Goal: Task Accomplishment & Management: Manage account settings

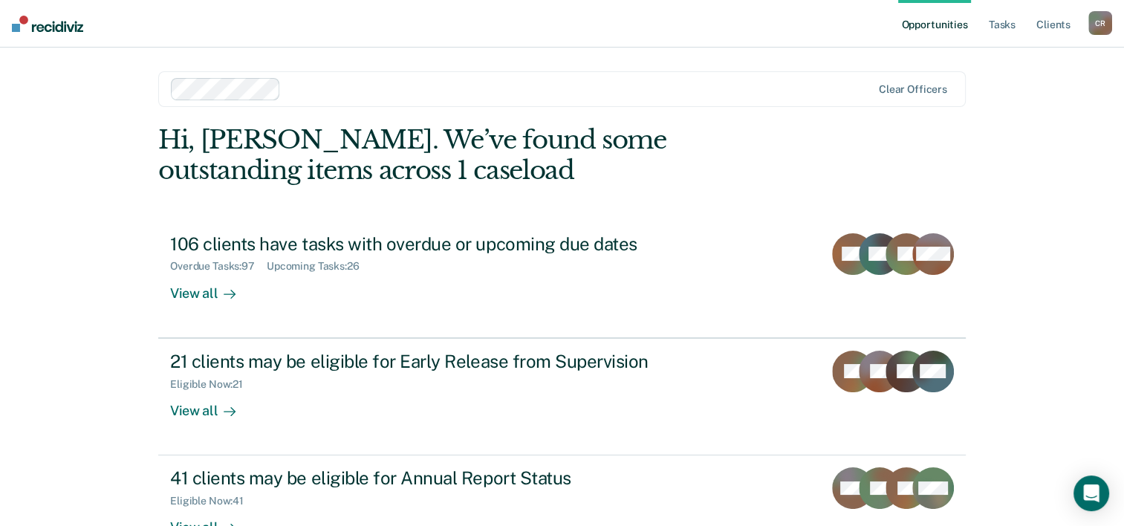
click at [305, 95] on div at bounding box center [579, 88] width 585 height 17
click at [51, 372] on div "Opportunities Tasks Client s Cynthia Ramirez C R Profile How it works Log Out C…" at bounding box center [562, 316] width 1124 height 632
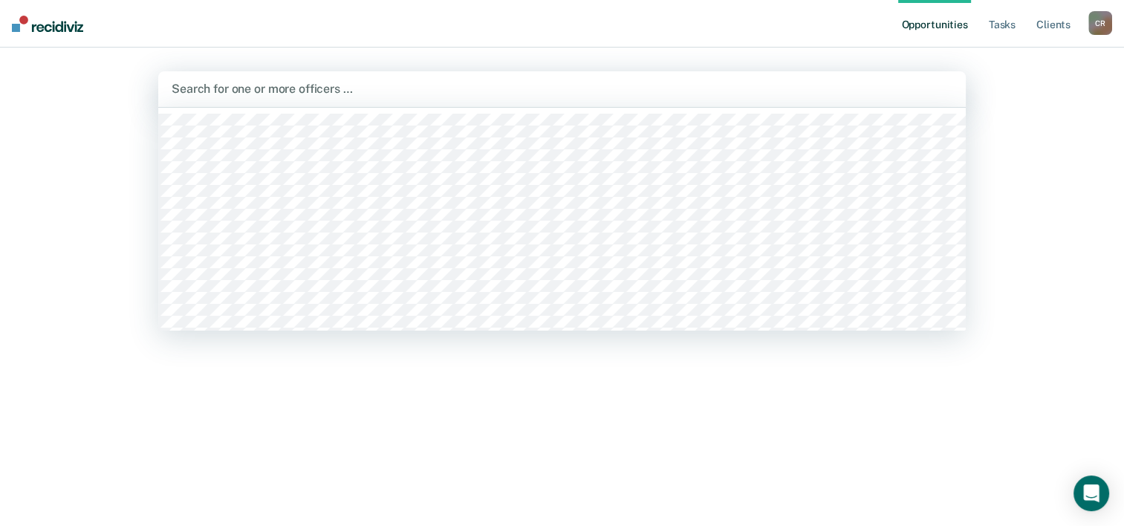
click at [265, 81] on div at bounding box center [562, 88] width 781 height 17
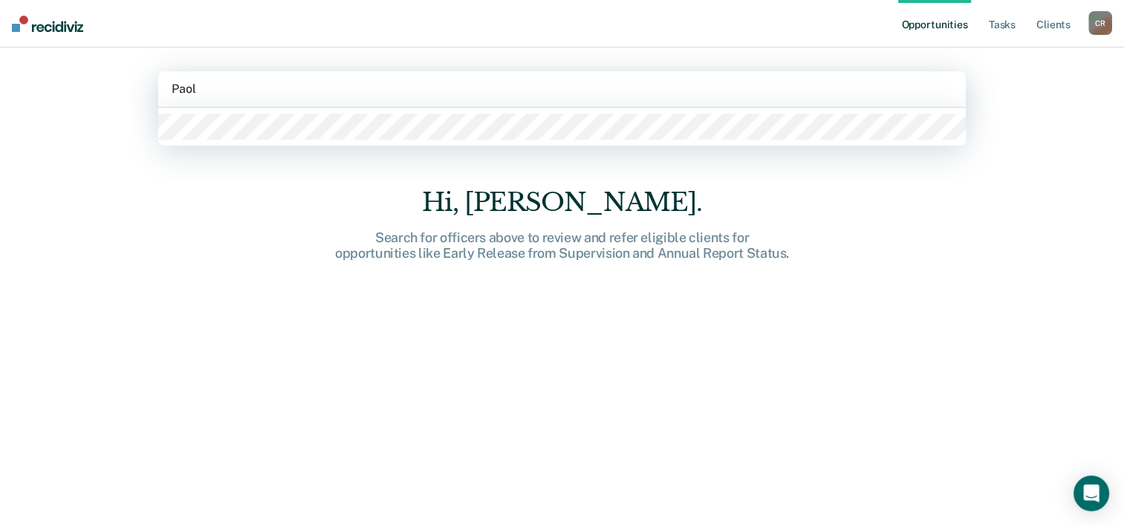
type input "Paola"
click at [250, 128] on div at bounding box center [562, 127] width 808 height 38
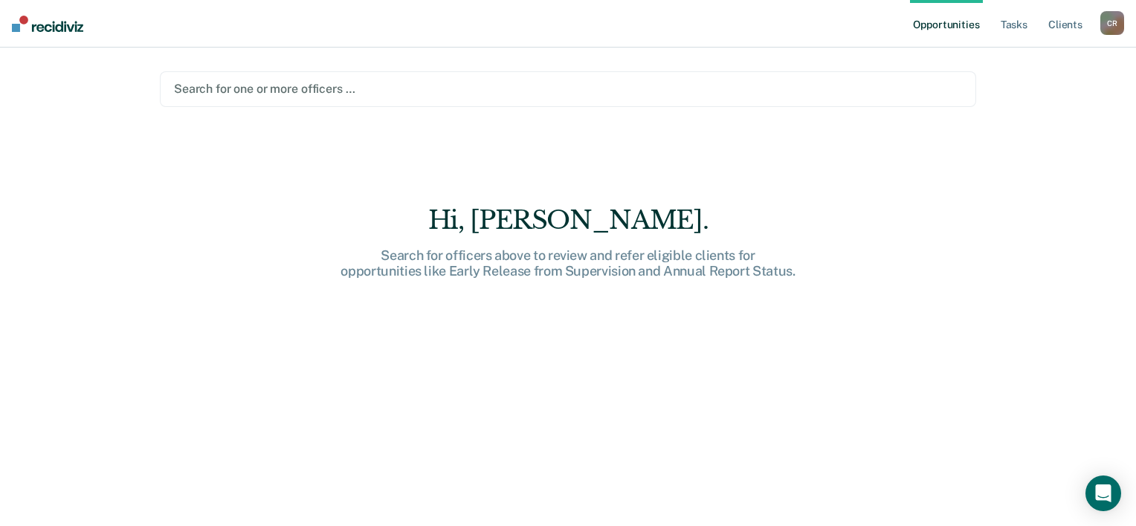
click at [493, 88] on div at bounding box center [568, 88] width 788 height 17
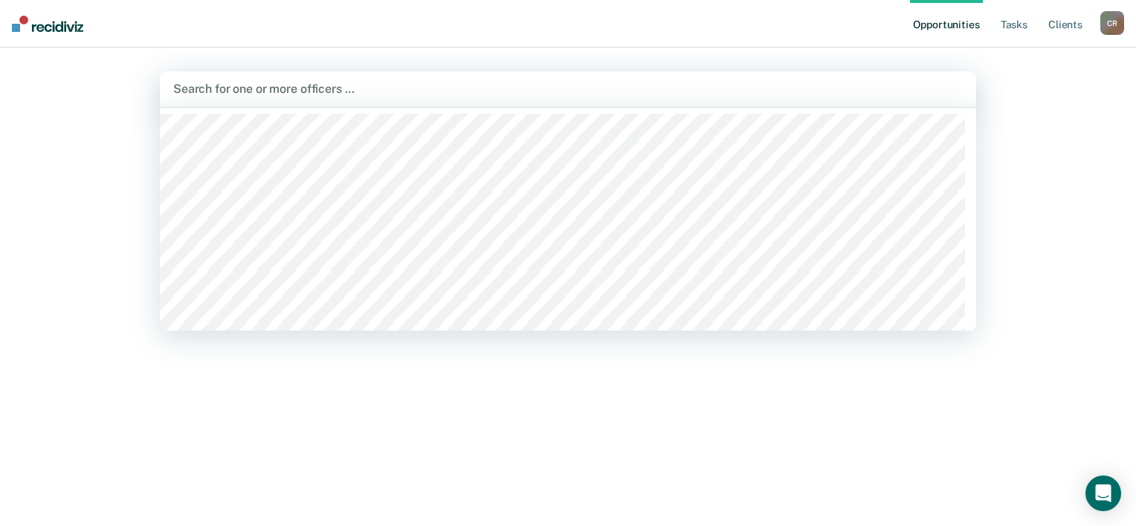
click at [259, 89] on div at bounding box center [567, 88] width 789 height 17
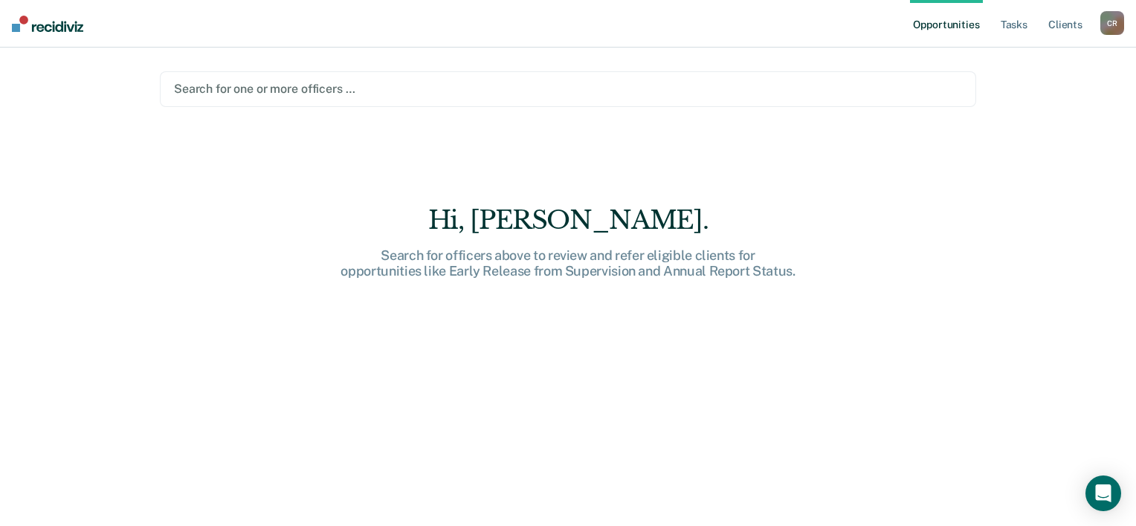
click at [259, 89] on div at bounding box center [568, 88] width 788 height 17
click at [258, 90] on div at bounding box center [568, 88] width 788 height 17
click at [266, 85] on div at bounding box center [568, 88] width 788 height 17
click at [265, 83] on div at bounding box center [568, 88] width 788 height 17
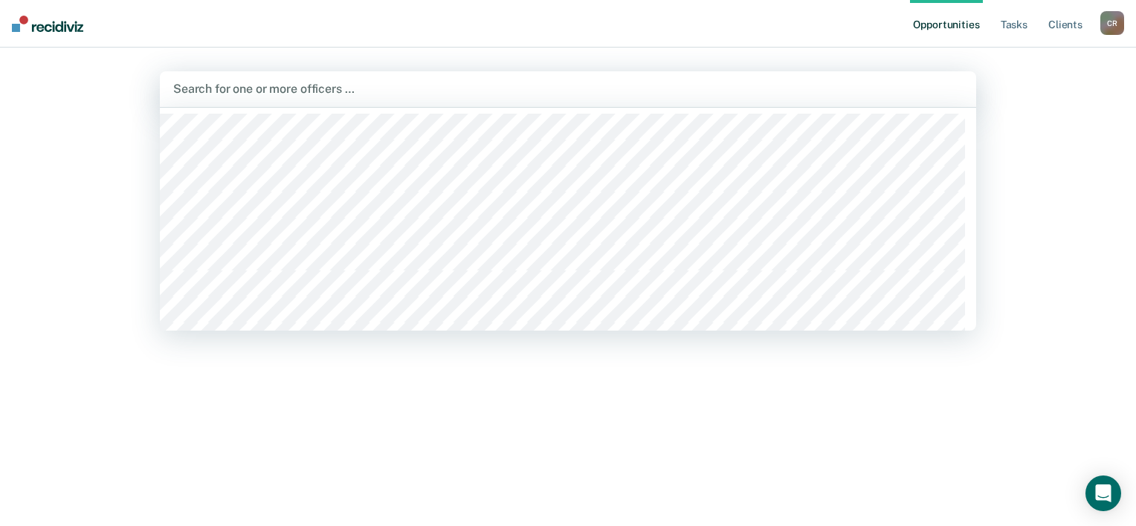
click at [281, 92] on div at bounding box center [567, 88] width 789 height 17
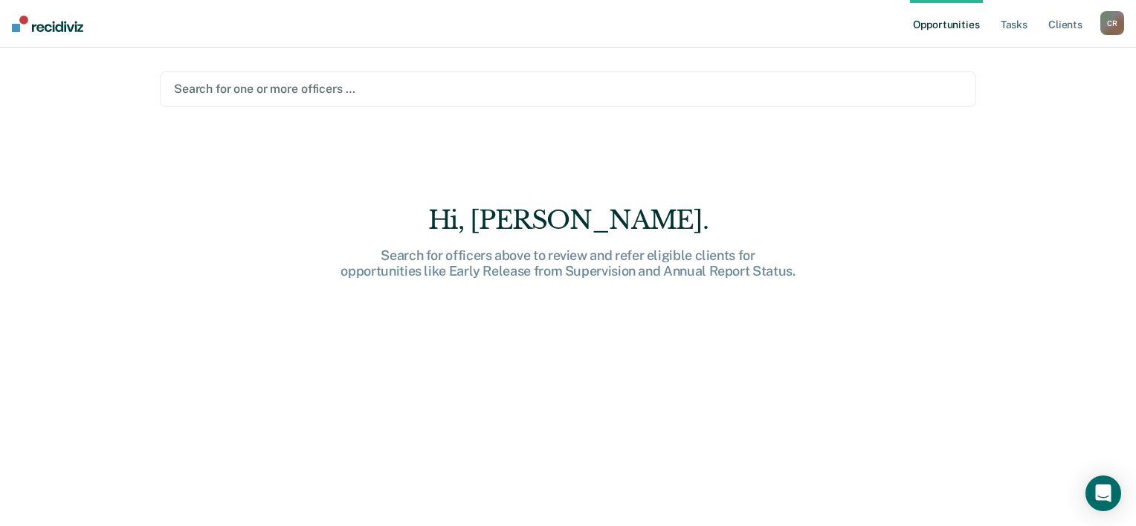
click at [281, 92] on div at bounding box center [568, 88] width 788 height 17
click at [324, 90] on div at bounding box center [568, 88] width 788 height 17
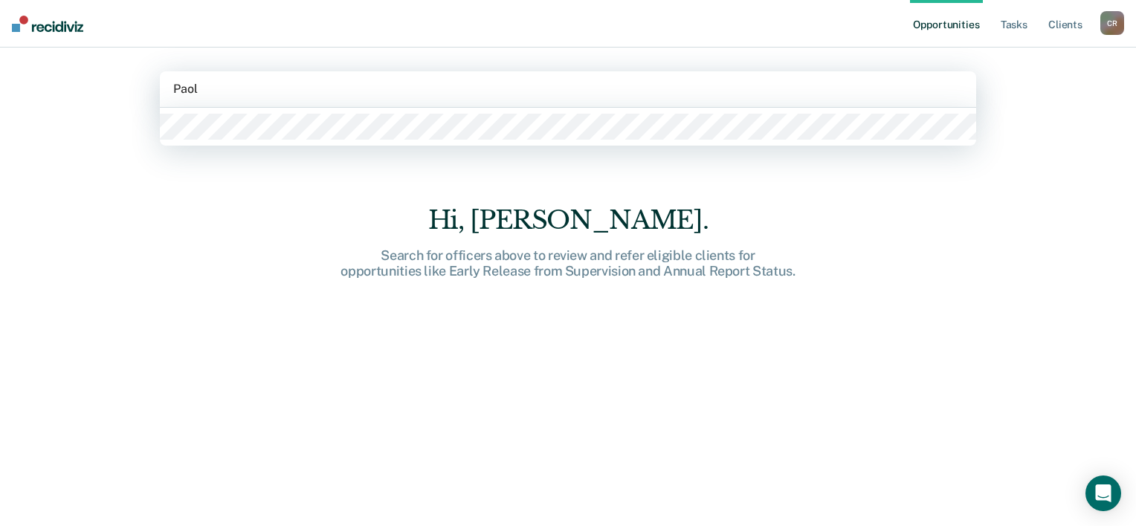
type input "Paola"
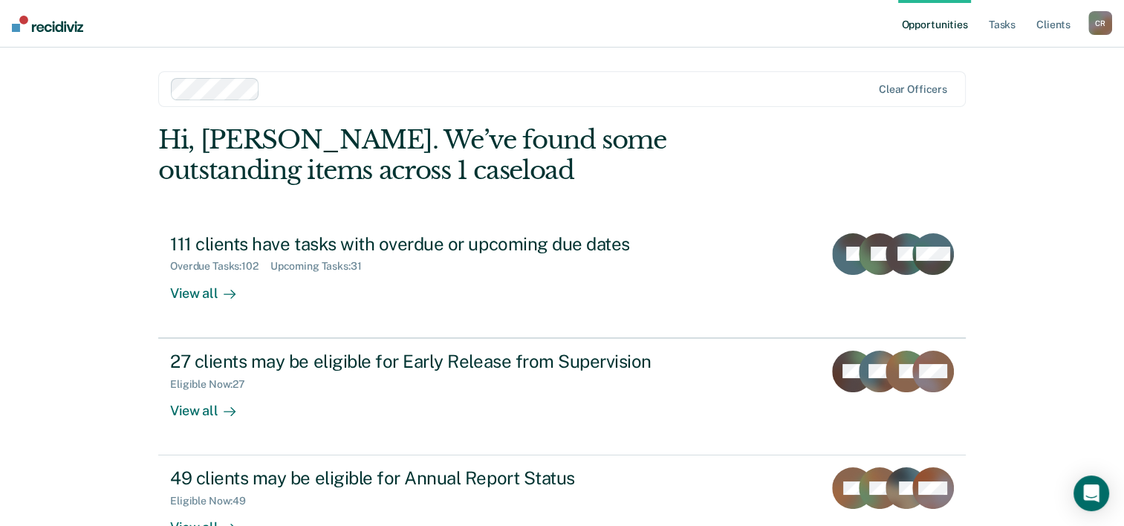
click at [362, 89] on div at bounding box center [569, 88] width 606 height 17
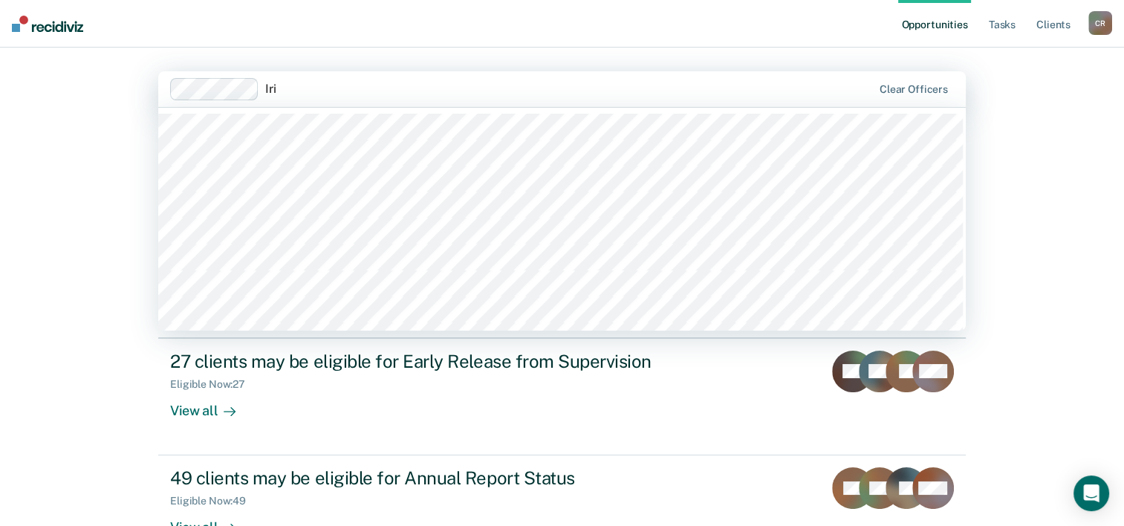
type input "Iris"
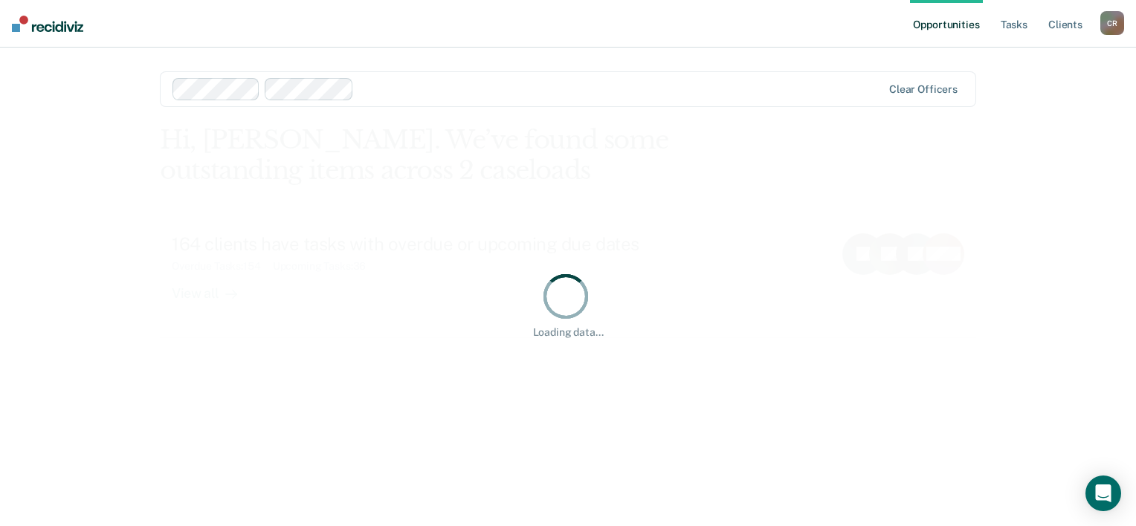
click at [386, 87] on div at bounding box center [621, 88] width 522 height 17
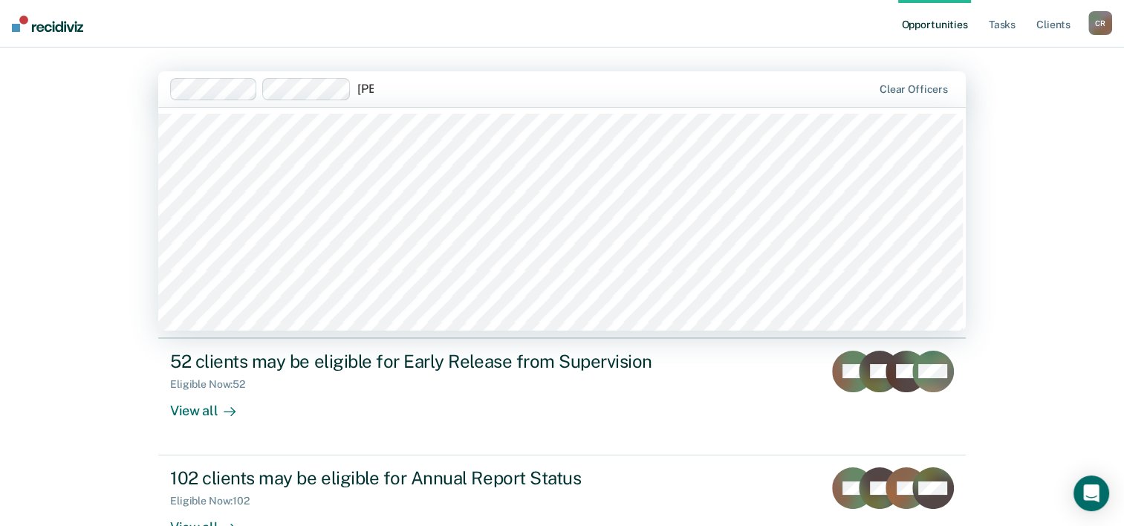
type input "Eliu"
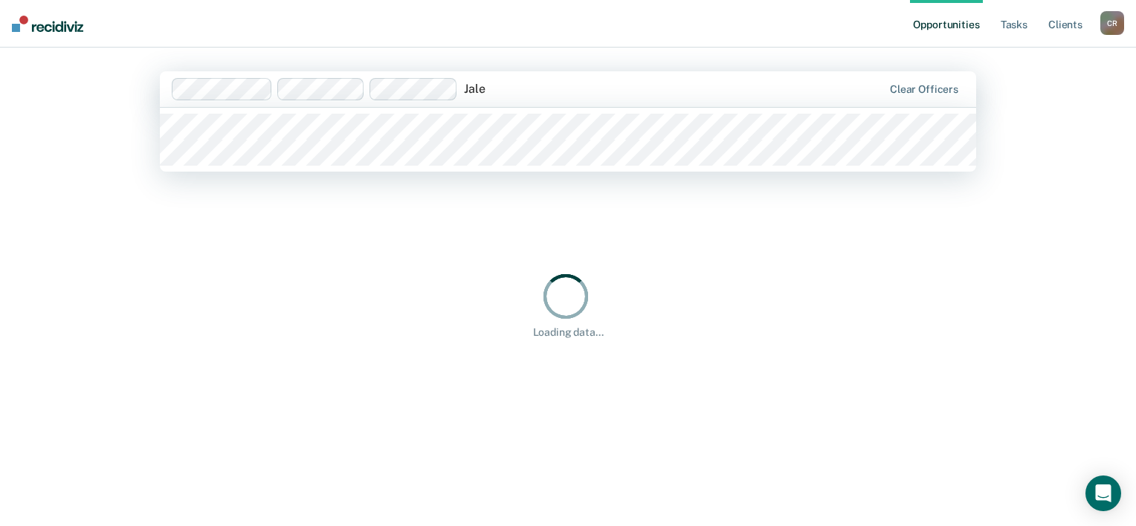
type input "Jalee"
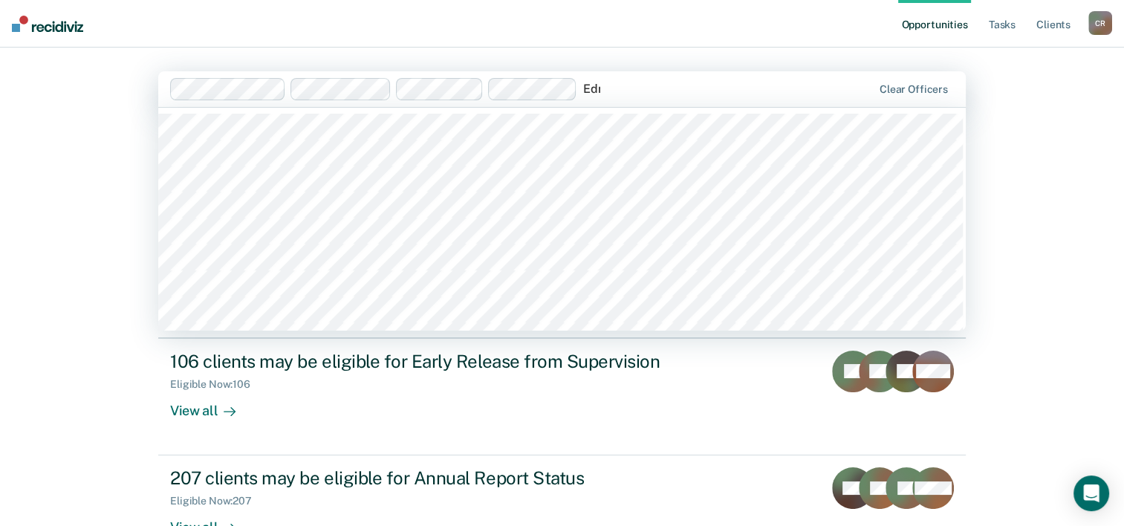
type input "Edna"
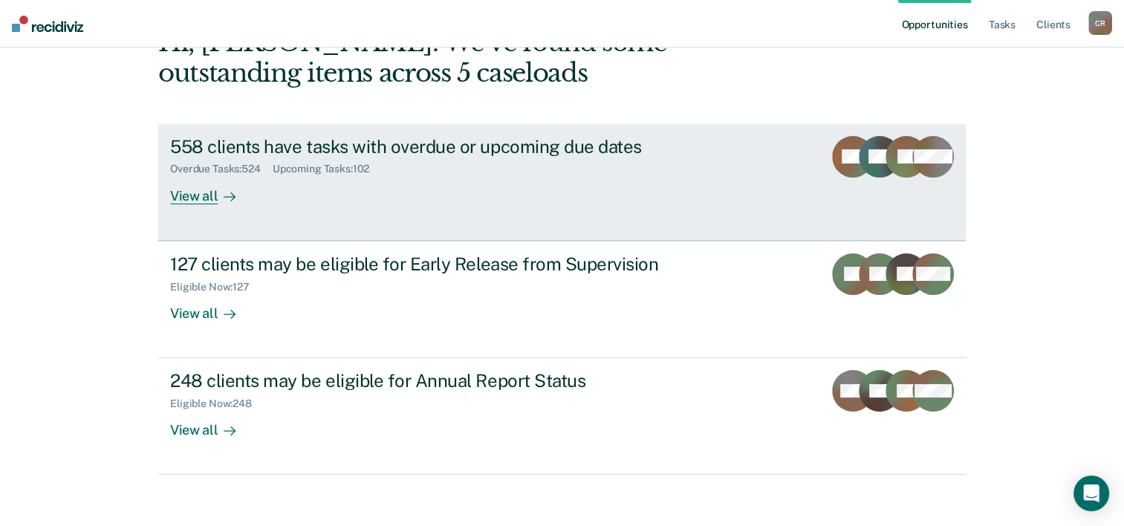
scroll to position [105, 0]
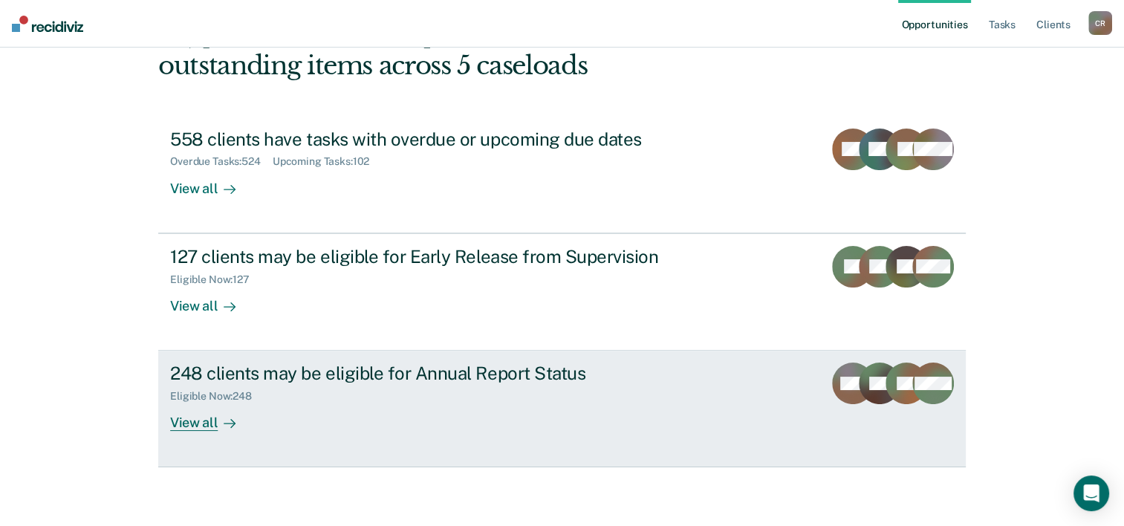
click at [204, 413] on div "View all" at bounding box center [211, 417] width 83 height 29
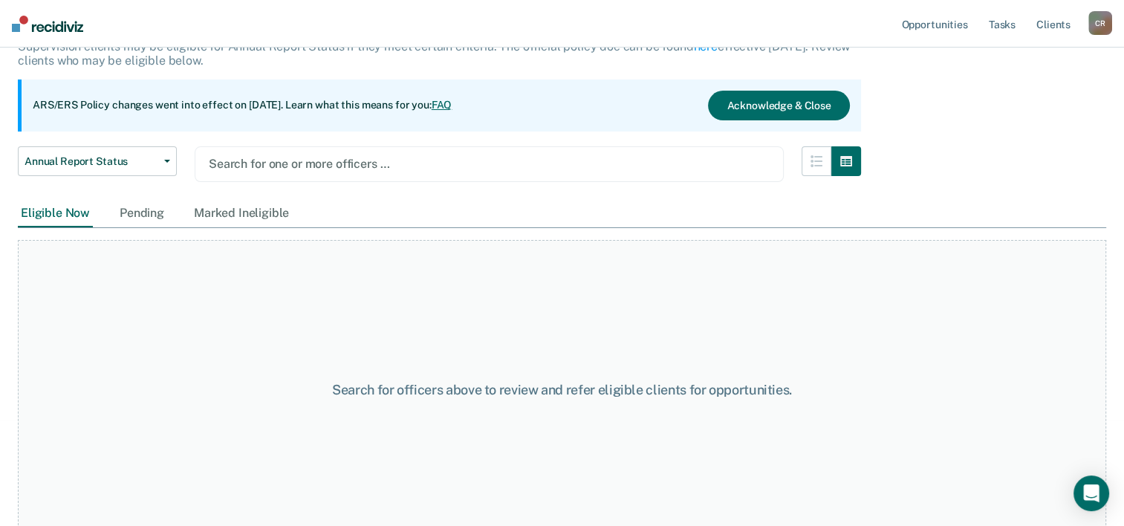
scroll to position [119, 0]
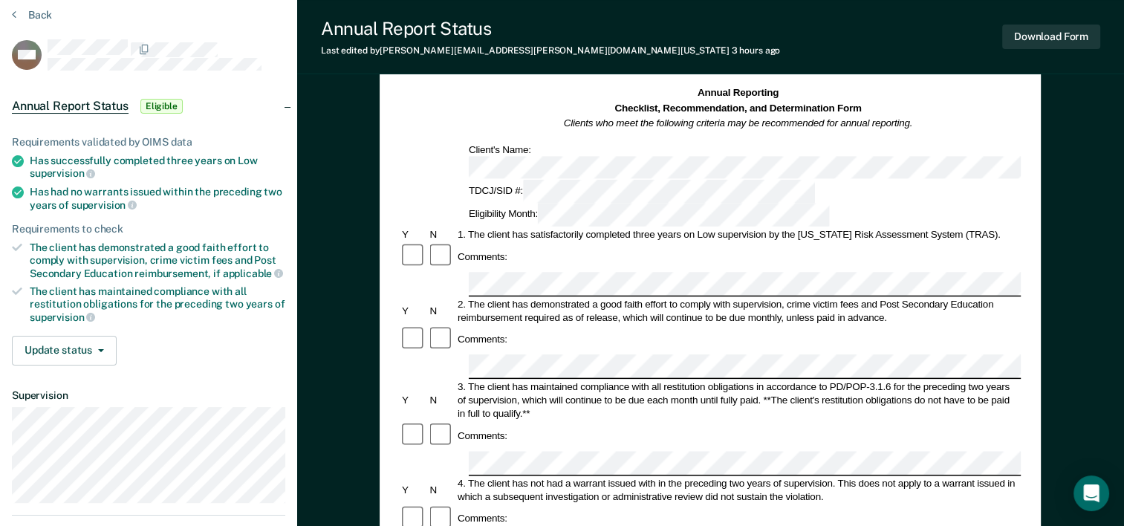
scroll to position [74, 0]
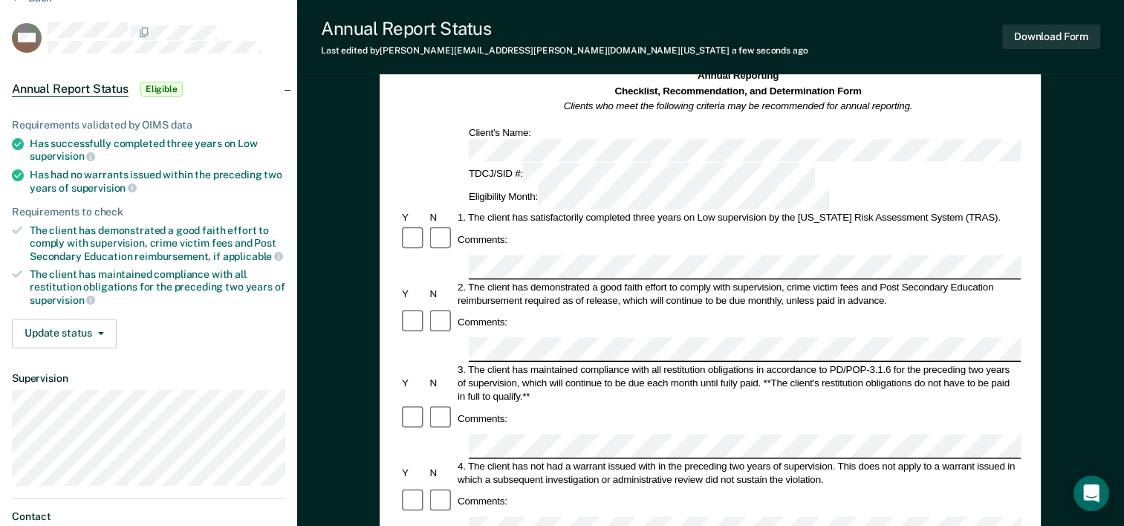
click at [535, 404] on div "Comments:" at bounding box center [710, 418] width 621 height 28
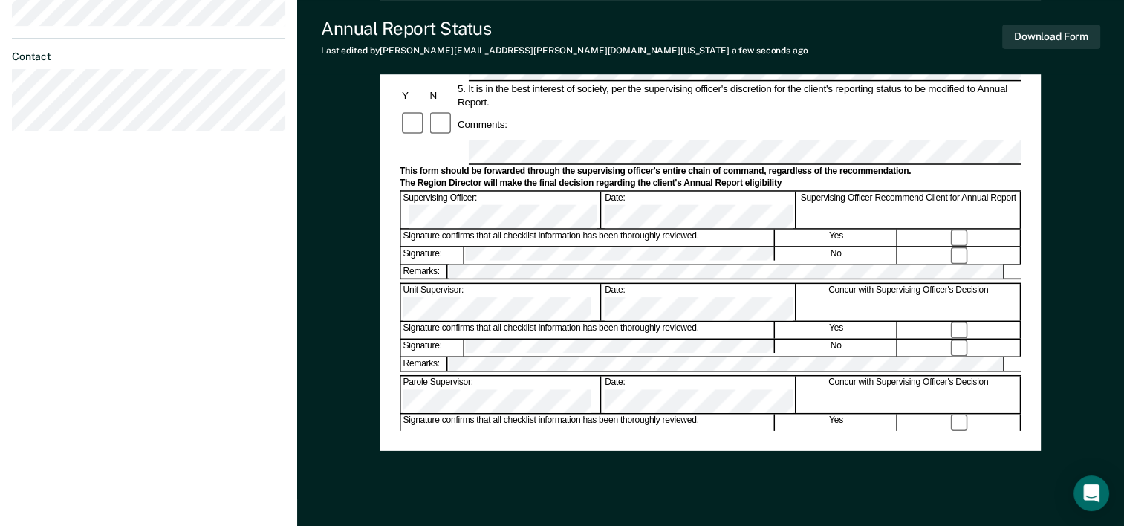
scroll to position [574, 0]
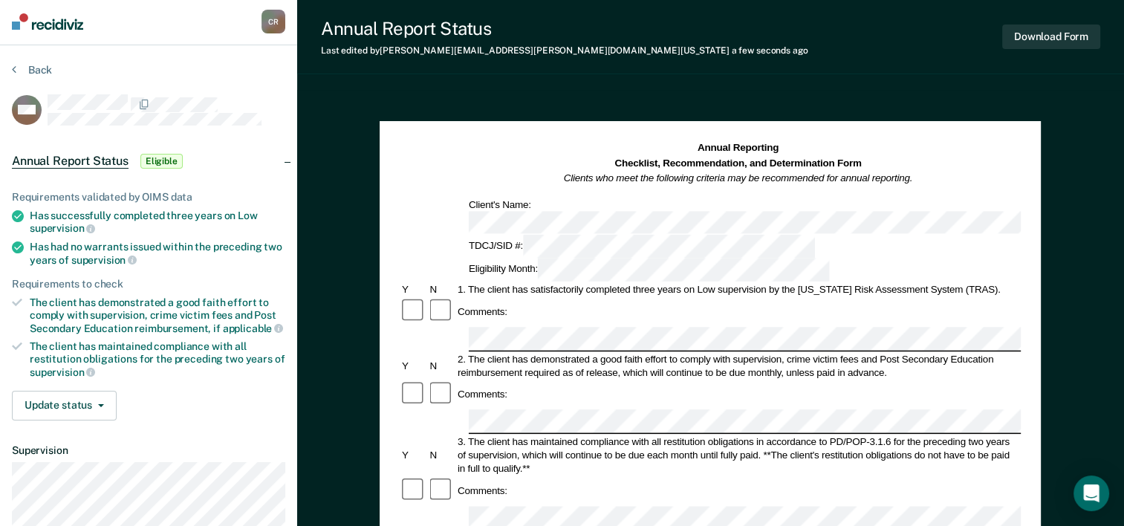
scroll to position [0, 0]
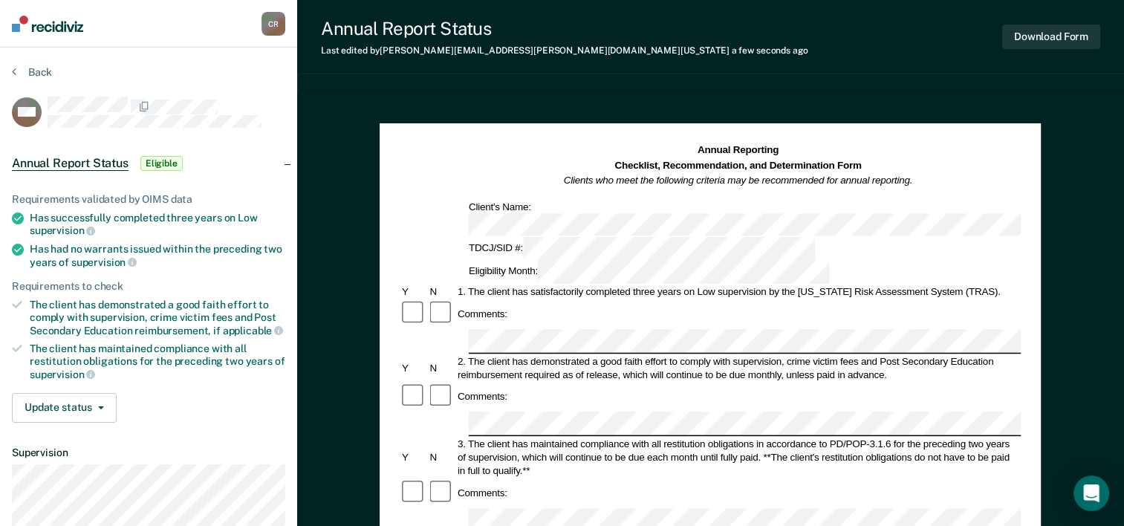
click at [982, 175] on div "Annual Reporting Checklist, Recommendation, and Determination Form Clients who …" at bounding box center [710, 165] width 621 height 45
click at [1063, 36] on button "Download Form" at bounding box center [1052, 37] width 98 height 25
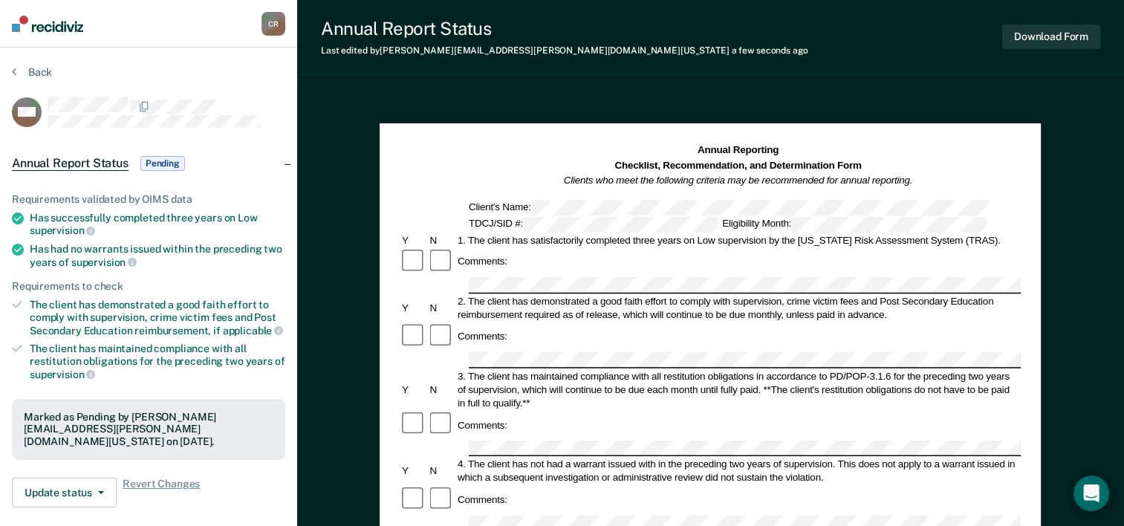
click at [42, 64] on section "Back MM Annual Report Status Pending Requirements validated by OIMS data Has su…" at bounding box center [148, 414] width 297 height 732
click at [30, 69] on button "Back" at bounding box center [32, 71] width 40 height 13
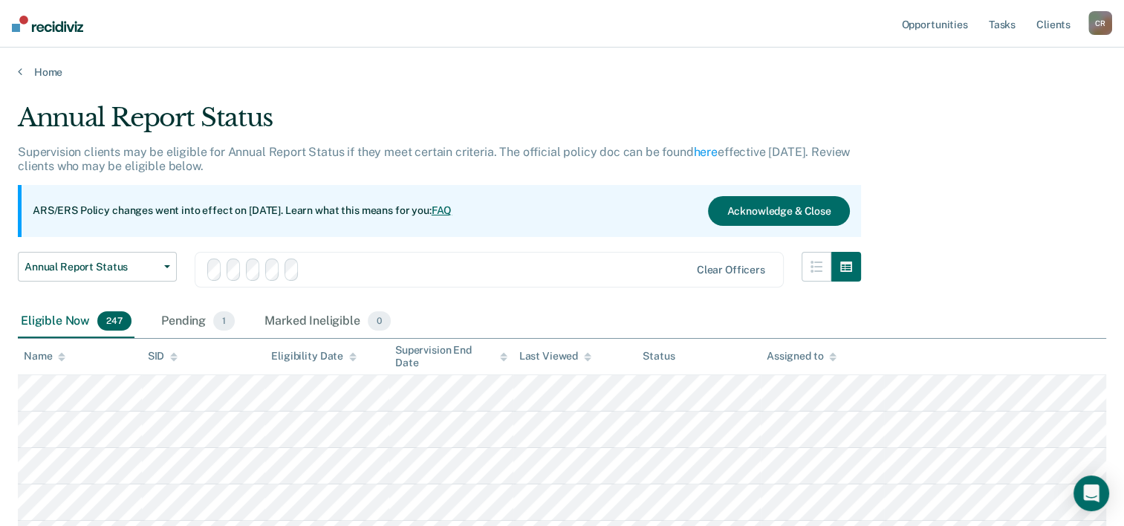
scroll to position [119, 0]
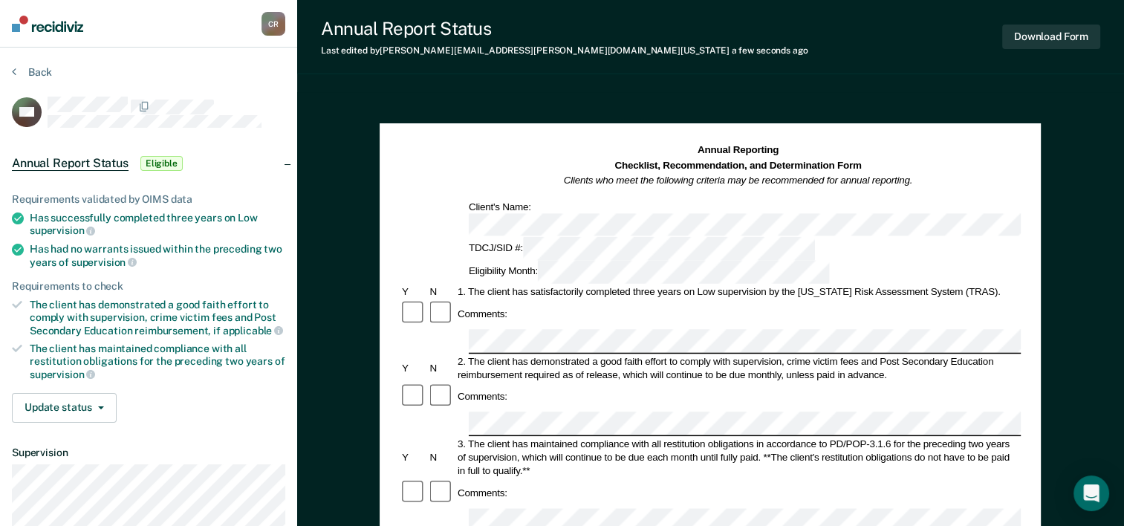
click at [528, 354] on div "2. The client has demonstrated a good faith effort to comply with supervision, …" at bounding box center [739, 367] width 566 height 27
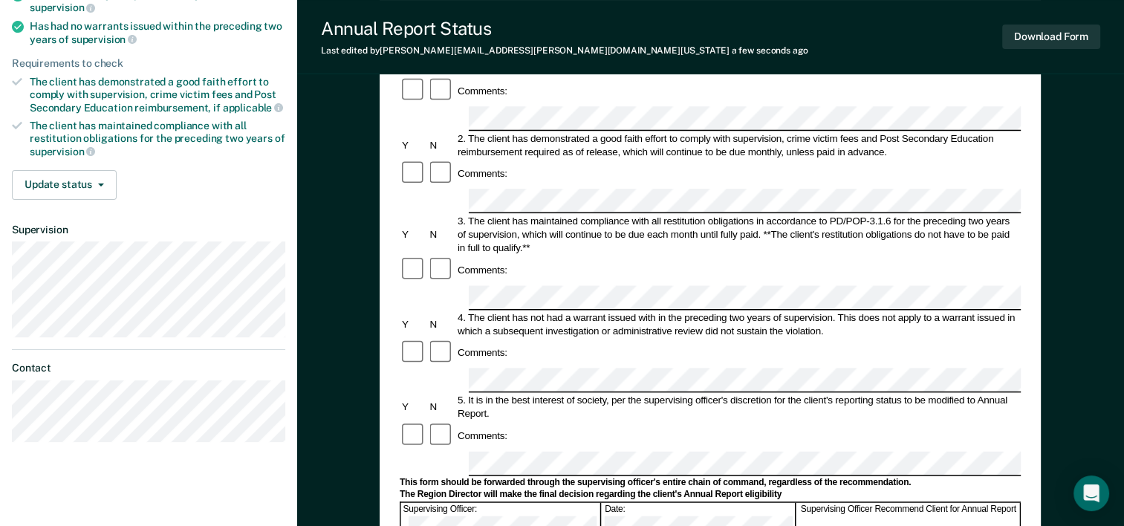
scroll to position [297, 0]
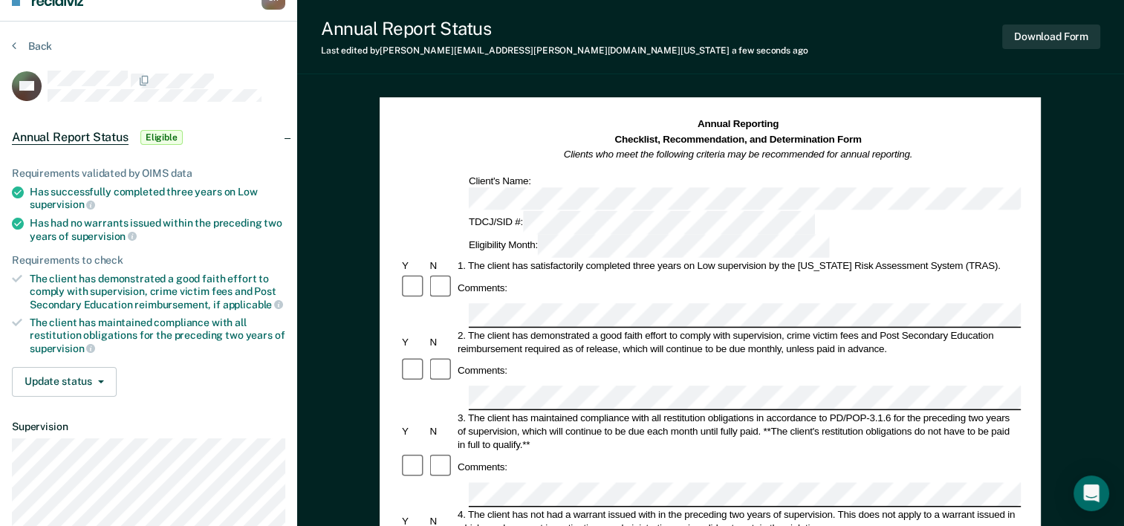
scroll to position [0, 0]
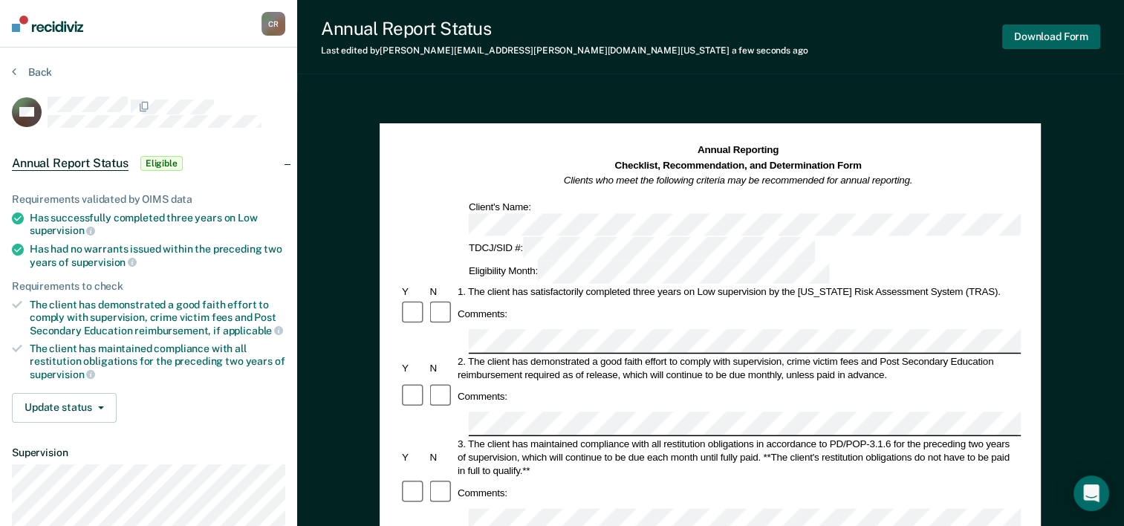
click at [1073, 30] on button "Download Form" at bounding box center [1052, 37] width 98 height 25
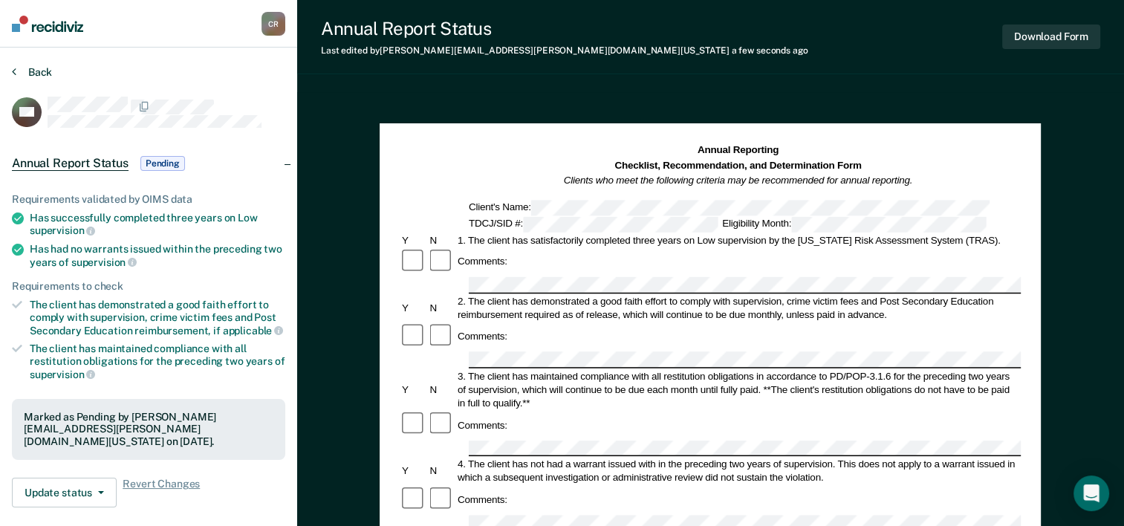
click at [30, 71] on button "Back" at bounding box center [32, 71] width 40 height 13
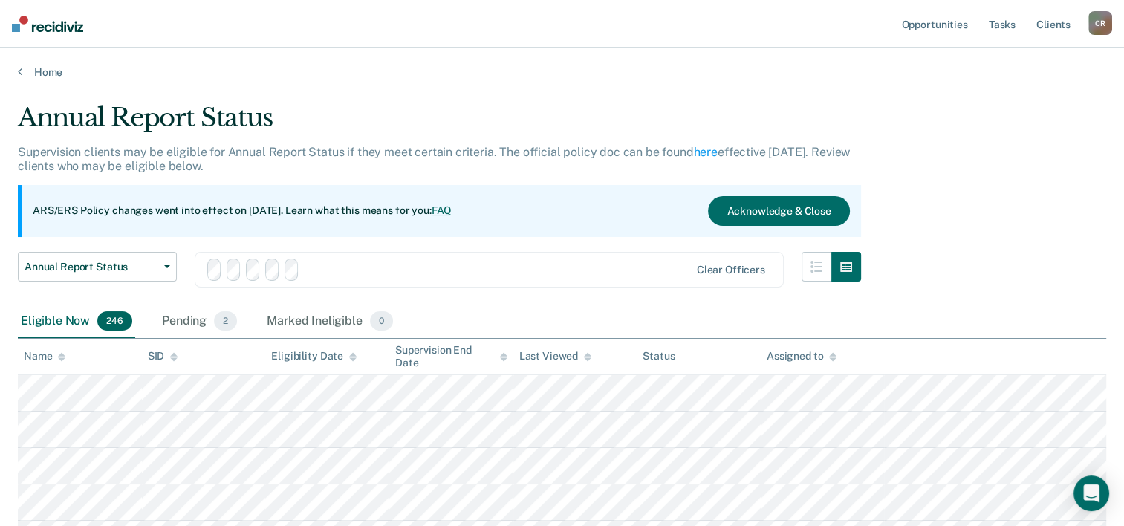
scroll to position [119, 0]
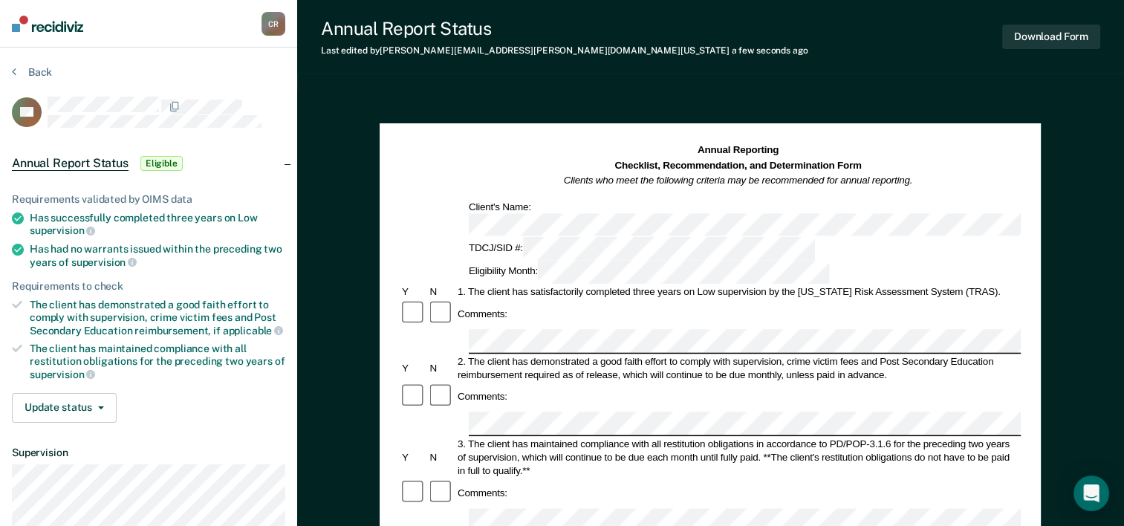
click at [880, 383] on div "Comments:" at bounding box center [710, 397] width 621 height 28
click at [1063, 36] on button "Download Form" at bounding box center [1052, 37] width 98 height 25
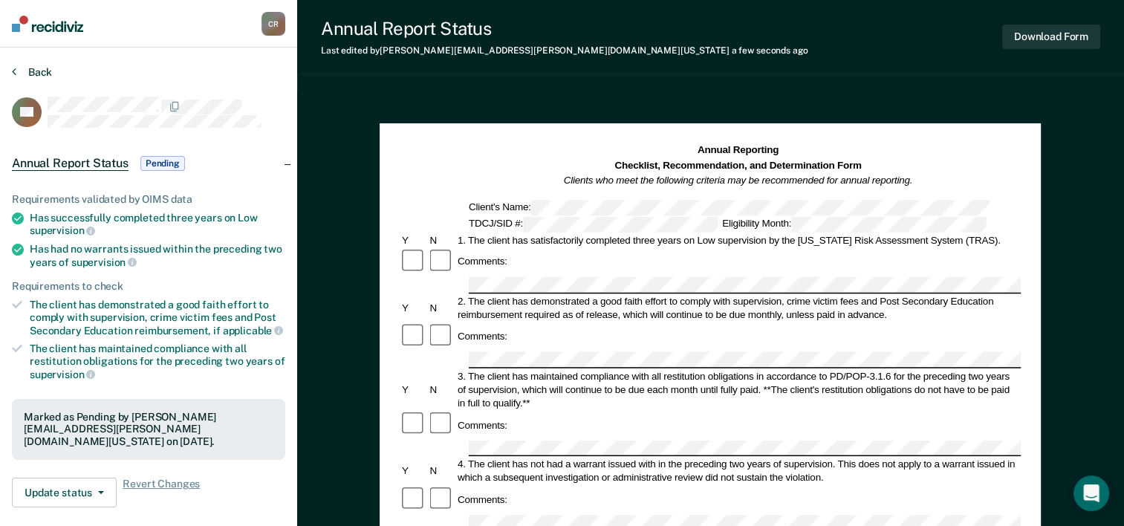
click at [42, 74] on button "Back" at bounding box center [32, 71] width 40 height 13
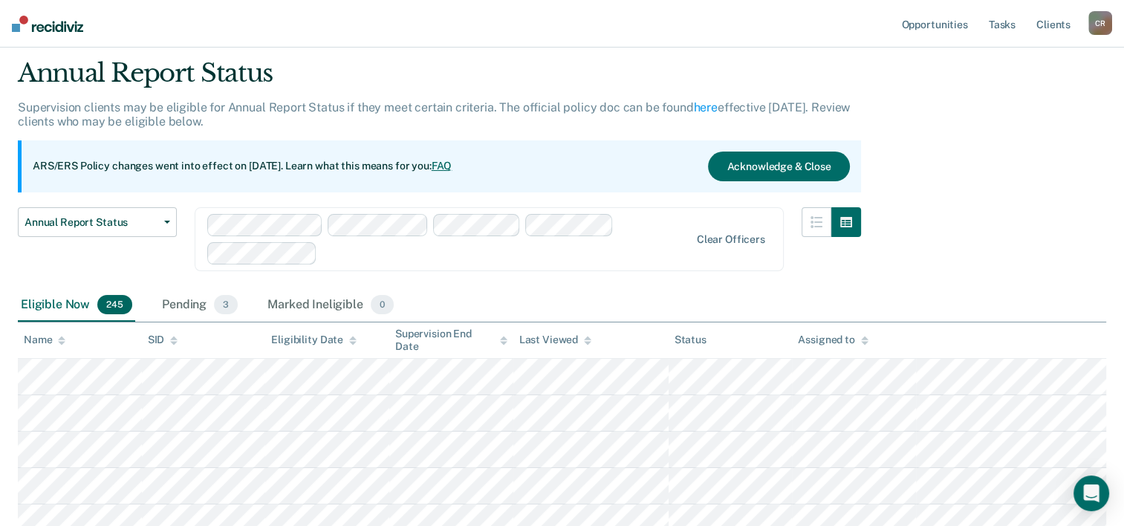
scroll to position [45, 0]
click at [408, 256] on div at bounding box center [506, 253] width 366 height 17
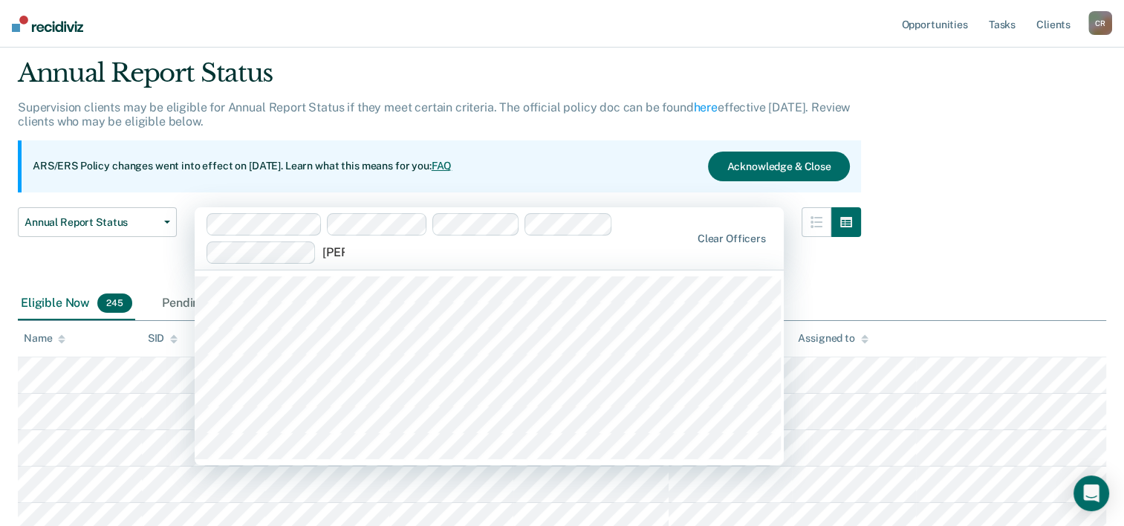
type input "Karina"
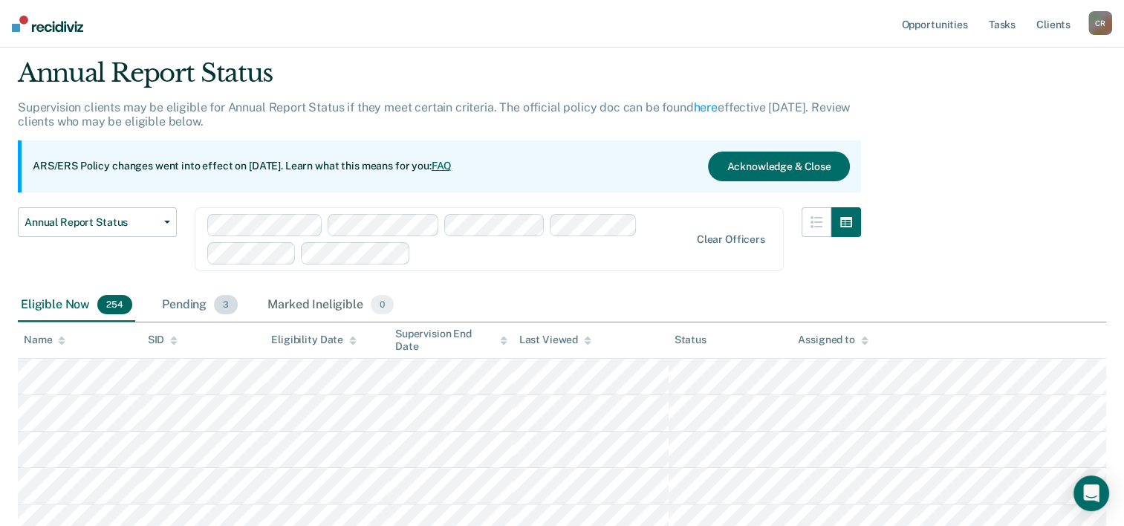
click at [210, 297] on div "Pending 3" at bounding box center [200, 305] width 82 height 33
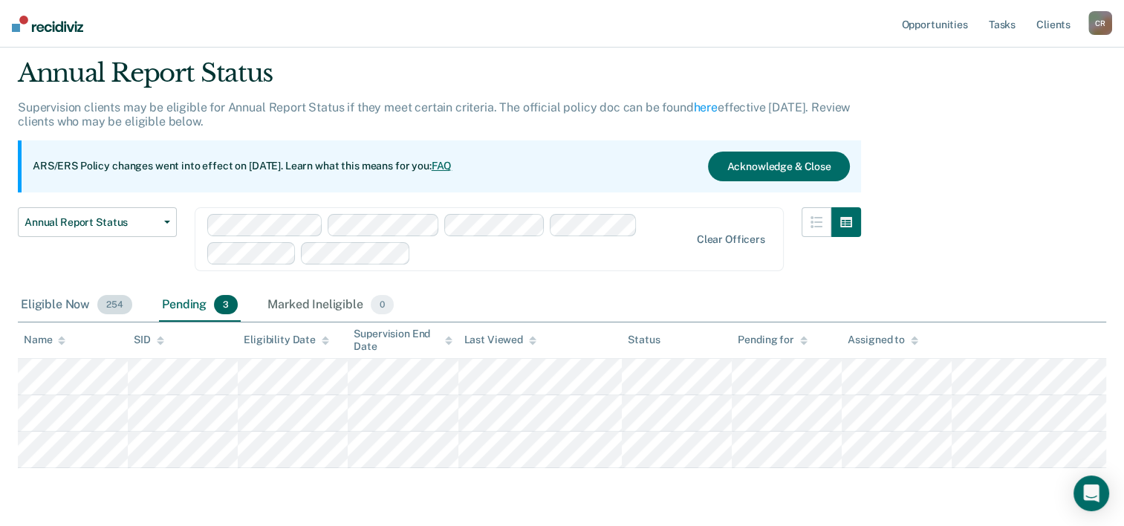
click at [89, 318] on div "Eligible Now 254" at bounding box center [76, 305] width 117 height 33
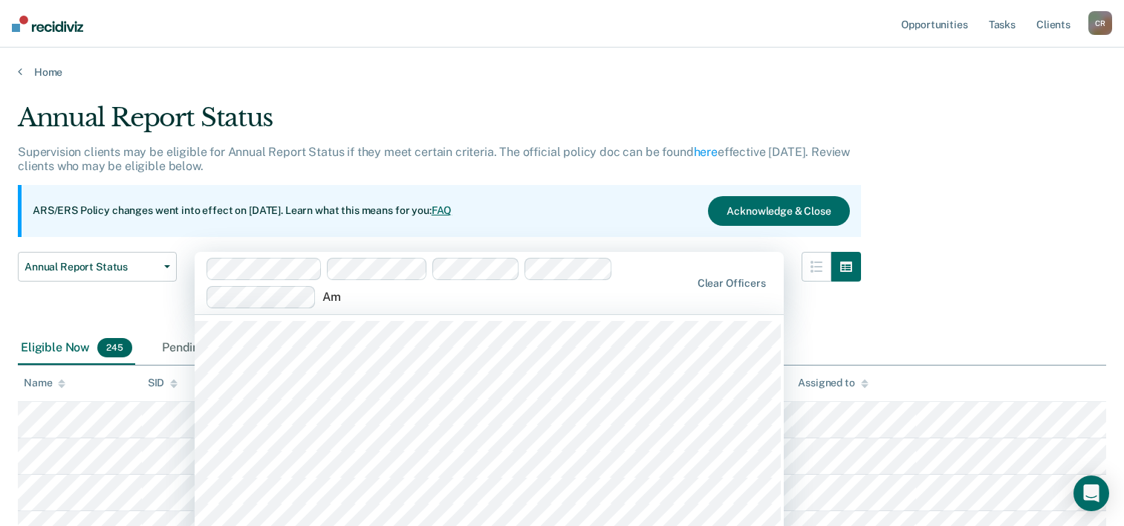
scroll to position [12, 0]
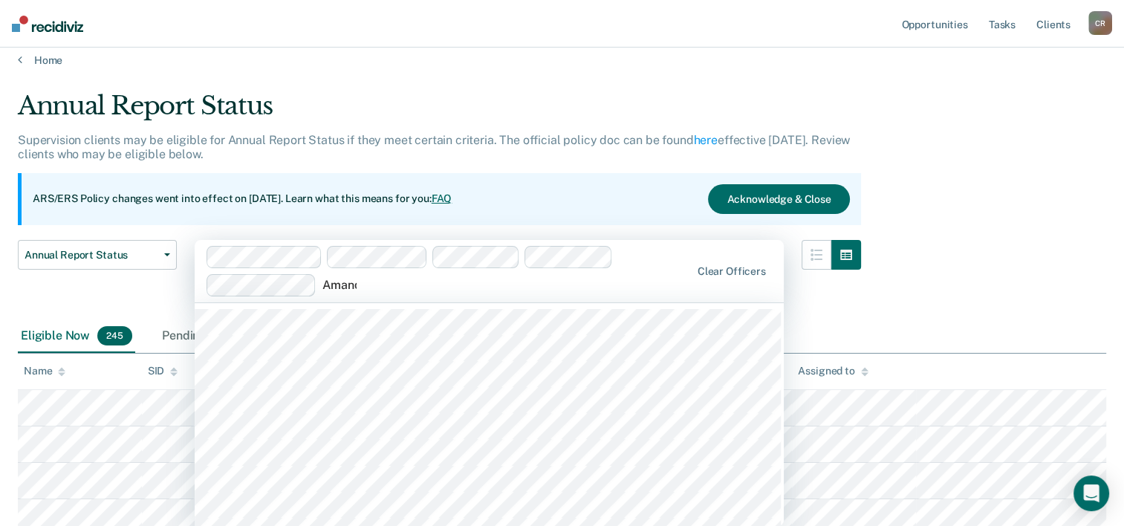
type input "Amanda"
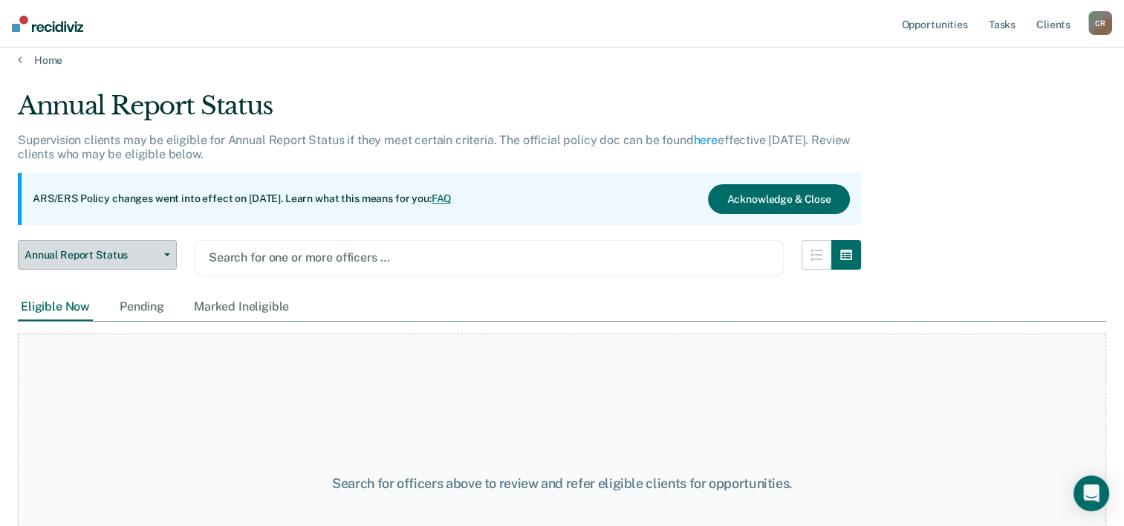
click at [162, 248] on button "Annual Report Status" at bounding box center [97, 255] width 159 height 30
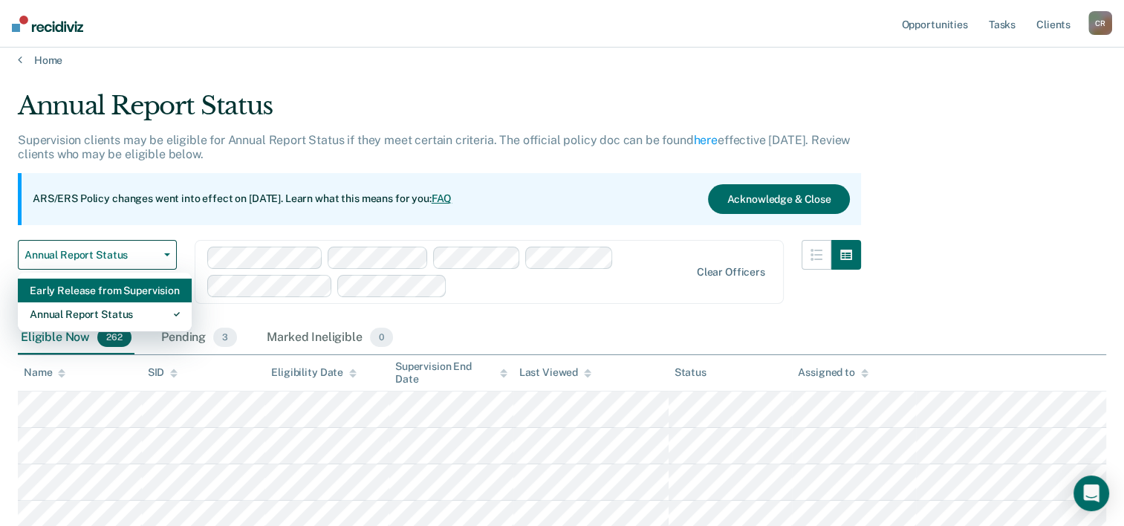
click at [132, 293] on div "Early Release from Supervision" at bounding box center [105, 291] width 150 height 24
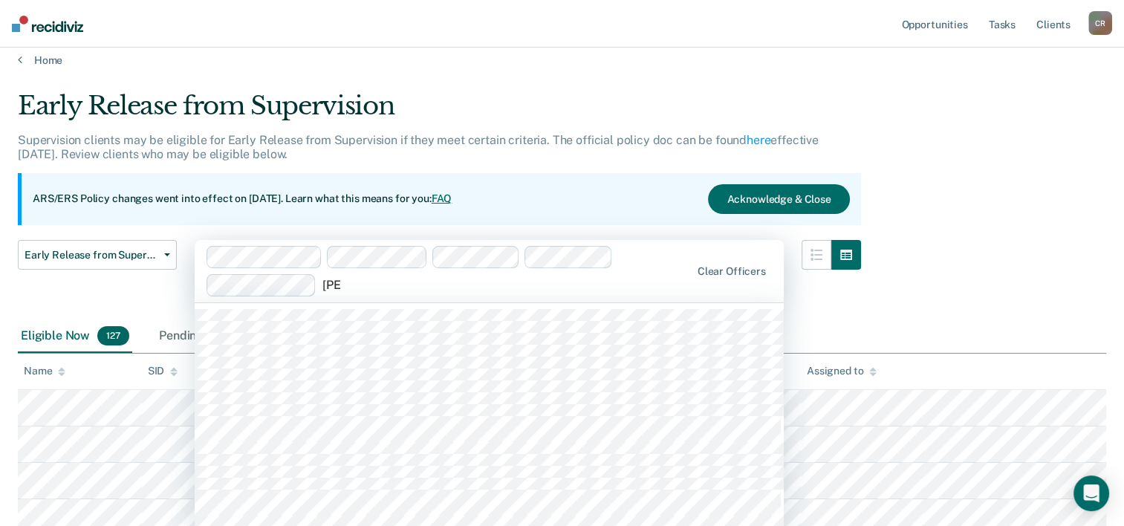
scroll to position [12, 0]
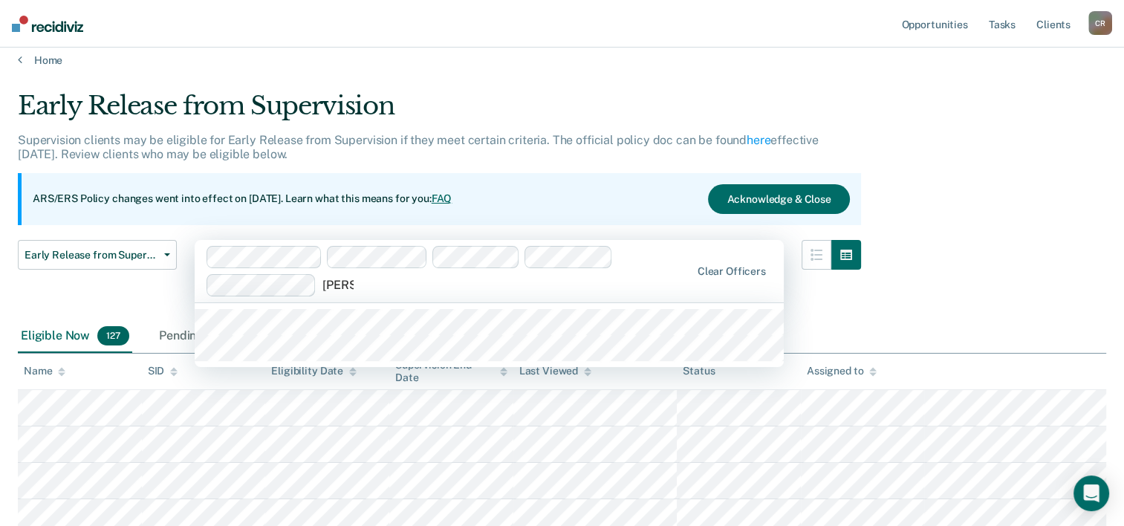
type input "Karina"
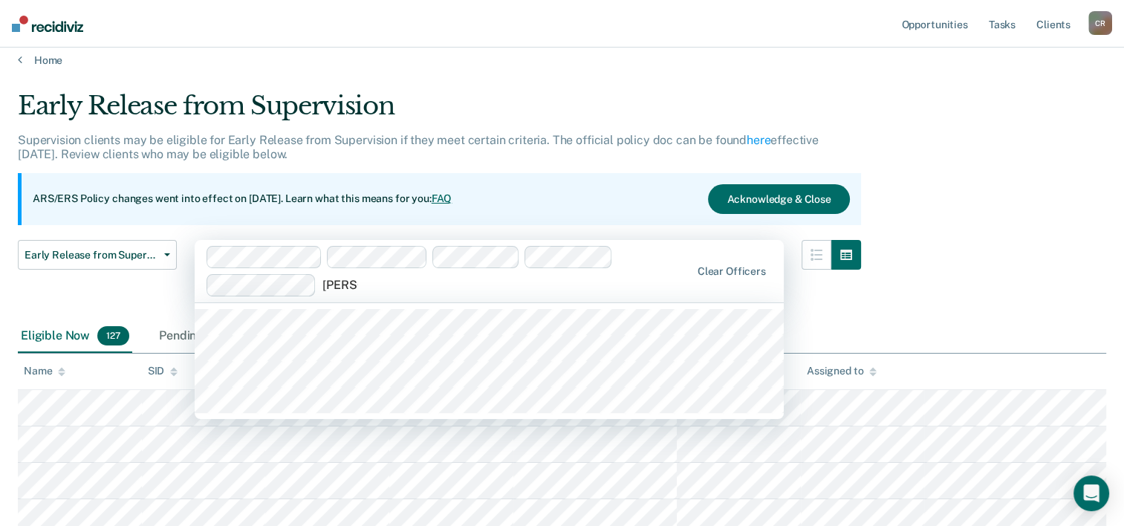
type input "Hunter"
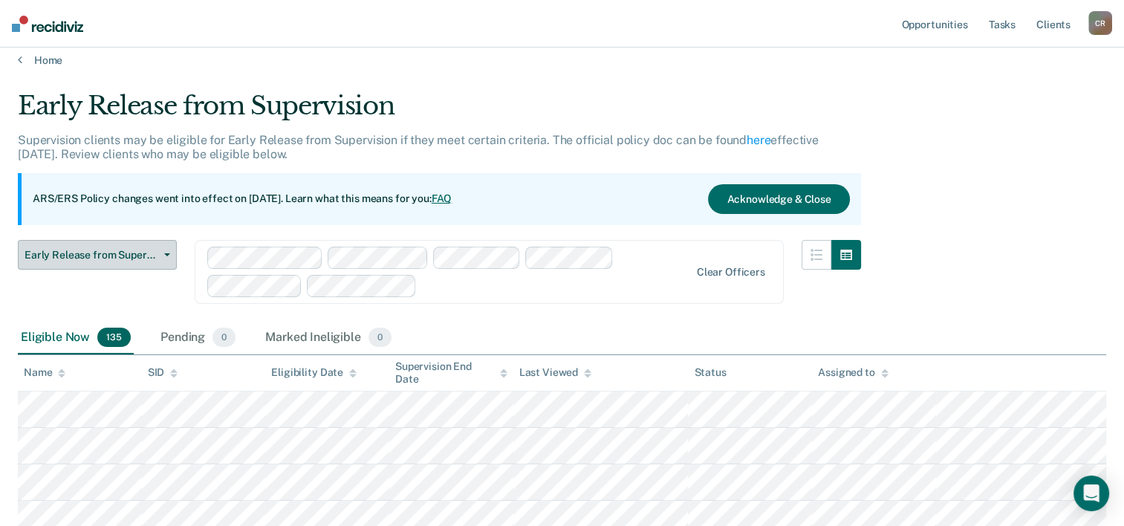
click at [158, 266] on button "Early Release from Supervision" at bounding box center [97, 255] width 159 height 30
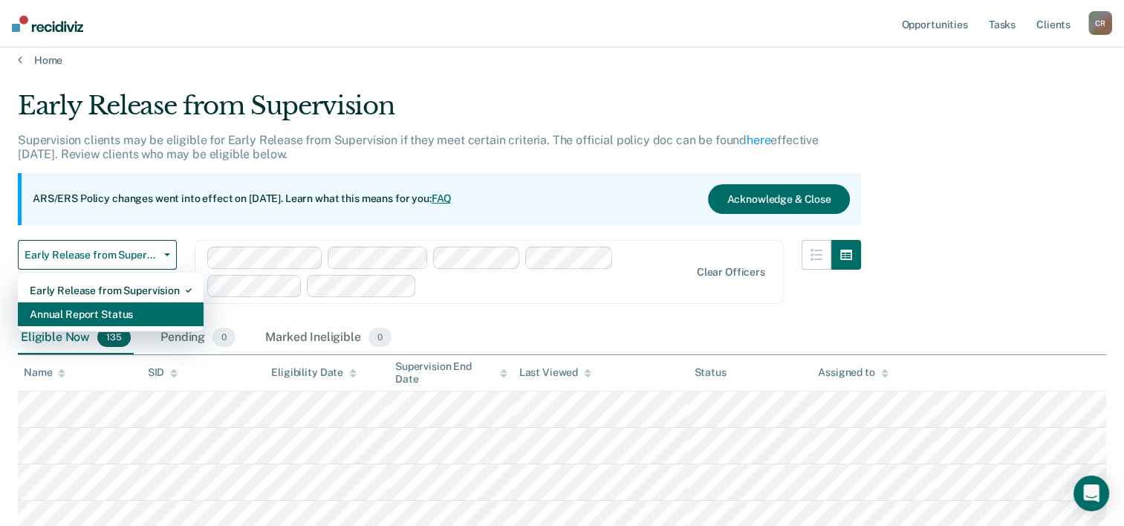
drag, startPoint x: 159, startPoint y: 318, endPoint x: 184, endPoint y: 313, distance: 25.1
click at [159, 318] on div "Annual Report Status" at bounding box center [111, 314] width 162 height 24
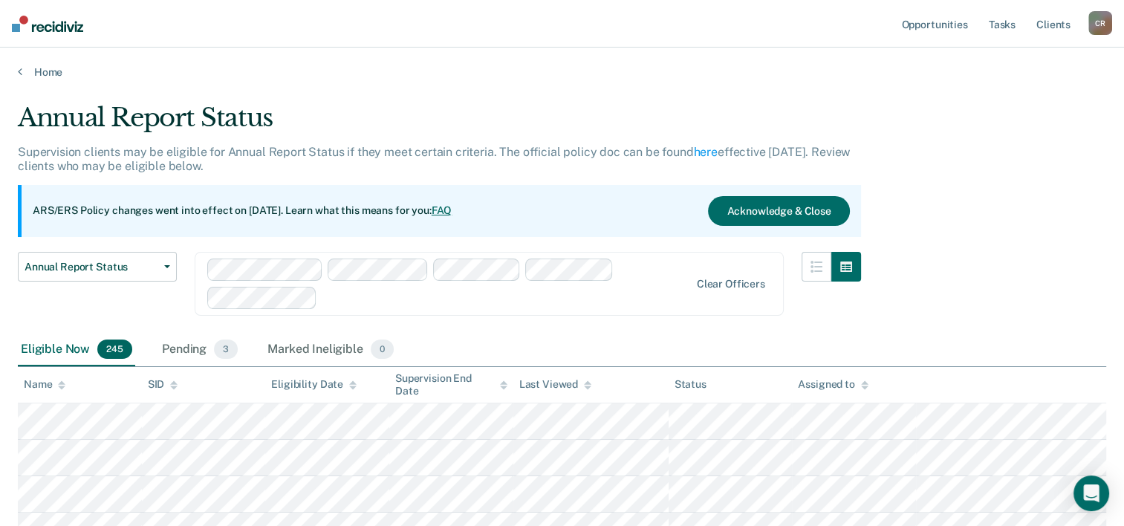
click at [569, 284] on div at bounding box center [449, 284] width 484 height 51
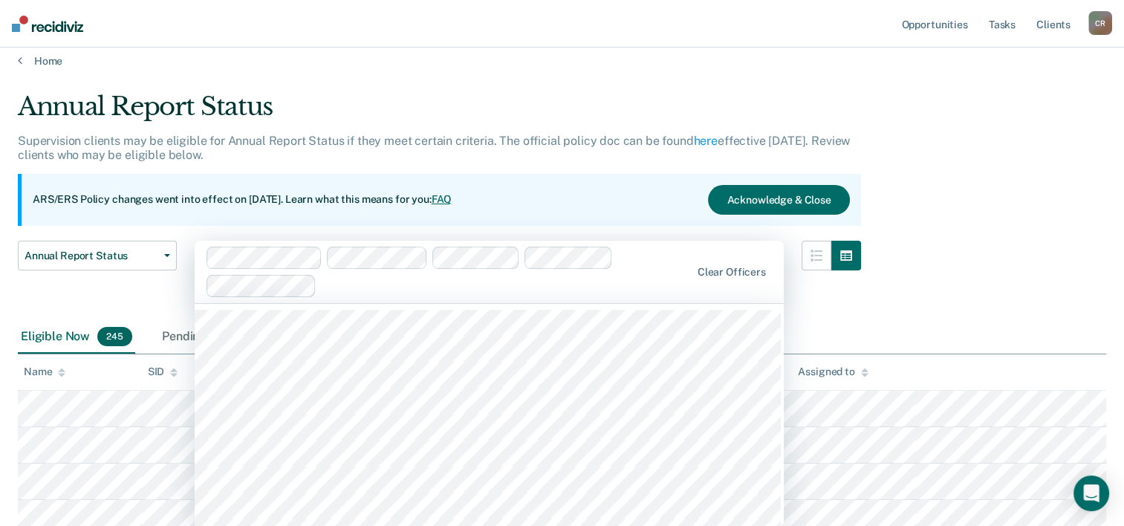
scroll to position [12, 0]
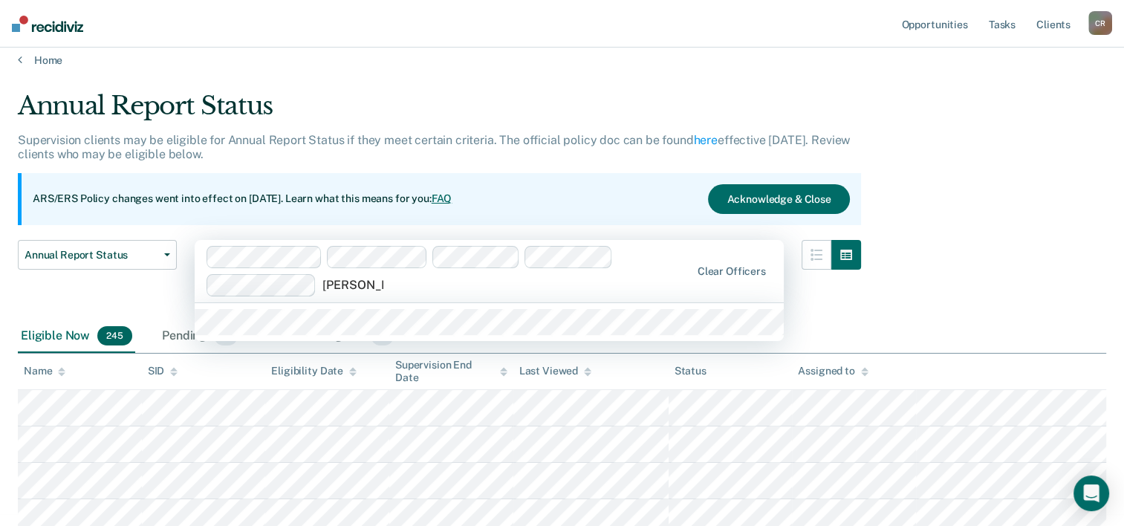
type input "Gabriela Rios"
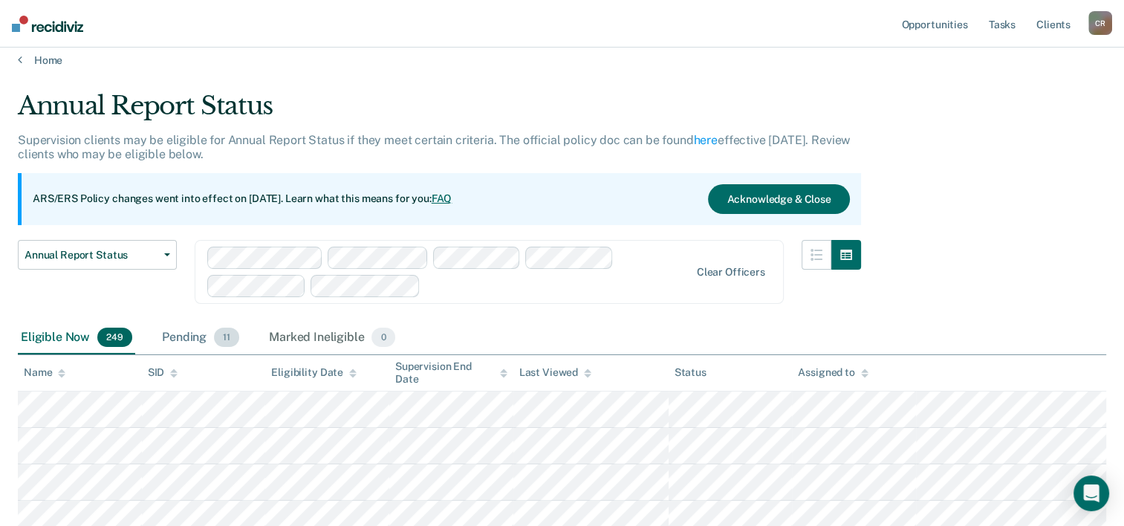
click at [184, 336] on div "Pending 11" at bounding box center [200, 338] width 83 height 33
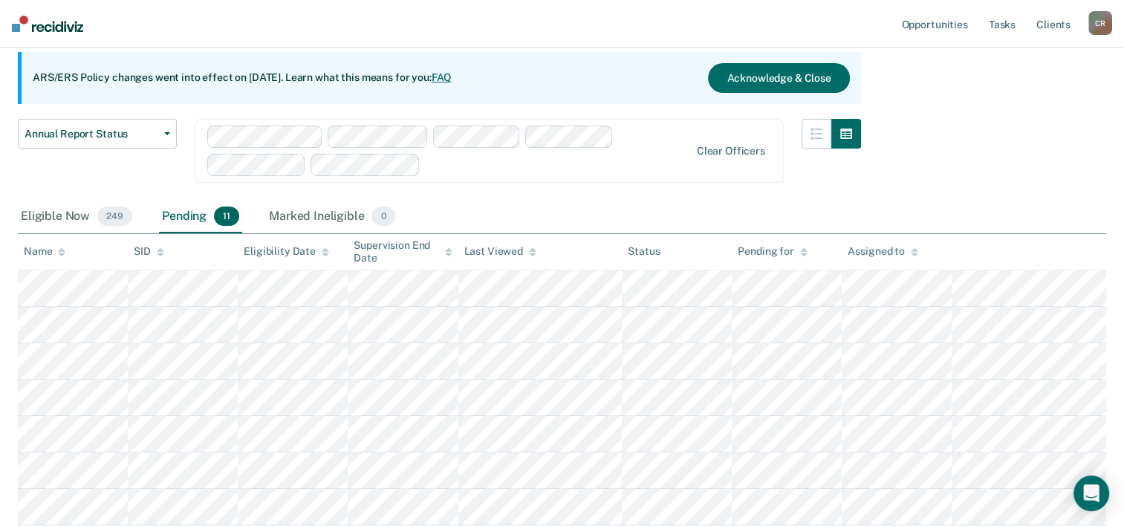
scroll to position [0, 0]
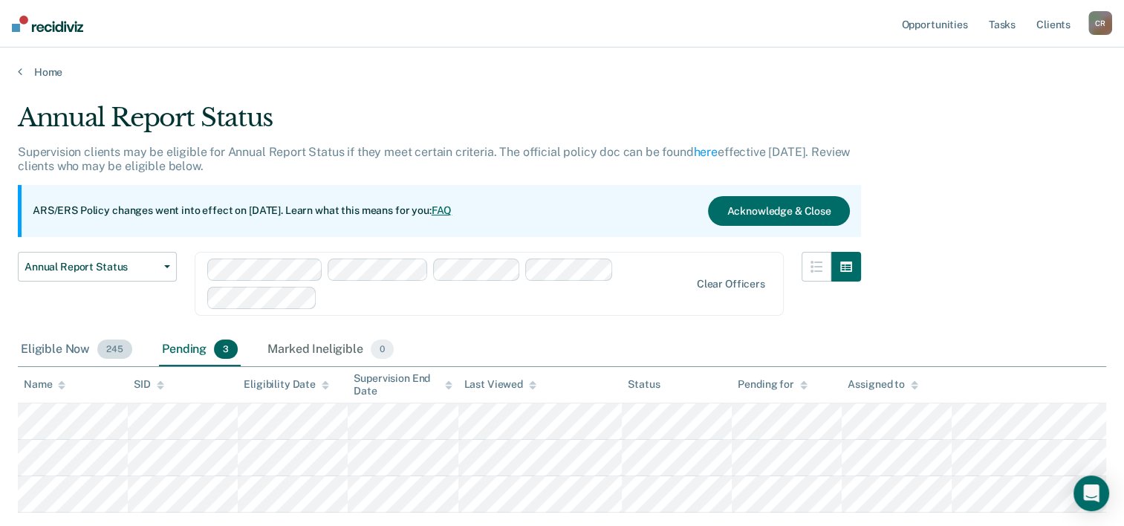
click at [80, 343] on div "Eligible Now 245" at bounding box center [76, 350] width 117 height 33
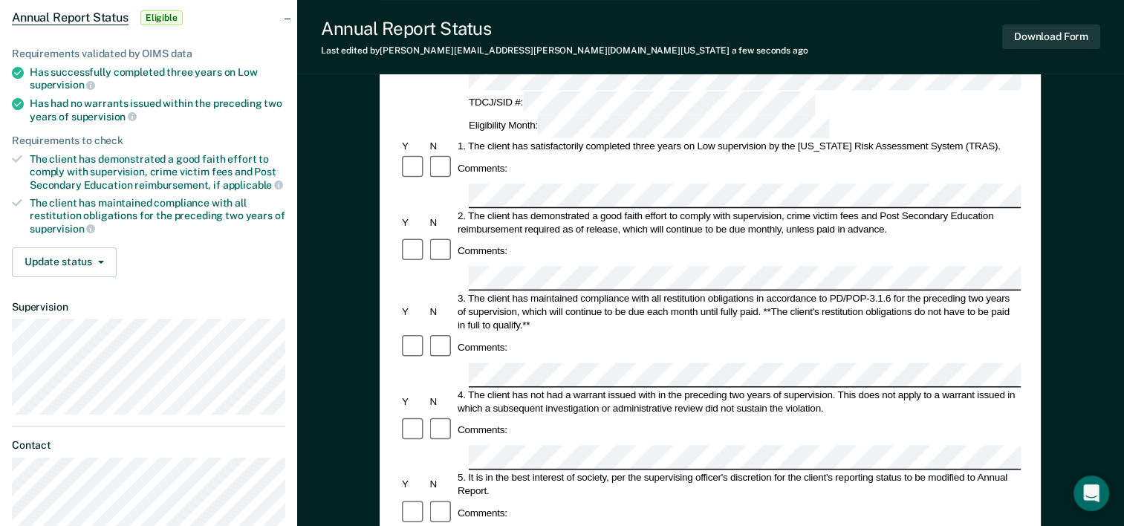
scroll to position [149, 0]
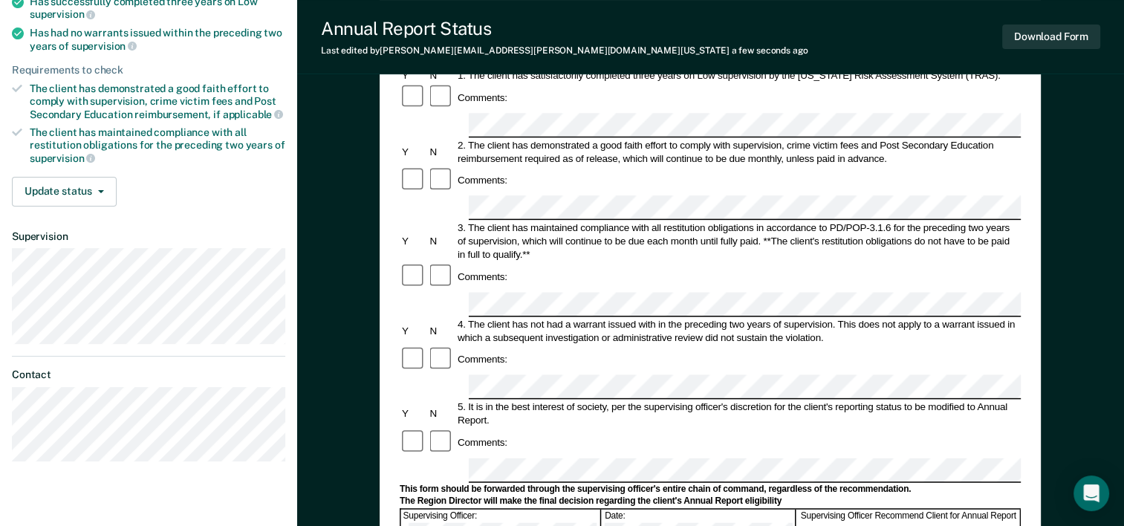
scroll to position [372, 0]
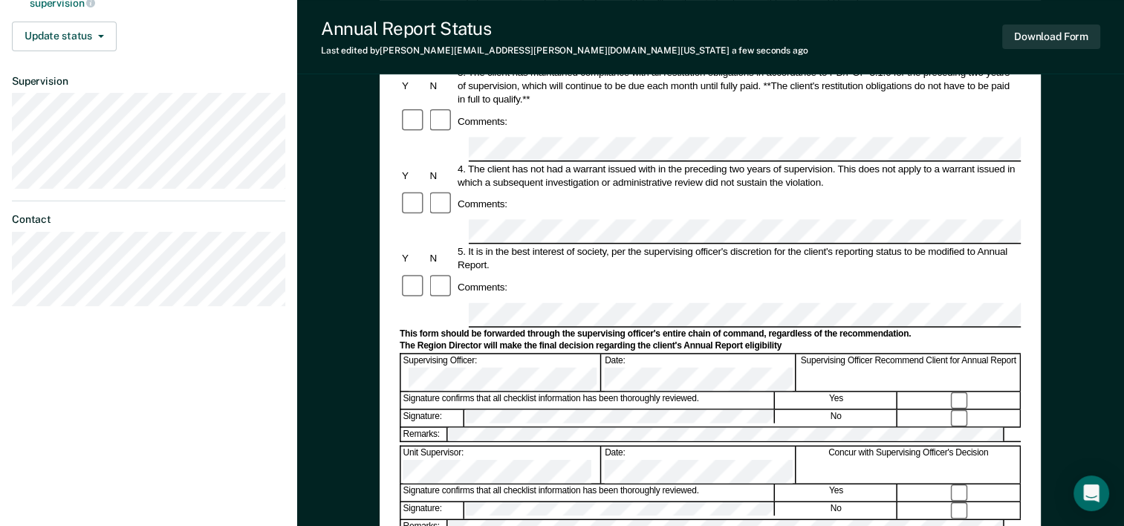
click at [545, 443] on div at bounding box center [710, 444] width 621 height 3
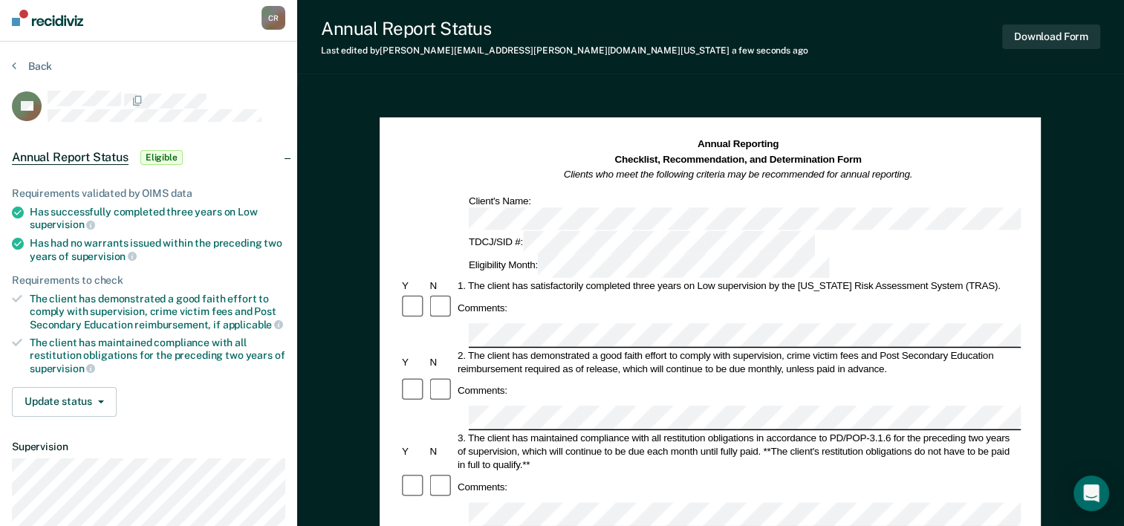
scroll to position [0, 0]
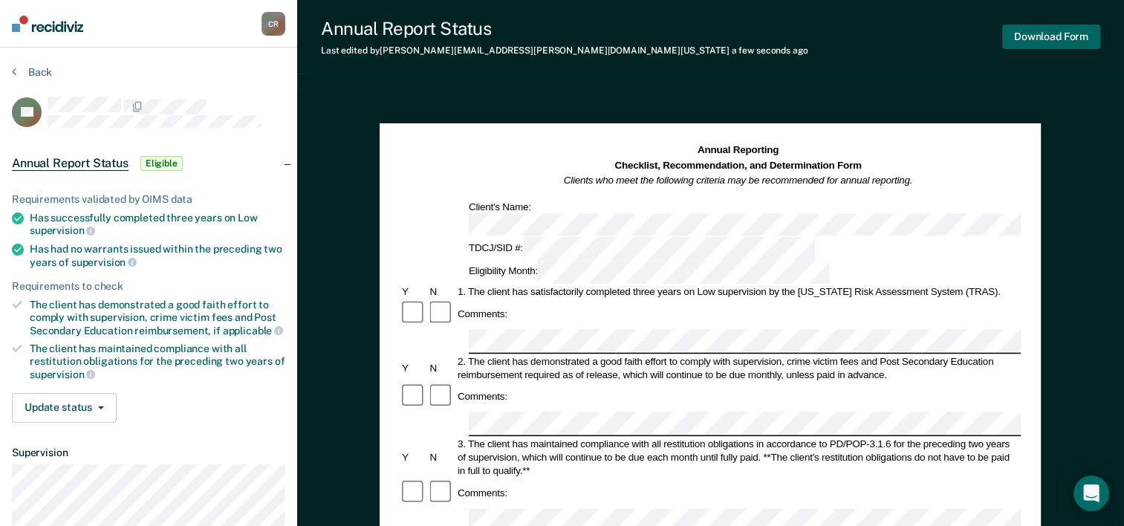
click at [1053, 33] on button "Download Form" at bounding box center [1052, 37] width 98 height 25
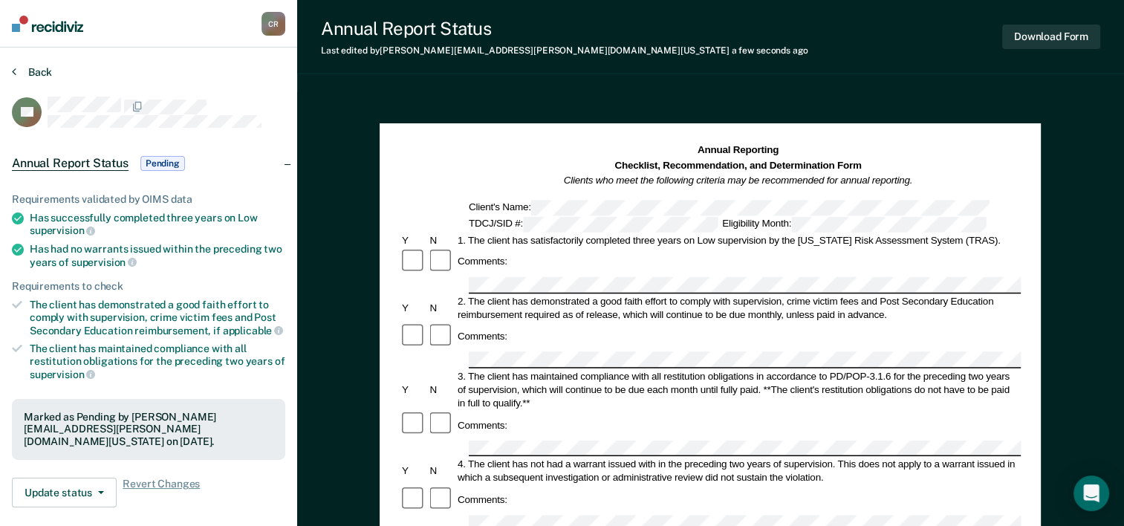
click at [25, 79] on div "Back" at bounding box center [148, 80] width 273 height 31
click at [31, 71] on button "Back" at bounding box center [32, 71] width 40 height 13
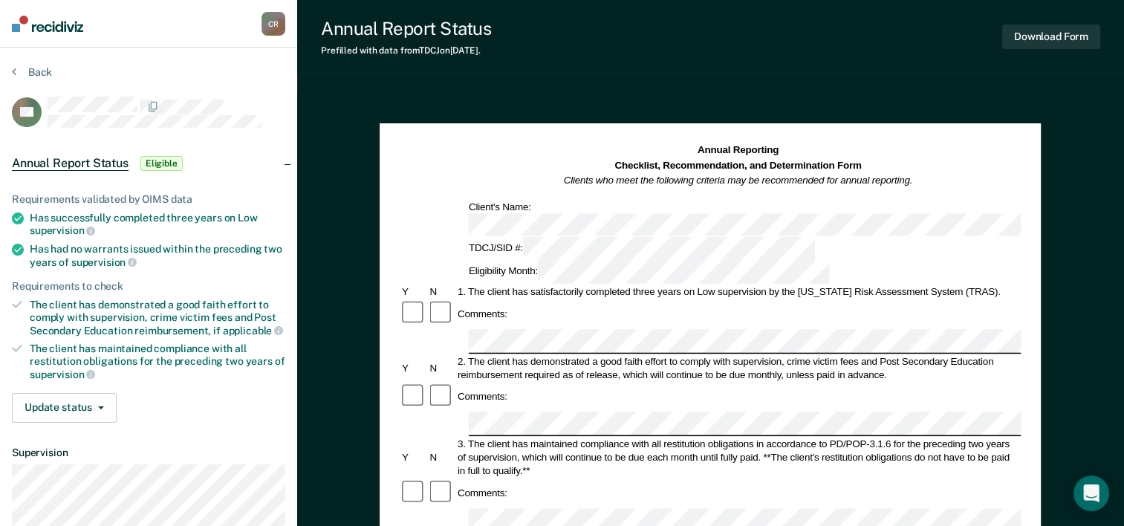
click at [812, 299] on div "Comments:" at bounding box center [710, 313] width 621 height 28
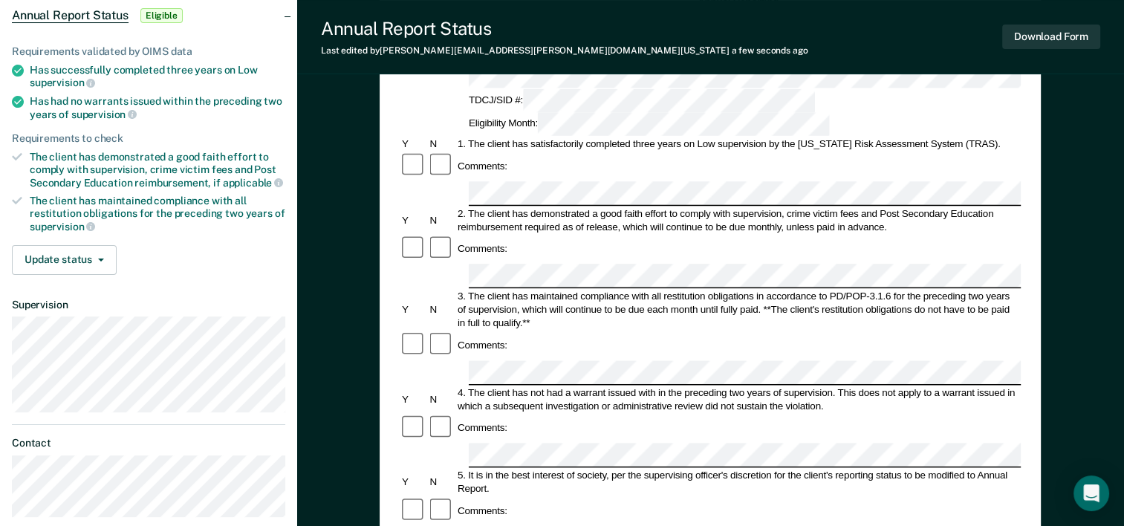
scroll to position [149, 0]
click at [774, 417] on form "Annual Reporting Checklist, Recommendation, and Determination Form Clients who …" at bounding box center [710, 515] width 621 height 1040
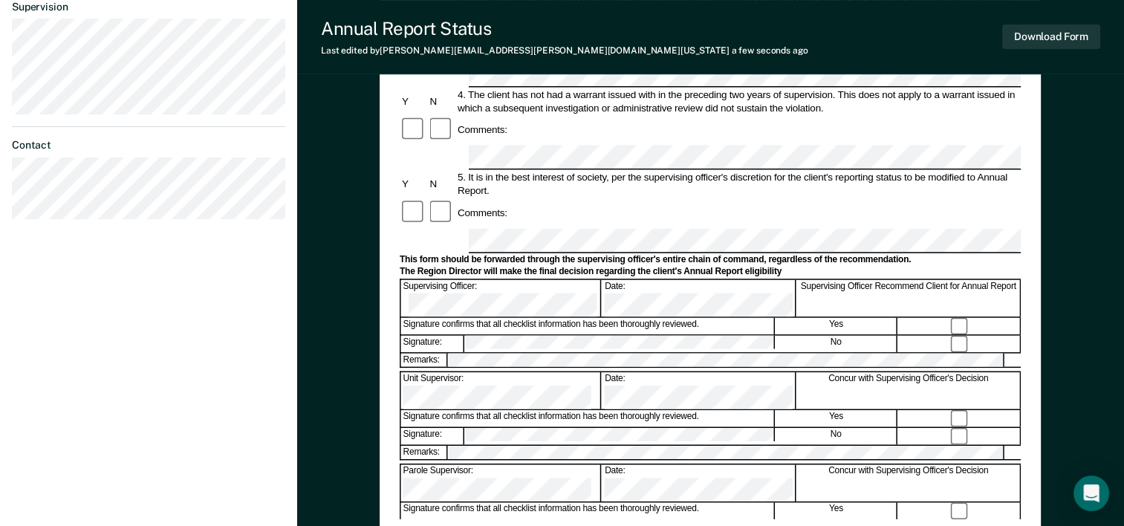
scroll to position [574, 0]
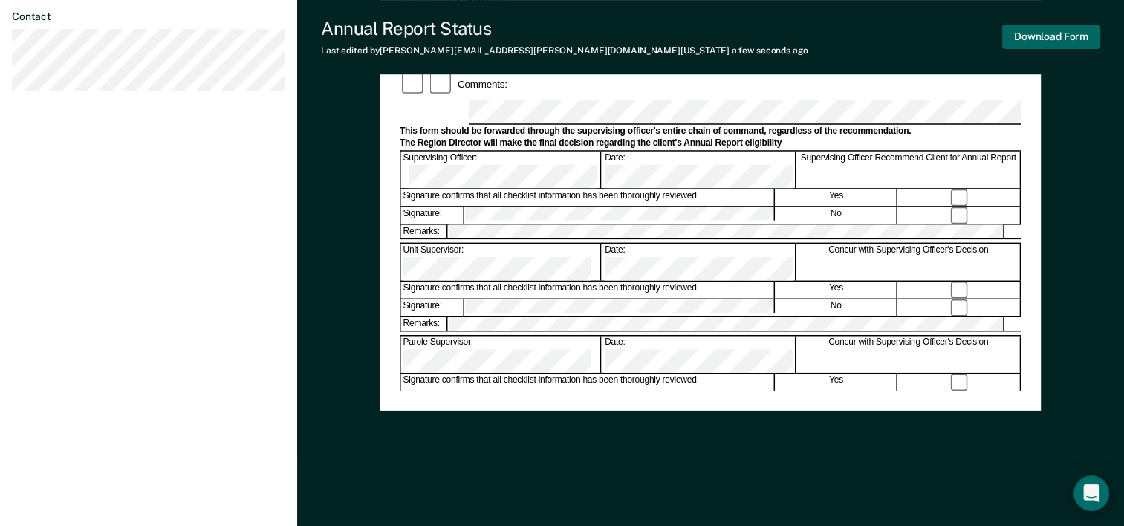
click at [1043, 39] on button "Download Form" at bounding box center [1052, 37] width 98 height 25
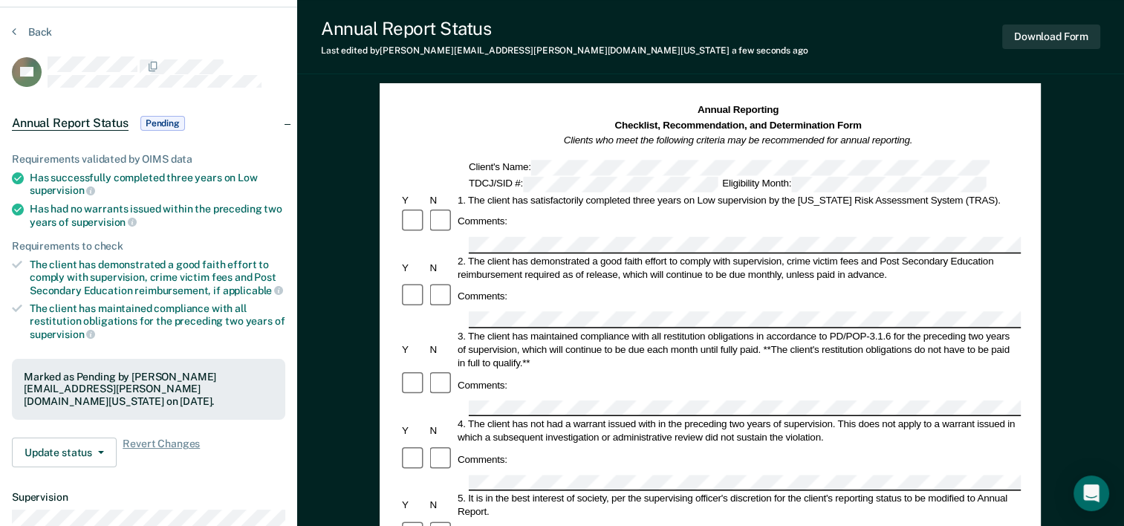
scroll to position [0, 0]
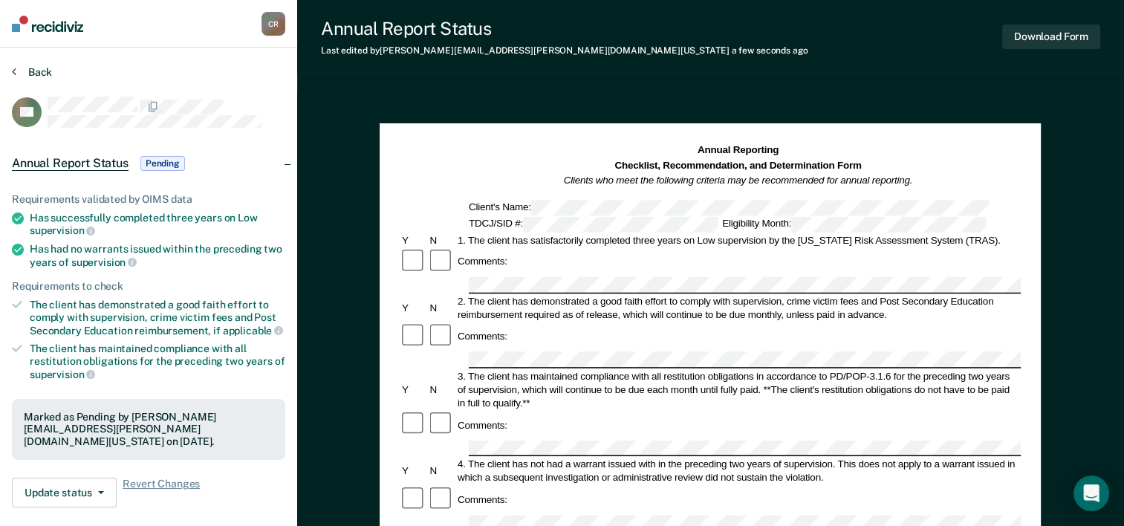
click at [32, 74] on button "Back" at bounding box center [32, 71] width 40 height 13
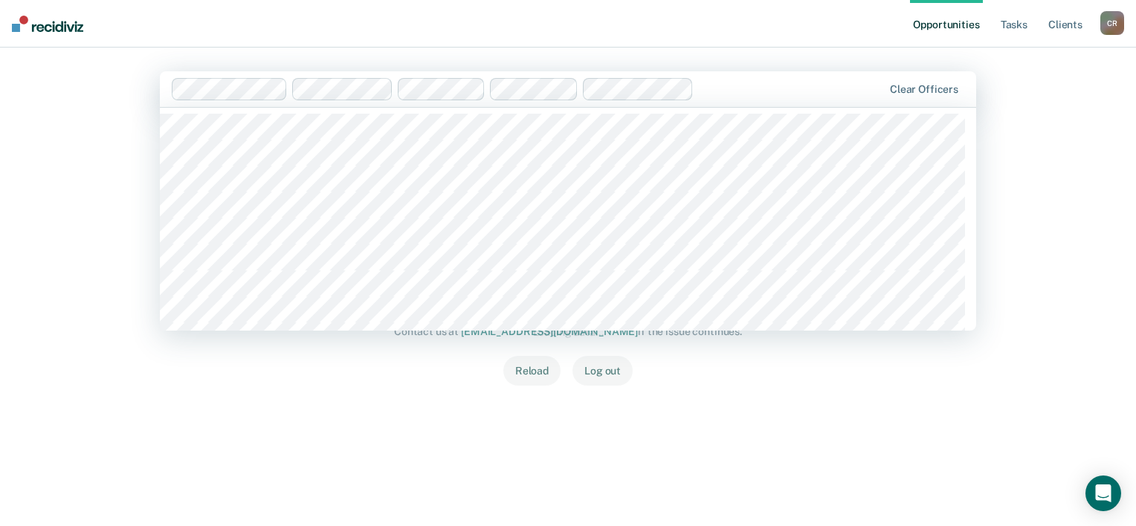
click at [288, 100] on div at bounding box center [528, 89] width 712 height 22
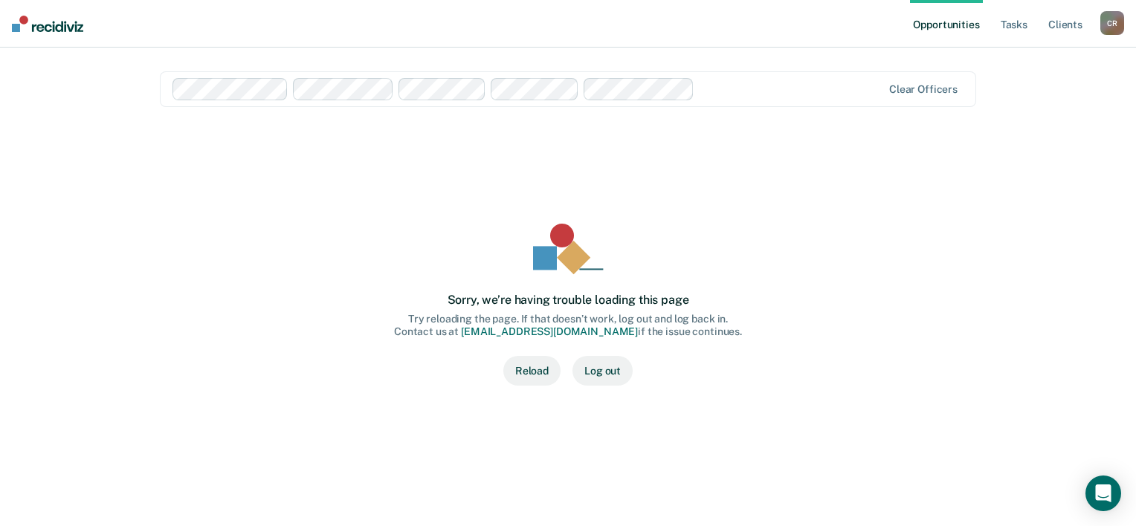
click at [896, 444] on div "Sorry, we’re having trouble loading this page Try reloading the page. If that d…" at bounding box center [568, 305] width 768 height 312
click at [551, 374] on button "Reload" at bounding box center [531, 371] width 57 height 30
click at [606, 366] on button "Log out" at bounding box center [602, 371] width 60 height 30
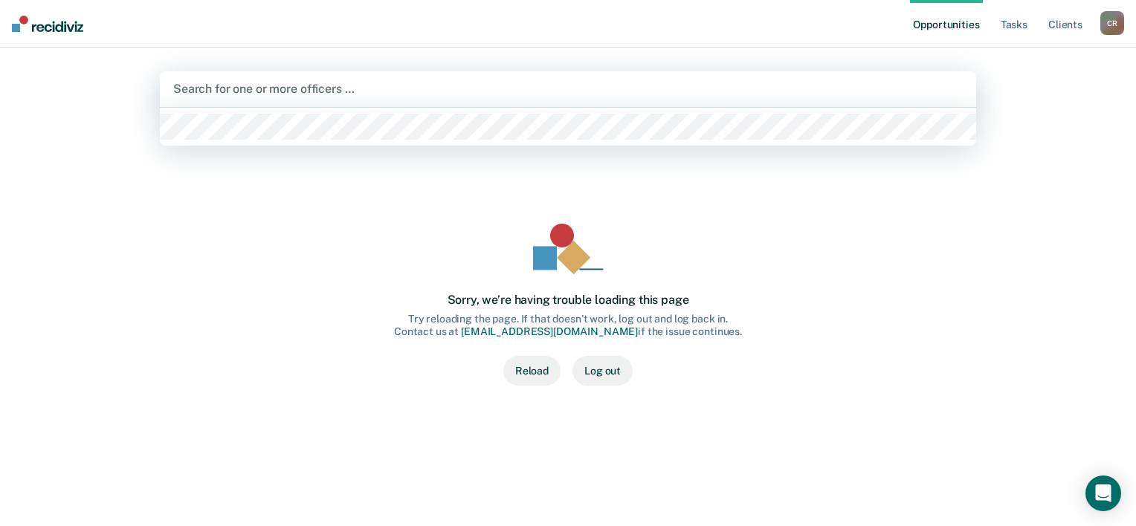
click at [265, 89] on div at bounding box center [567, 88] width 789 height 17
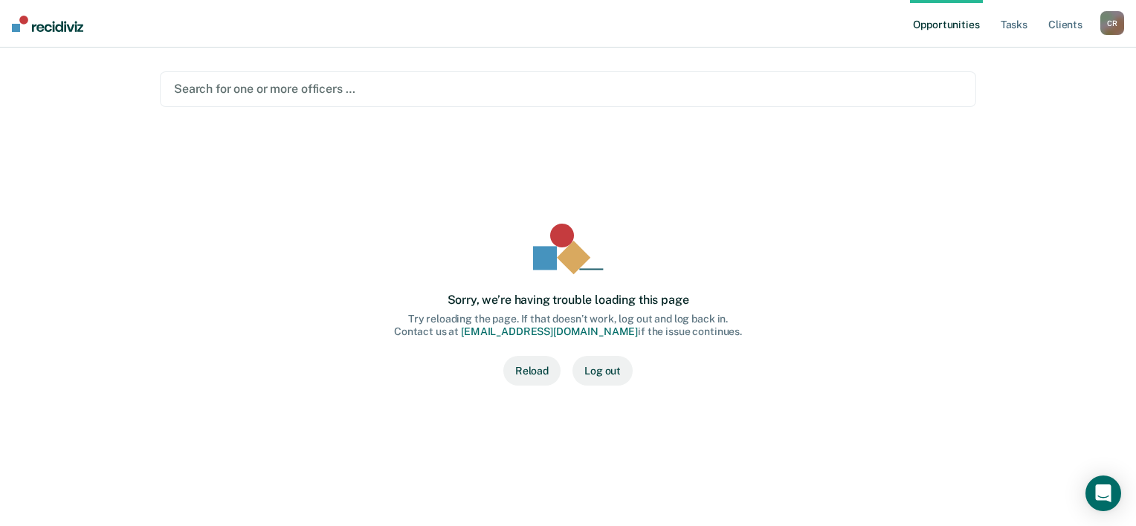
click at [265, 89] on div at bounding box center [568, 88] width 788 height 17
click at [946, 30] on link "Opportunities" at bounding box center [946, 24] width 72 height 48
click at [691, 92] on div at bounding box center [568, 88] width 788 height 17
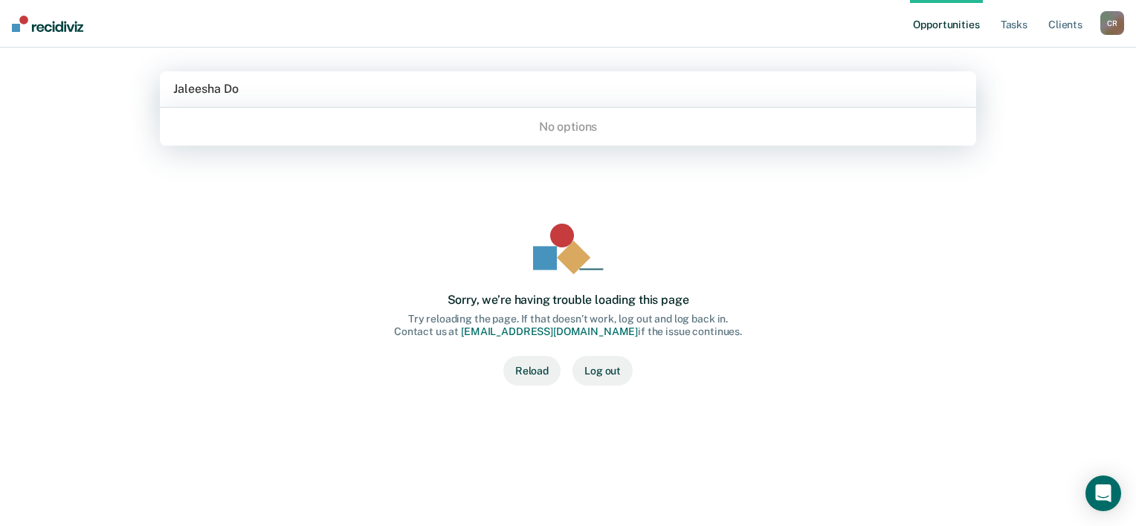
type input "Jaleesha Do"
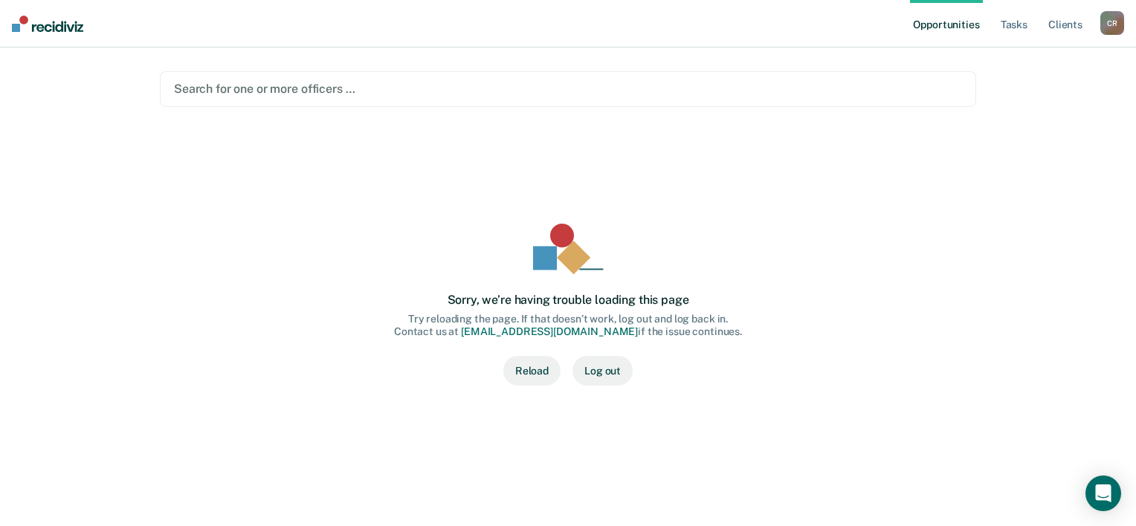
click at [459, 419] on div "Sorry, we’re having trouble loading this page Try reloading the page. If that d…" at bounding box center [568, 305] width 768 height 312
click at [547, 354] on div "Sorry, we’re having trouble loading this page Try reloading the page. If that d…" at bounding box center [568, 305] width 768 height 312
click at [533, 370] on button "Reload" at bounding box center [531, 371] width 57 height 30
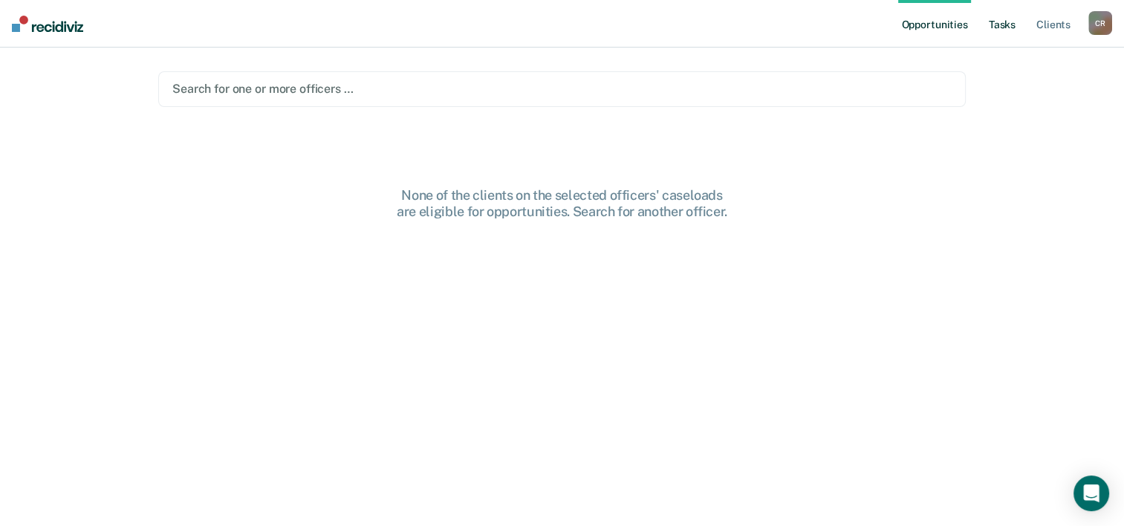
click at [1014, 24] on link "Tasks" at bounding box center [1002, 24] width 33 height 48
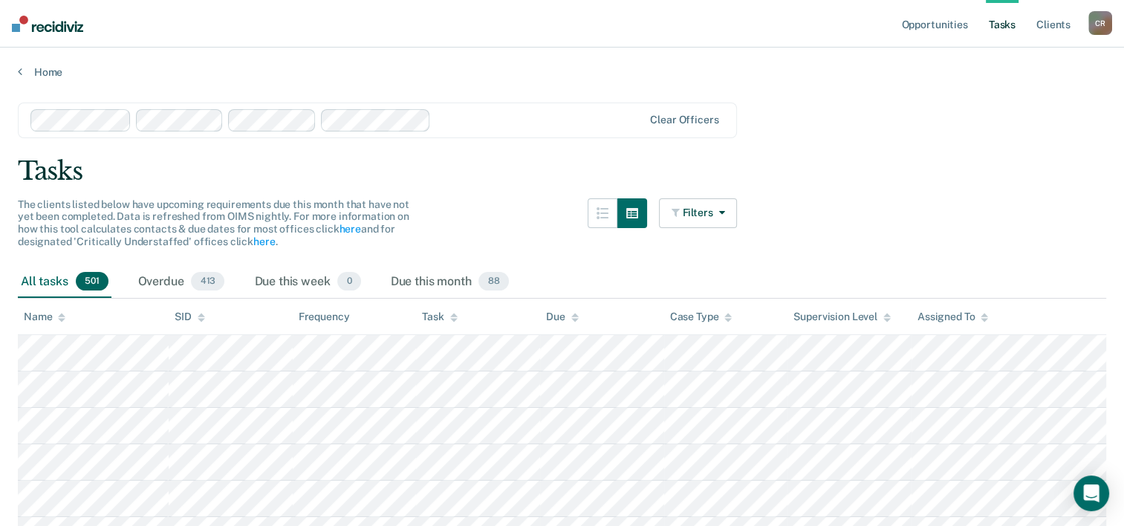
click at [55, 61] on div "Home" at bounding box center [562, 63] width 1124 height 31
click at [52, 68] on link "Home" at bounding box center [562, 71] width 1089 height 13
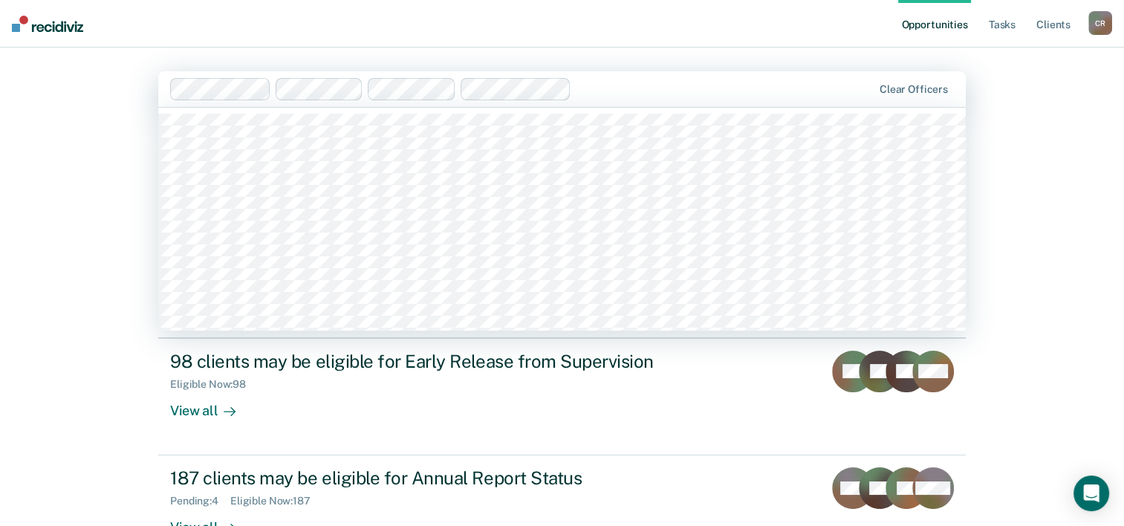
click at [598, 85] on div at bounding box center [724, 88] width 295 height 17
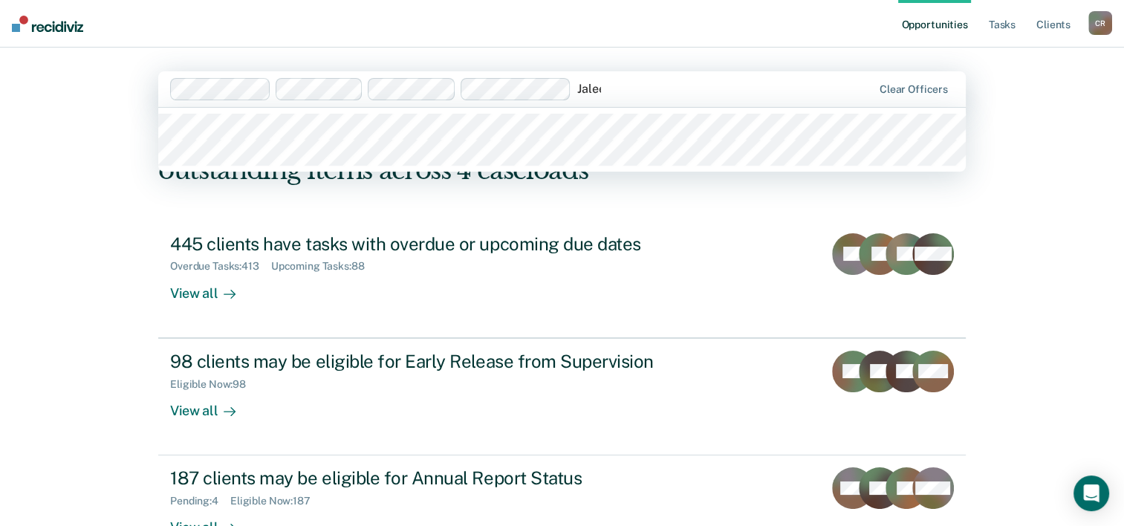
type input "Jalees"
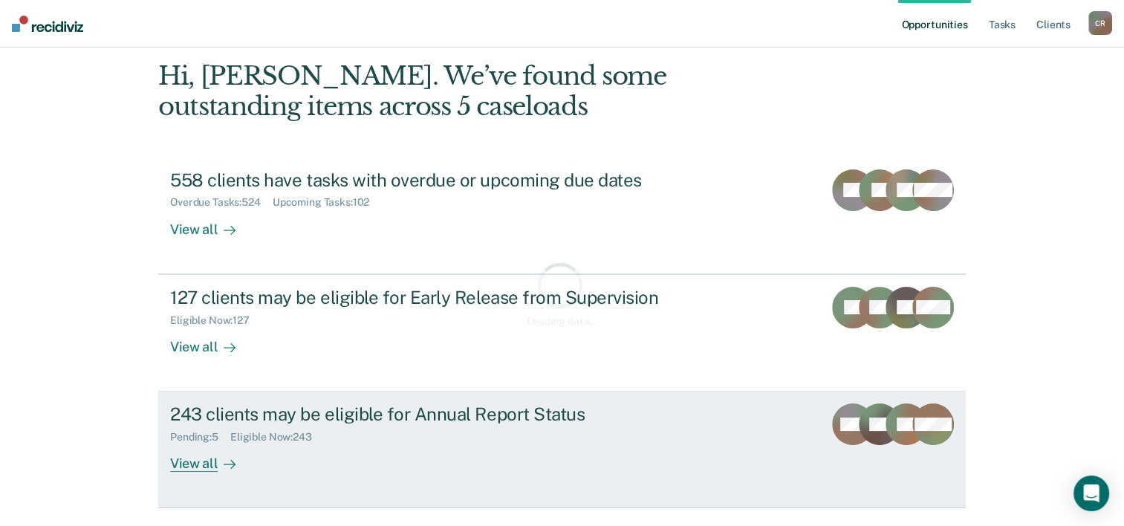
scroll to position [105, 0]
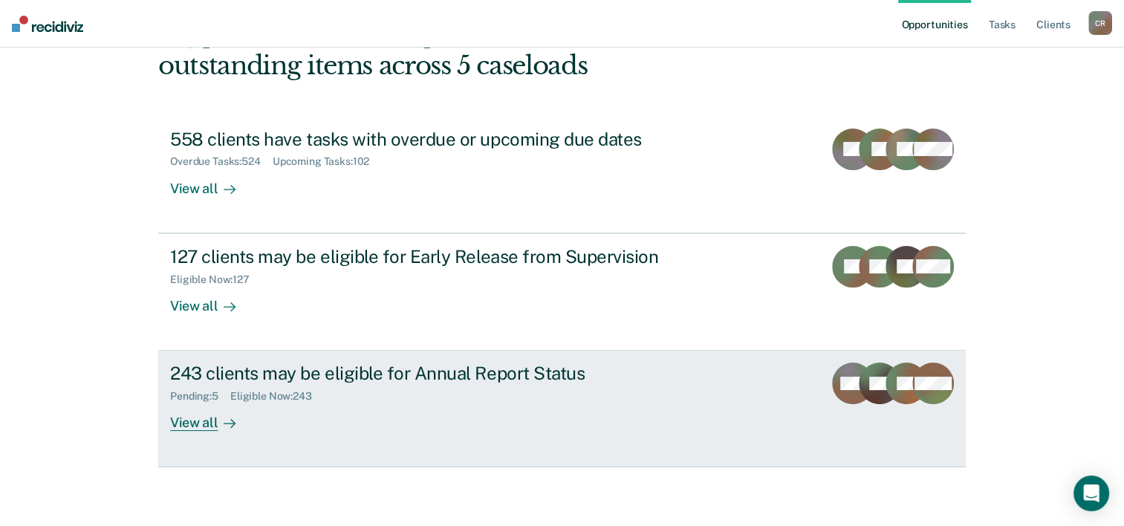
click at [194, 424] on div "View all" at bounding box center [211, 417] width 83 height 29
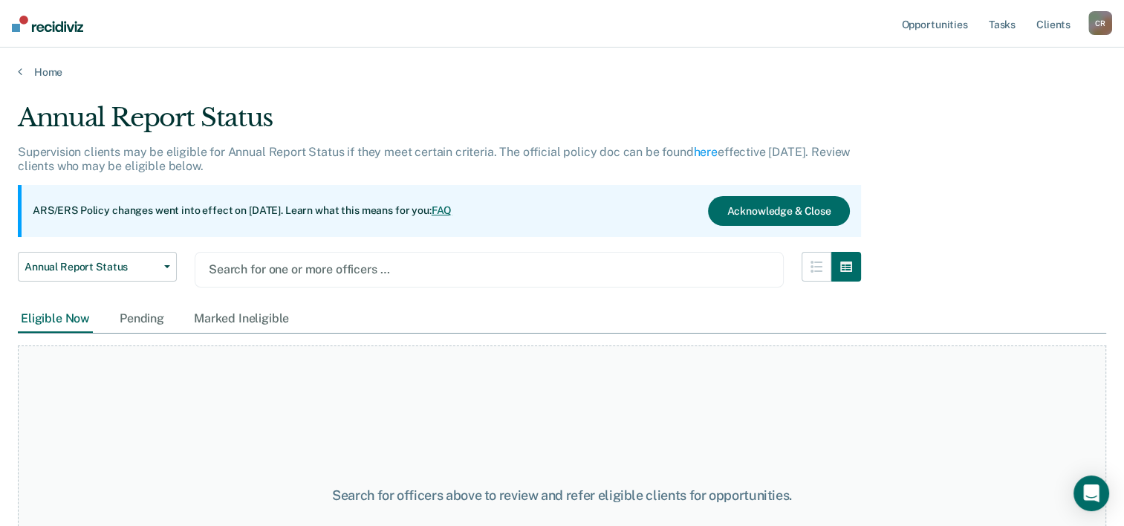
scroll to position [119, 0]
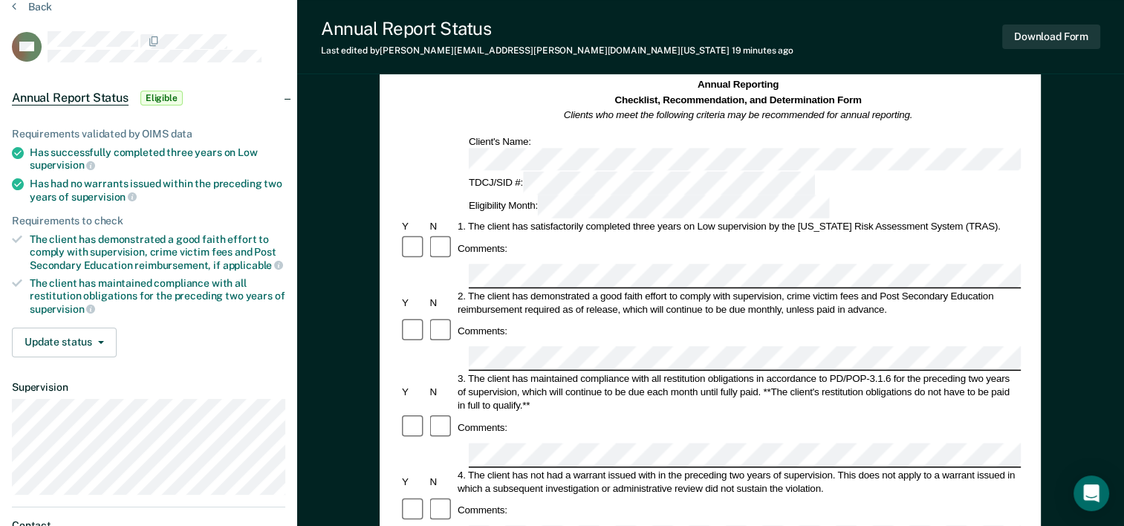
scroll to position [74, 0]
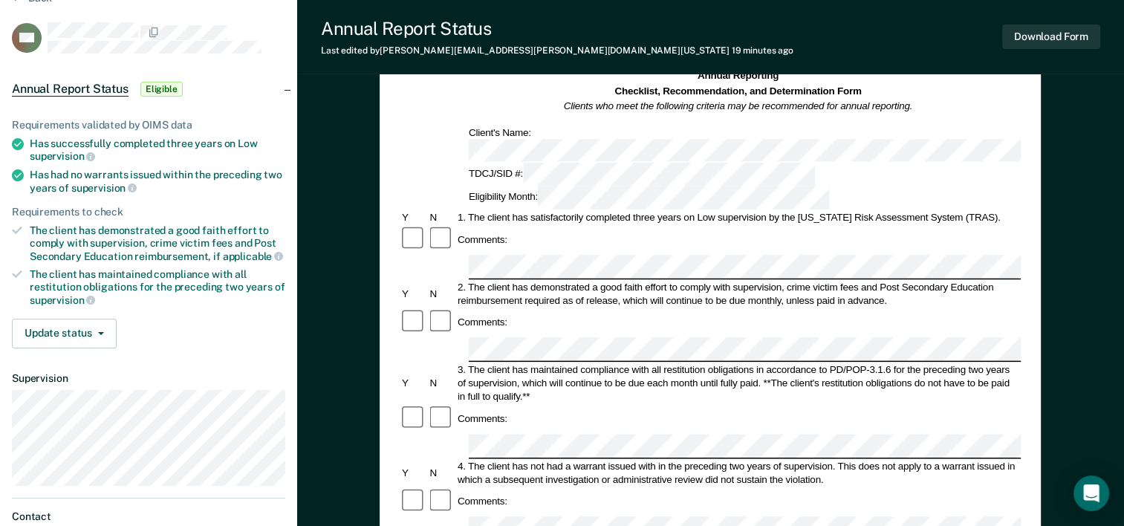
click at [659, 363] on div "3. The client has maintained compliance with all restitution obligations in acc…" at bounding box center [739, 383] width 566 height 40
click at [1049, 27] on button "Download Form" at bounding box center [1052, 37] width 98 height 25
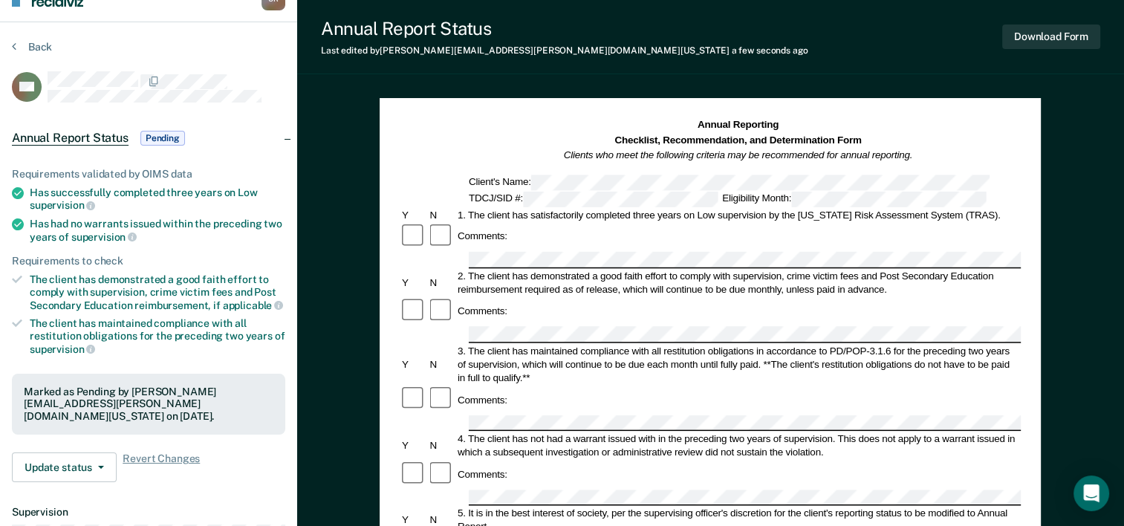
scroll to position [0, 0]
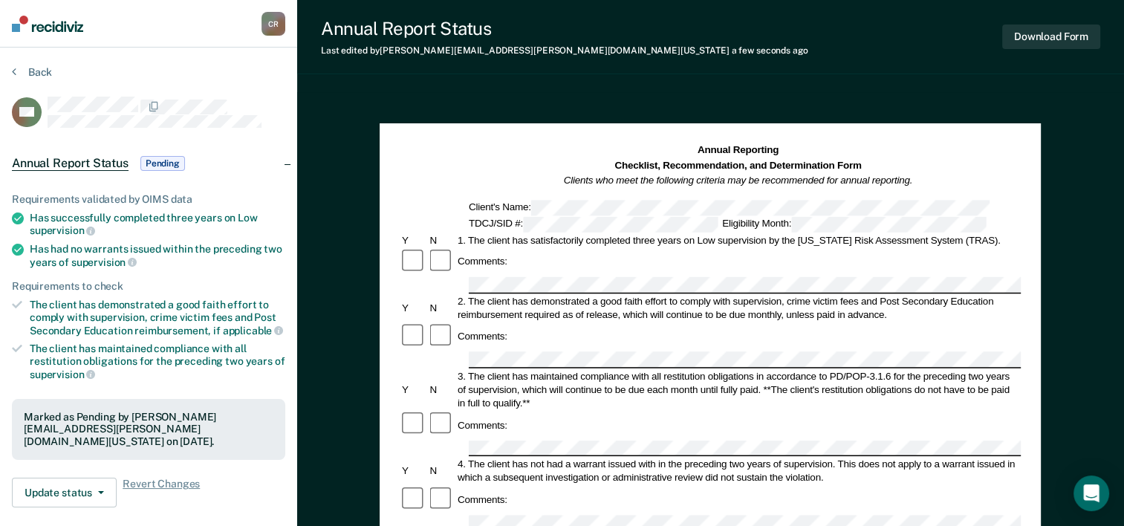
click at [21, 63] on section "Back RH Annual Report Status Pending Requirements validated by OIMS data Has su…" at bounding box center [148, 420] width 297 height 745
click at [34, 69] on button "Back" at bounding box center [32, 71] width 40 height 13
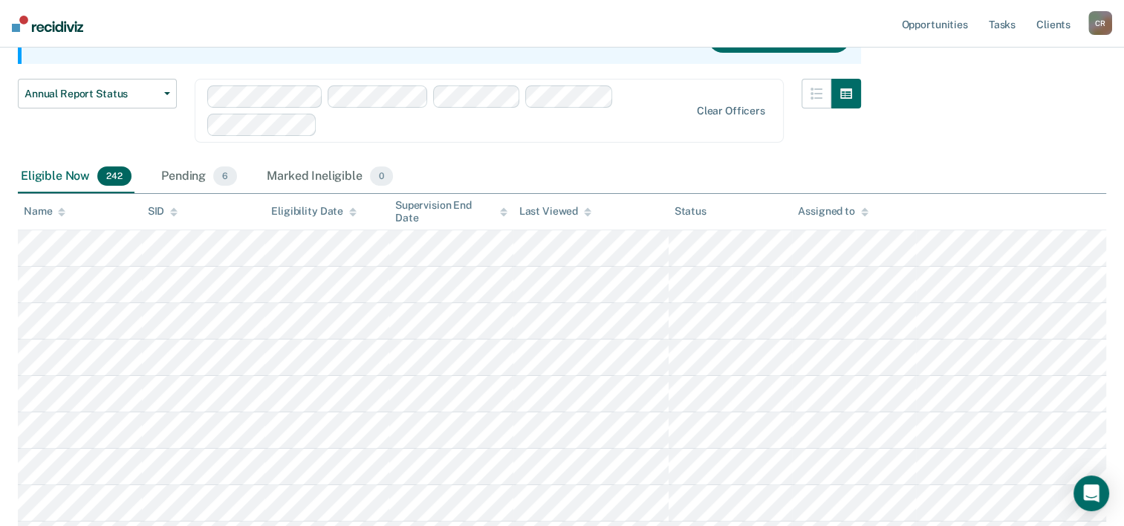
scroll to position [119, 0]
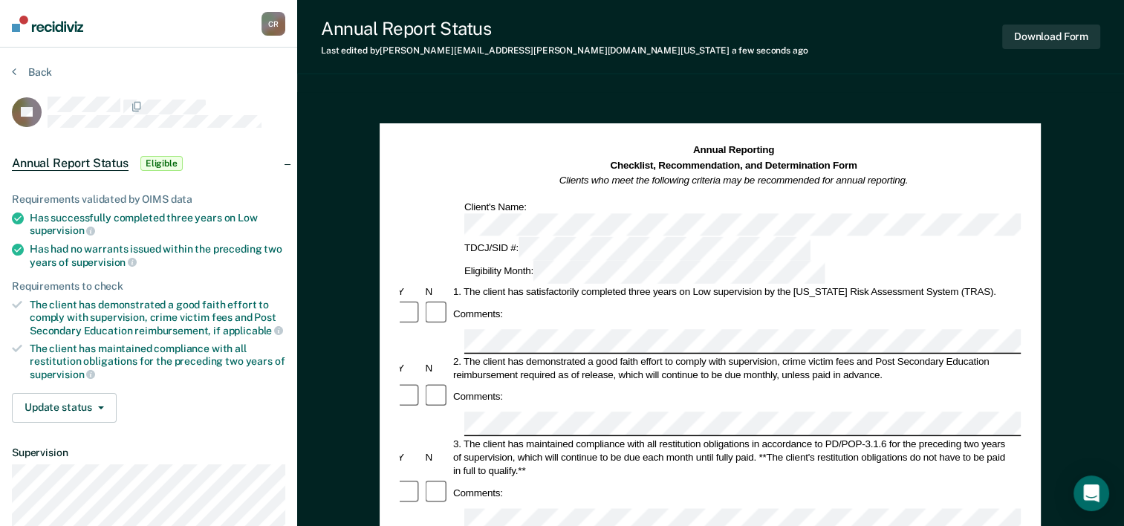
click at [960, 178] on div "Annual Reporting Checklist, Recommendation, and Determination Form Clients who …" at bounding box center [705, 165] width 621 height 45
click at [1053, 39] on button "Download Form" at bounding box center [1052, 37] width 98 height 25
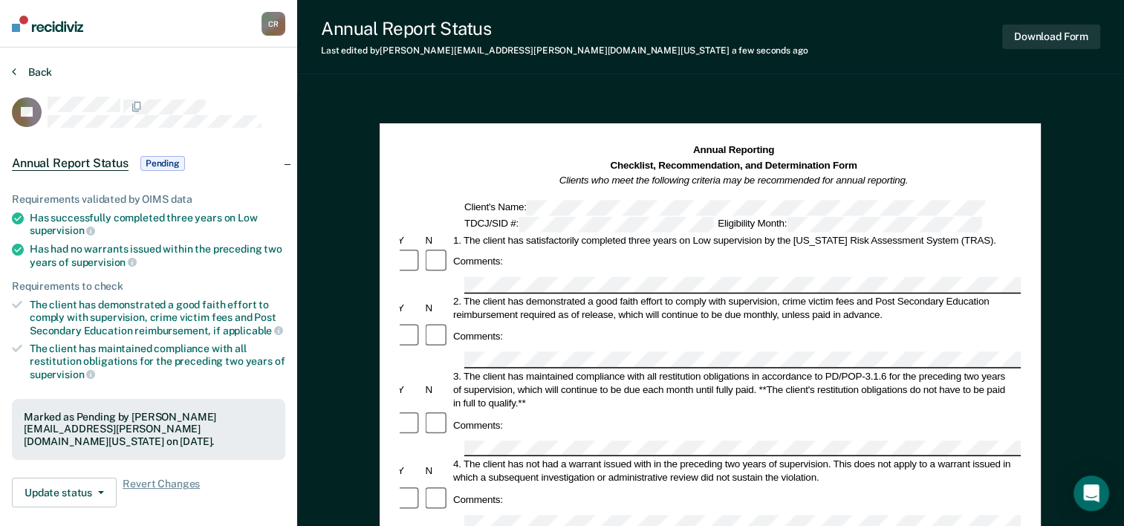
click at [31, 65] on button "Back" at bounding box center [32, 71] width 40 height 13
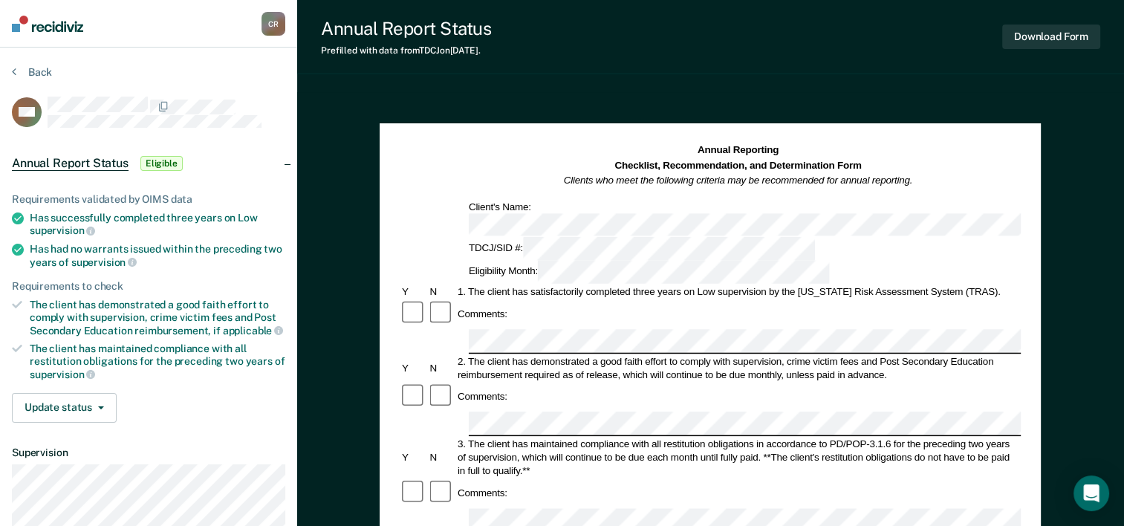
click at [919, 188] on div "Annual Reporting Checklist, Recommendation, and Determination Form Clients who …" at bounding box center [710, 165] width 621 height 45
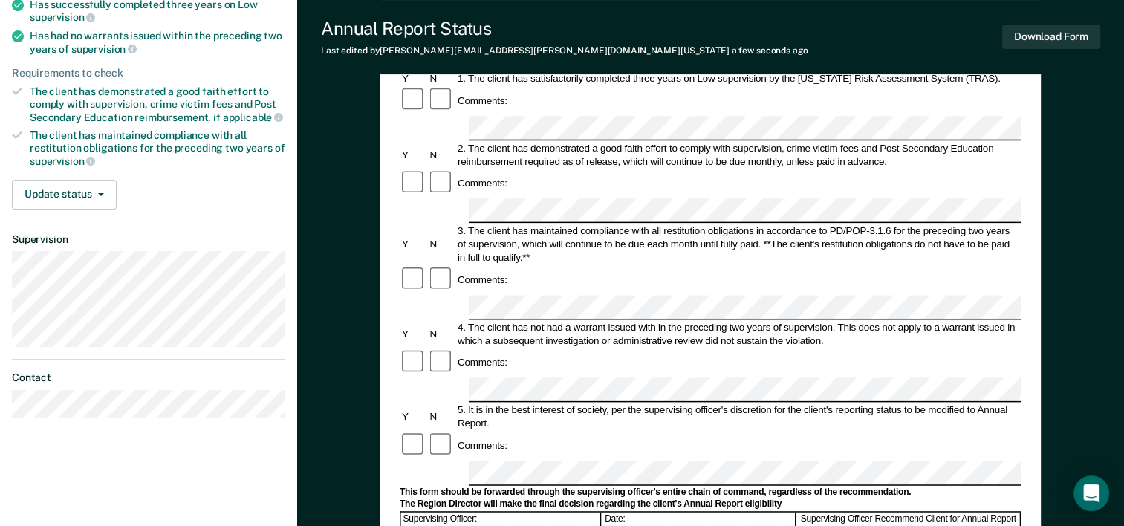
scroll to position [223, 0]
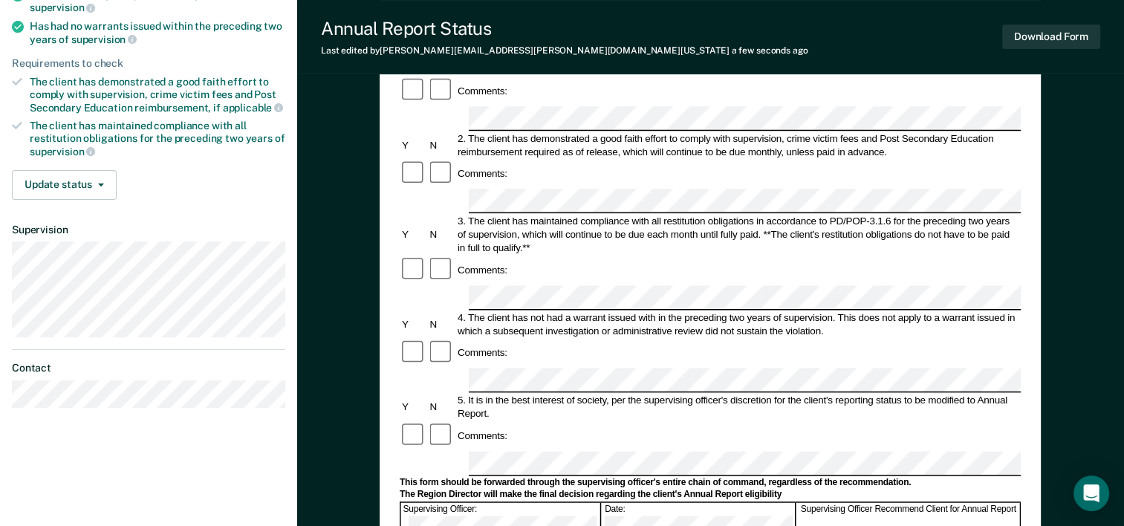
click at [555, 422] on div "Comments:" at bounding box center [710, 436] width 621 height 28
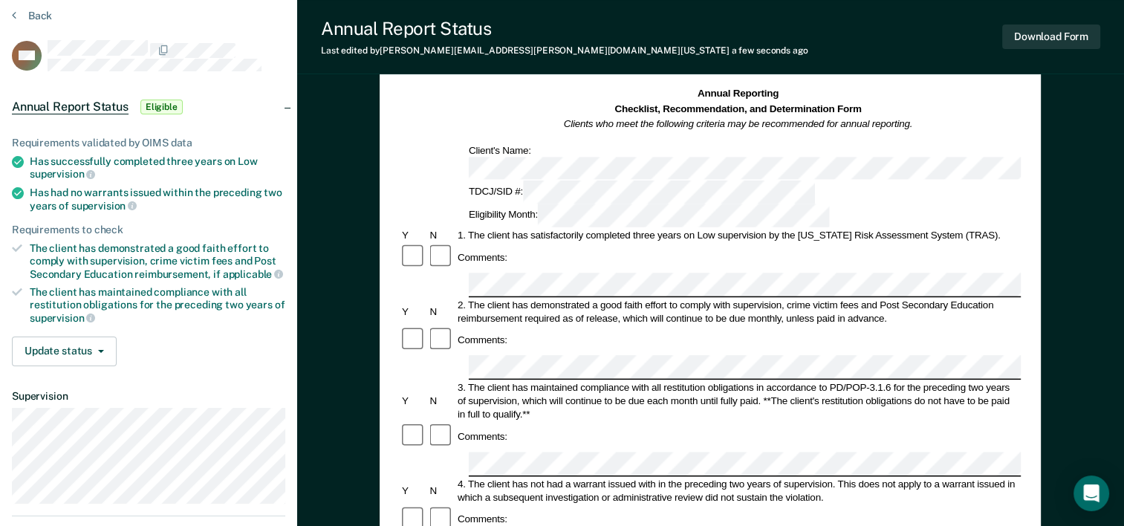
scroll to position [54, 0]
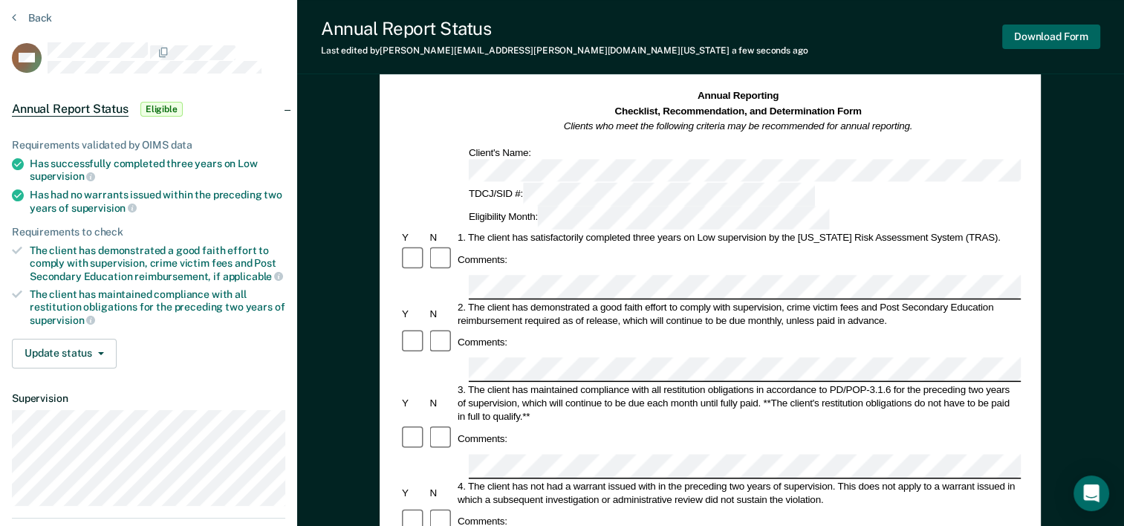
click at [1027, 36] on button "Download Form" at bounding box center [1052, 37] width 98 height 25
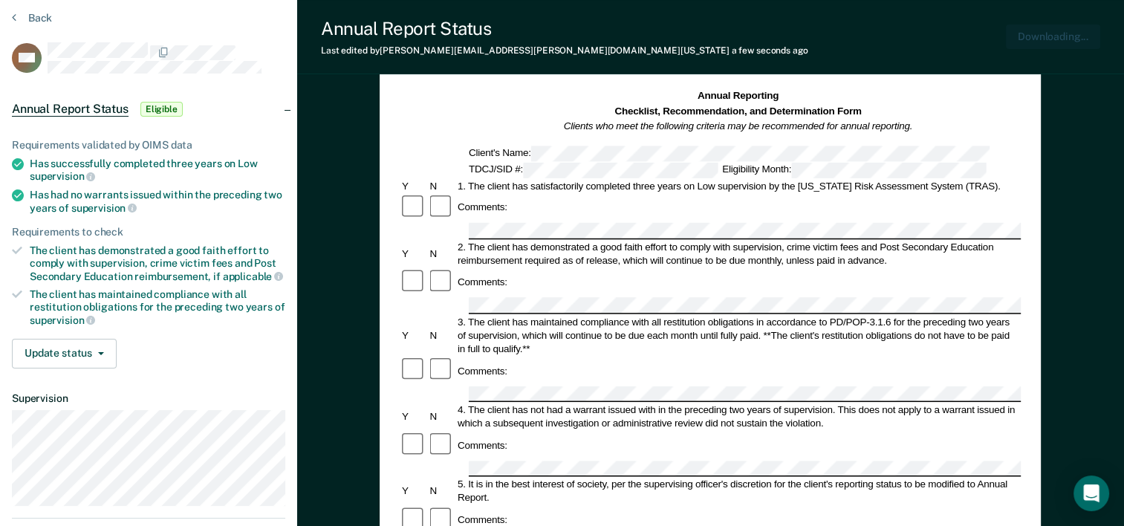
scroll to position [0, 0]
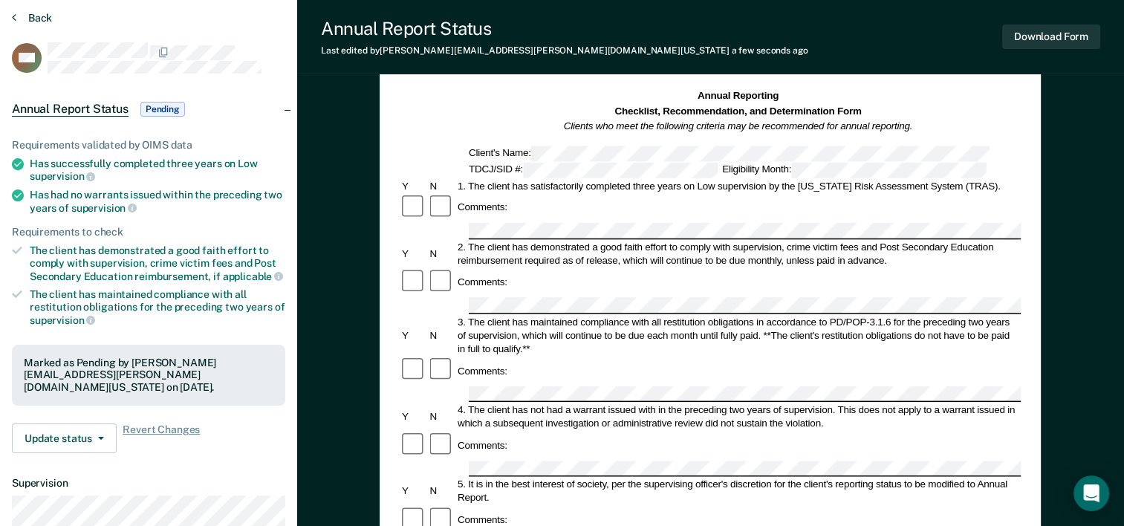
click at [34, 18] on button "Back" at bounding box center [32, 17] width 40 height 13
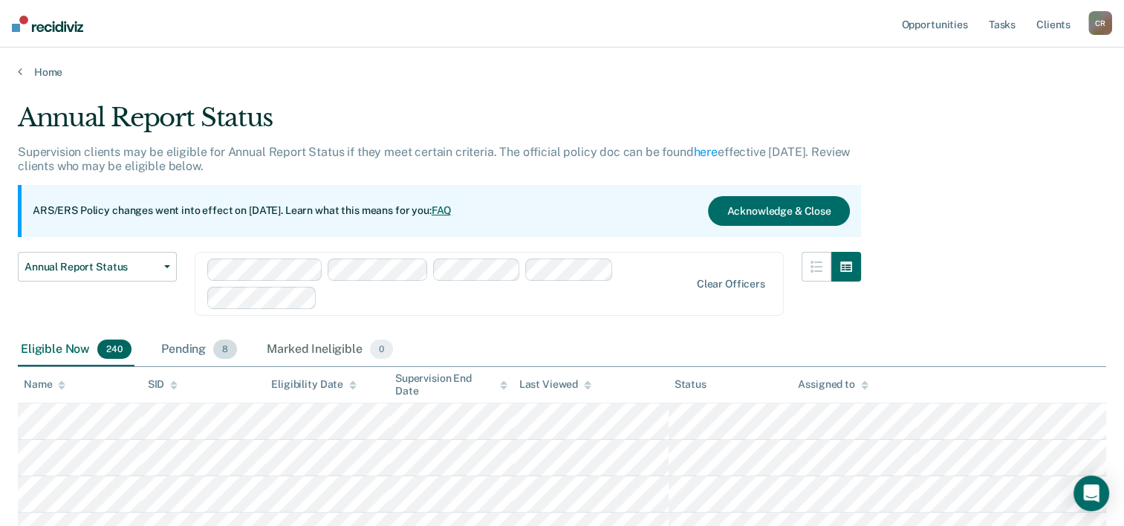
click at [224, 347] on span "8" at bounding box center [225, 349] width 24 height 19
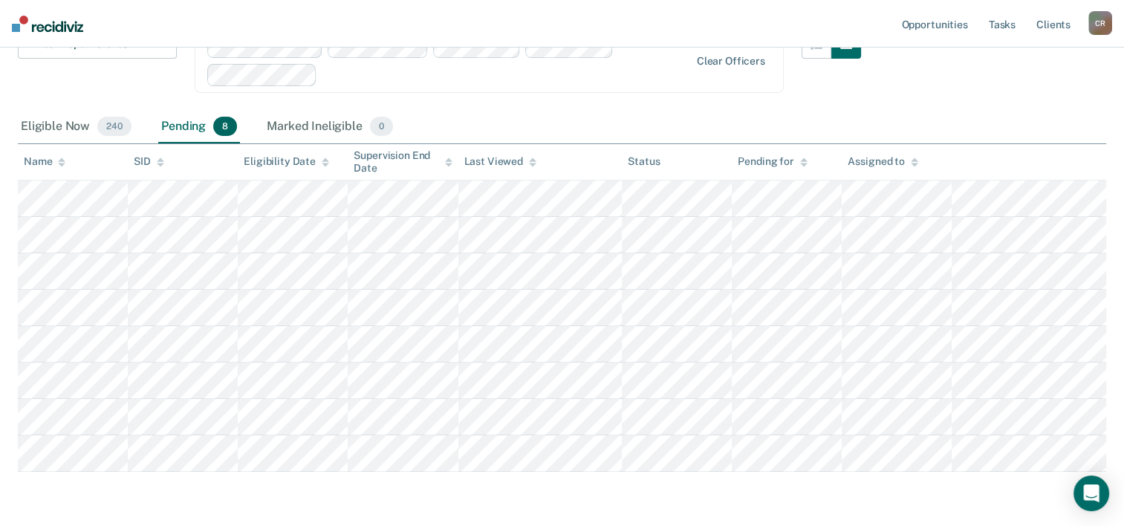
scroll to position [273, 0]
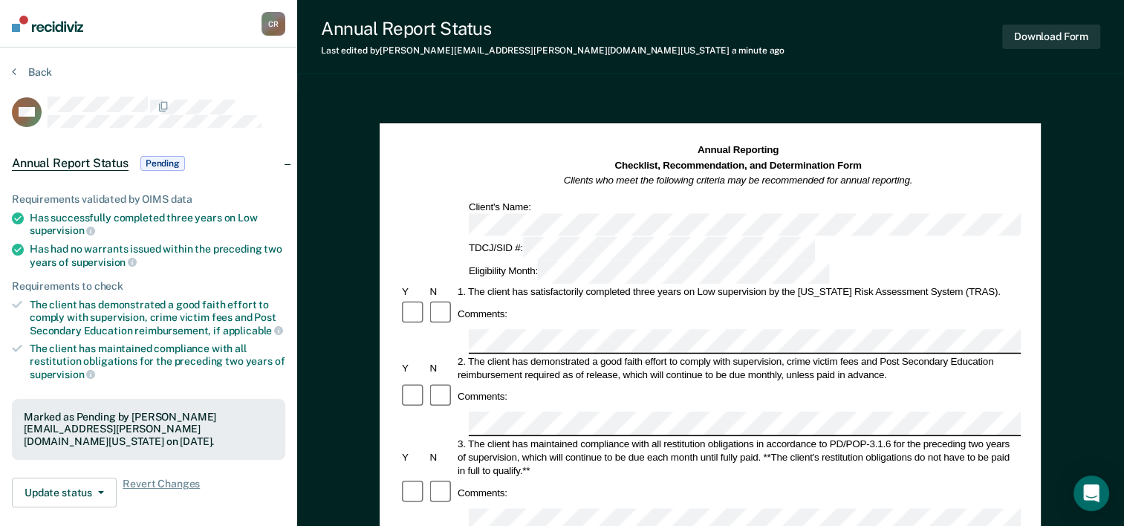
scroll to position [446, 0]
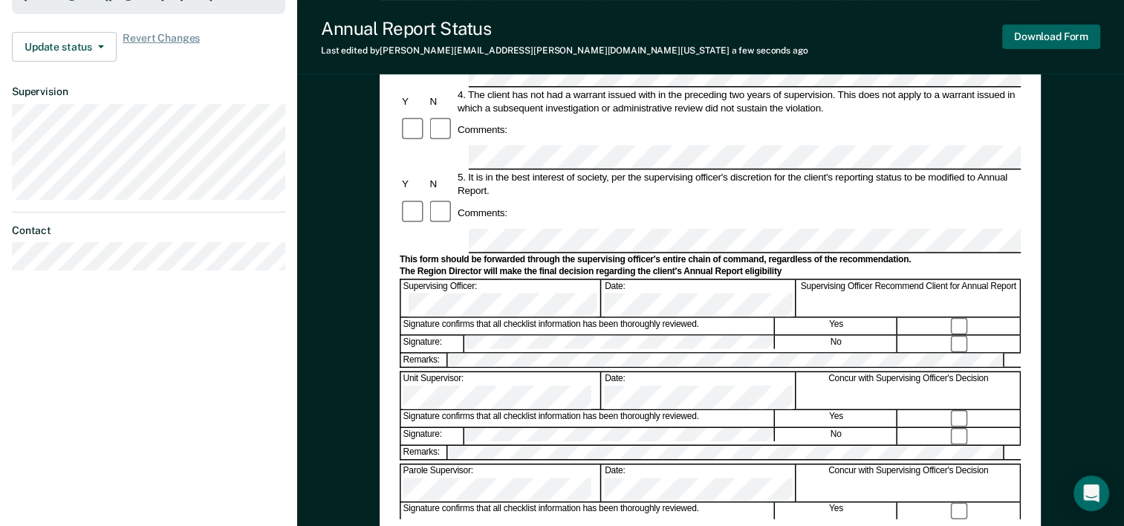
click at [1043, 42] on button "Download Form" at bounding box center [1052, 37] width 98 height 25
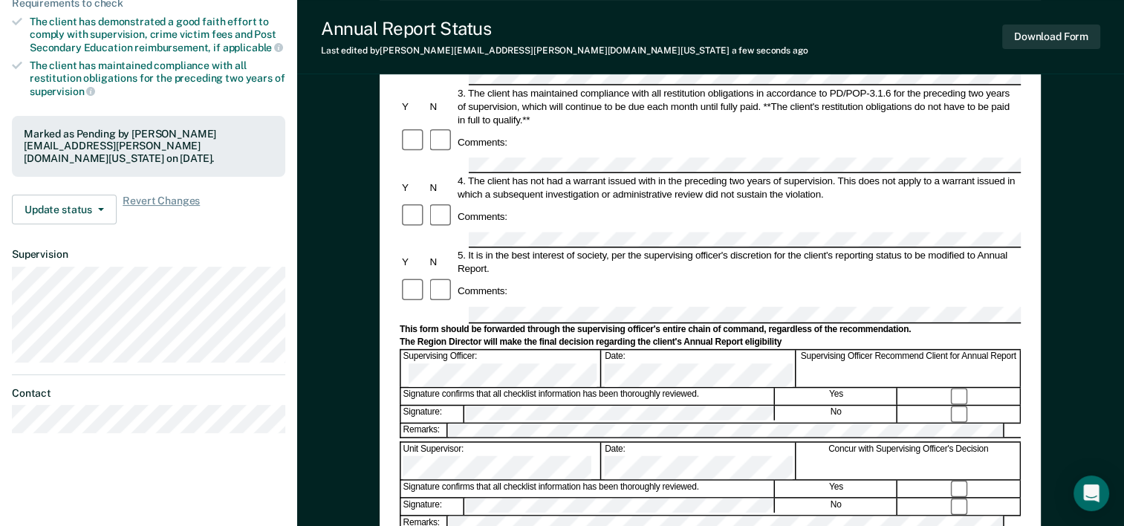
scroll to position [0, 0]
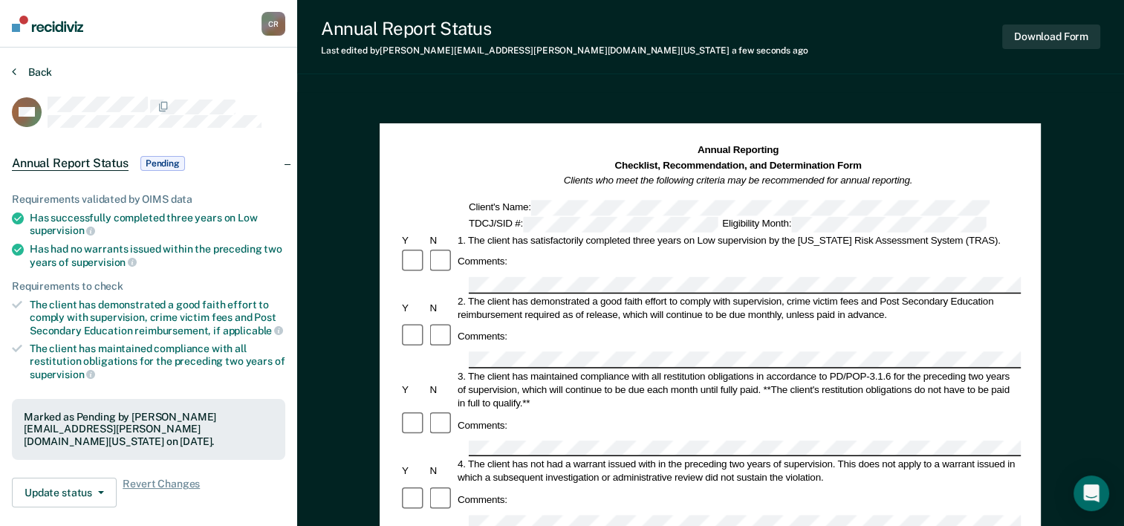
click at [51, 74] on button "Back" at bounding box center [32, 71] width 40 height 13
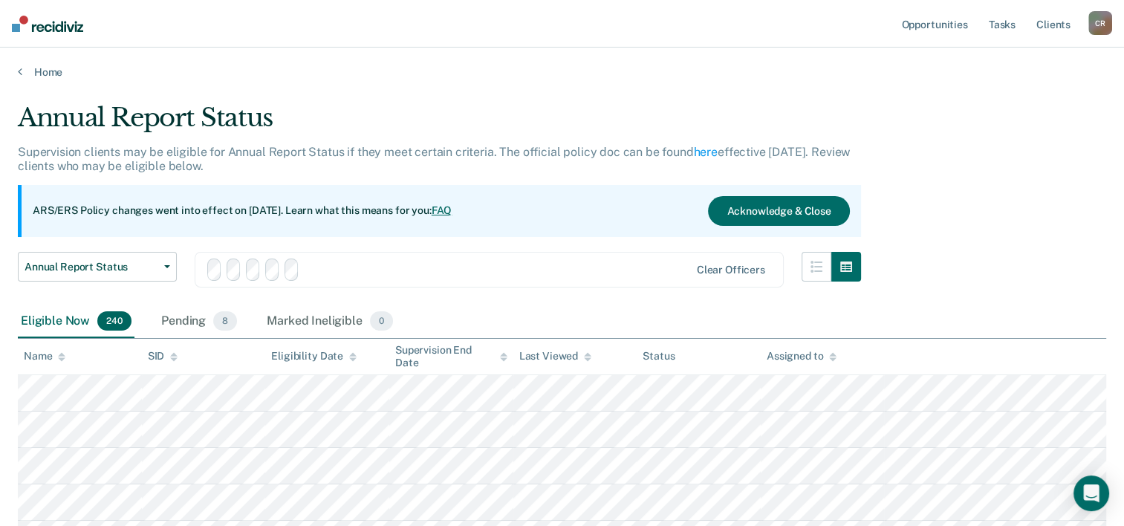
scroll to position [273, 0]
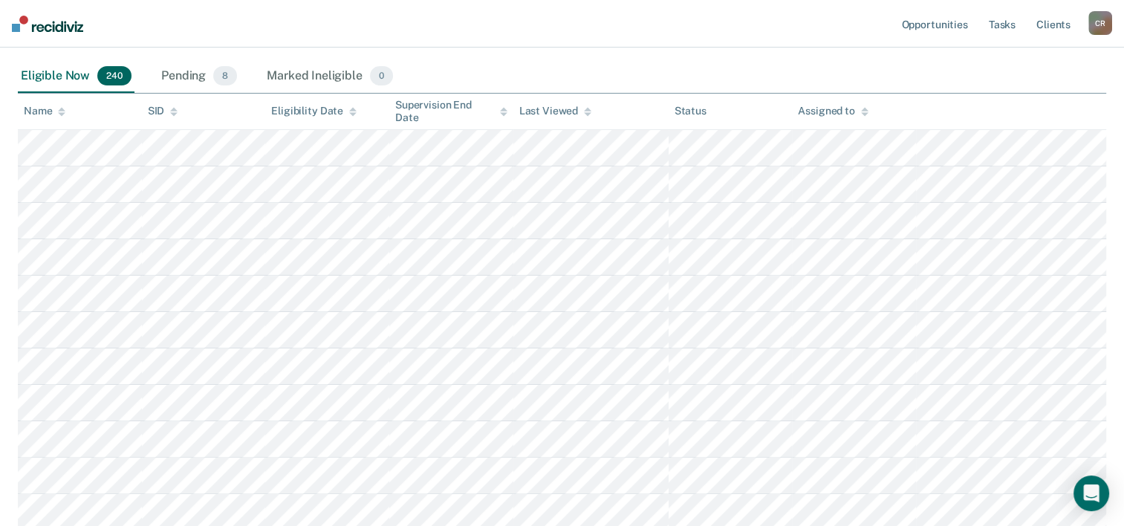
click at [98, 93] on div "Eligible Now 240" at bounding box center [76, 76] width 117 height 33
click at [95, 93] on div "Eligible Now 240" at bounding box center [76, 76] width 117 height 33
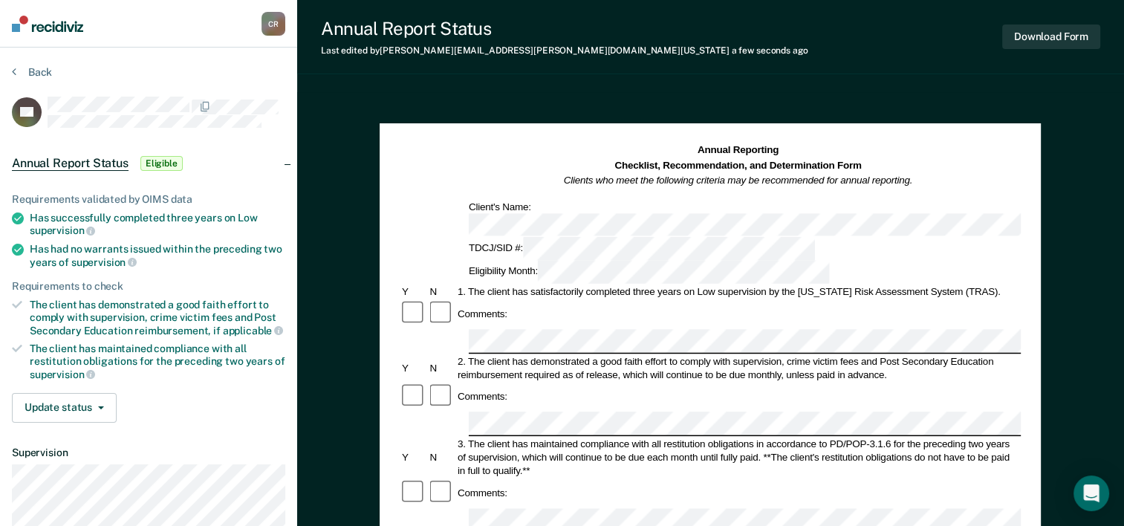
click at [893, 166] on h1 "Annual Reporting Checklist, Recommendation, and Determination Form Clients who …" at bounding box center [738, 165] width 349 height 45
click at [1029, 41] on button "Download Form" at bounding box center [1052, 37] width 98 height 25
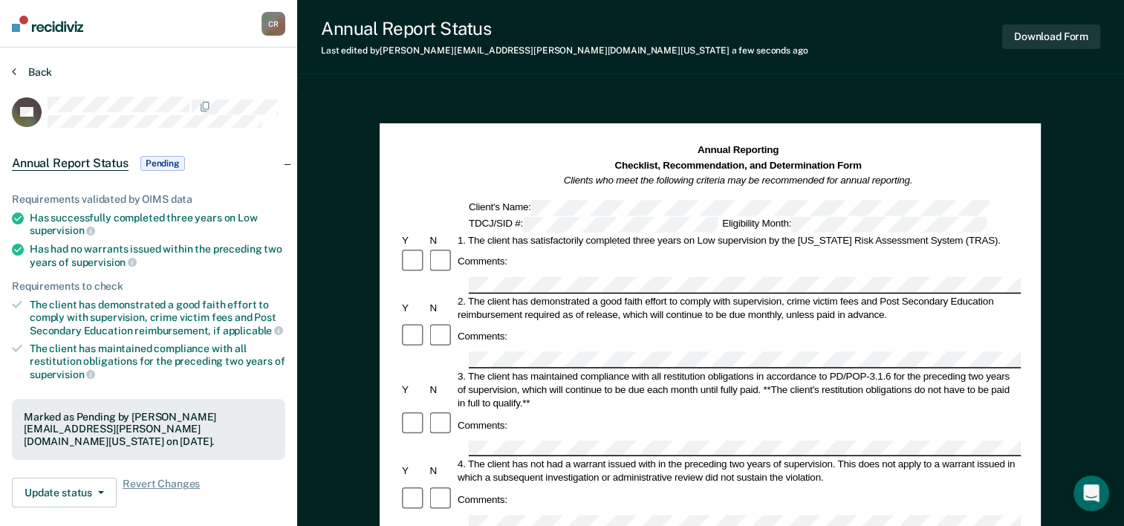
click at [25, 69] on button "Back" at bounding box center [32, 71] width 40 height 13
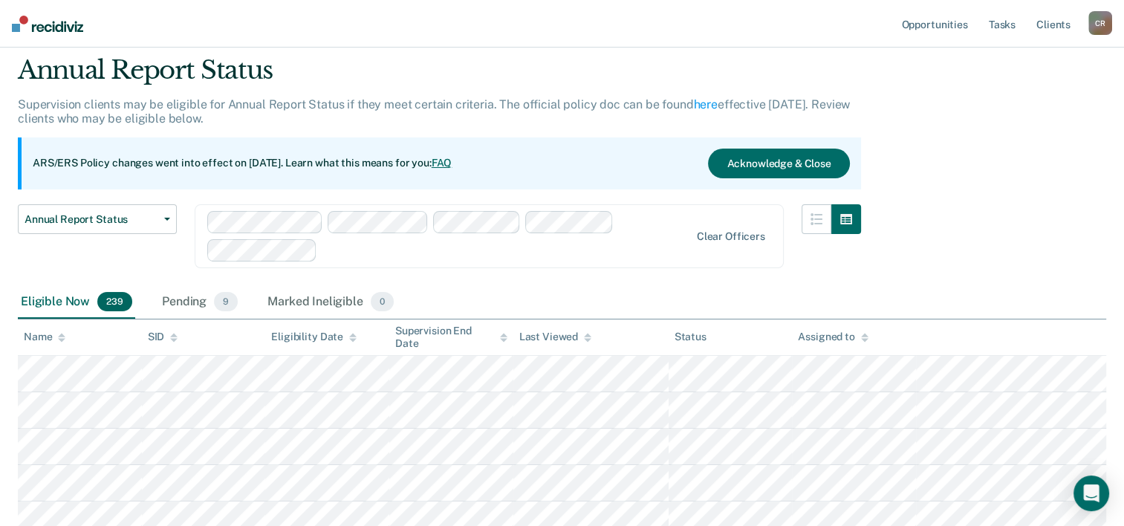
scroll to position [74, 0]
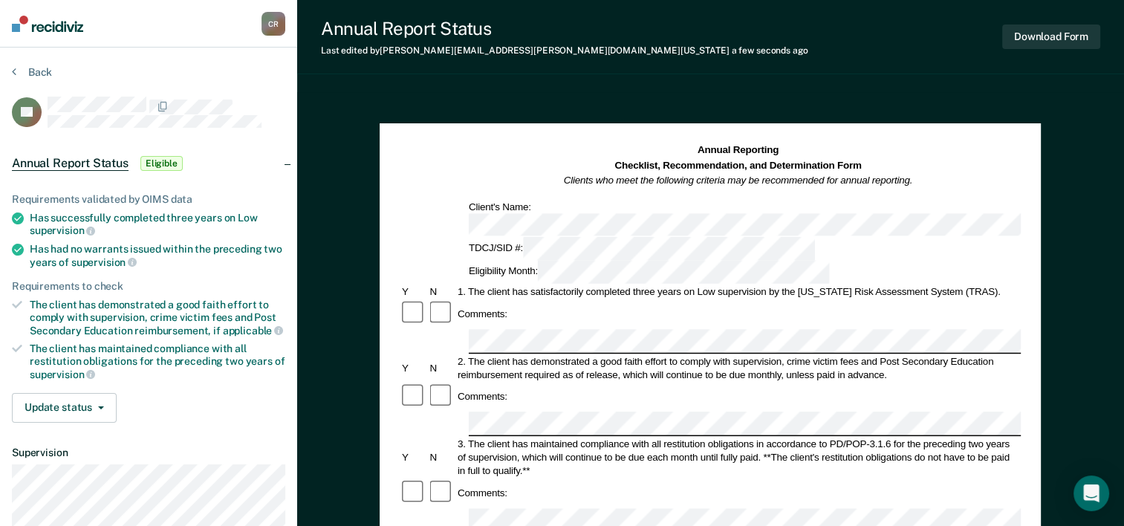
click at [576, 383] on div "Comments:" at bounding box center [710, 397] width 621 height 28
click at [1036, 25] on button "Download Form" at bounding box center [1052, 37] width 98 height 25
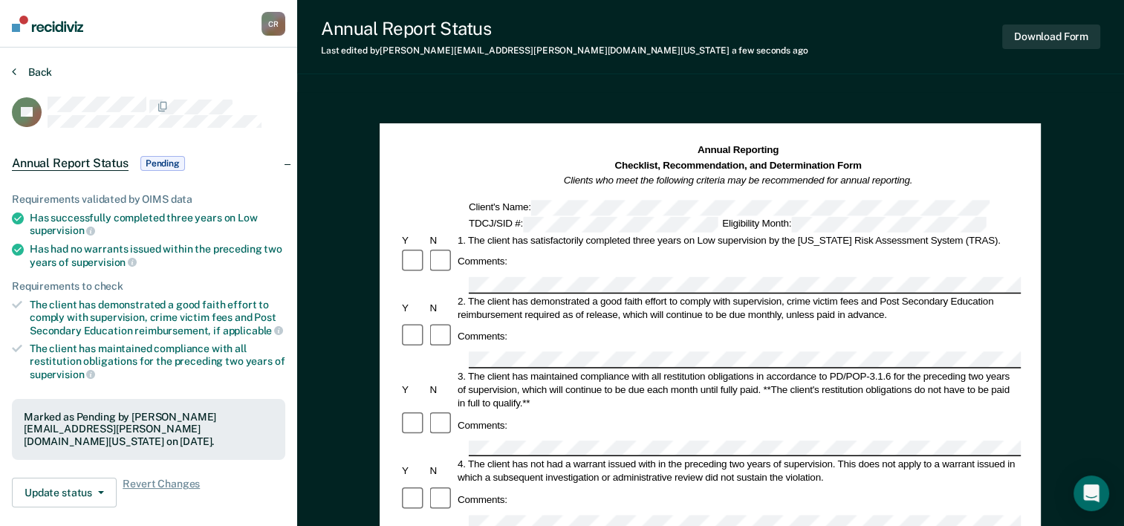
click at [32, 67] on button "Back" at bounding box center [32, 71] width 40 height 13
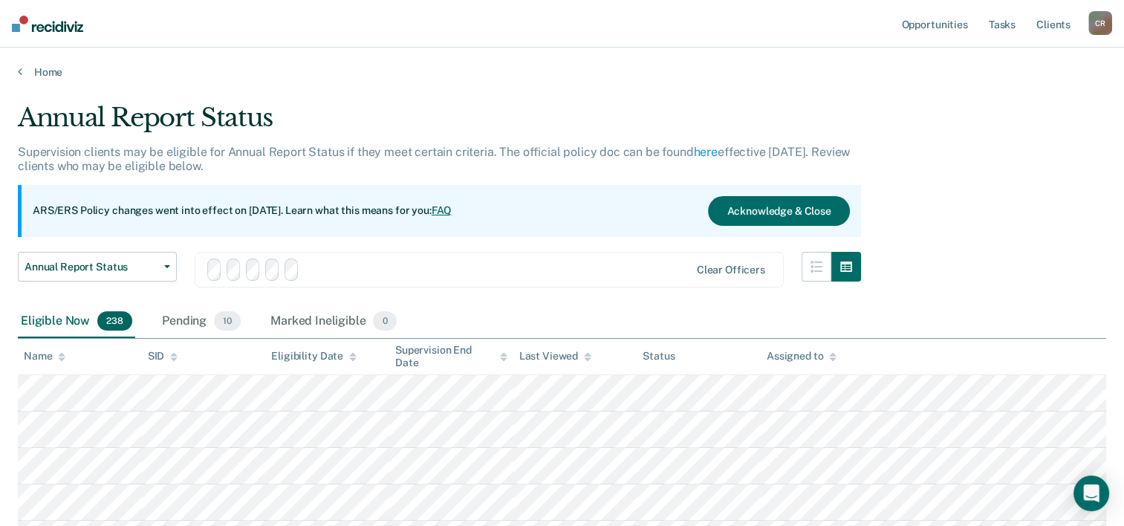
scroll to position [74, 0]
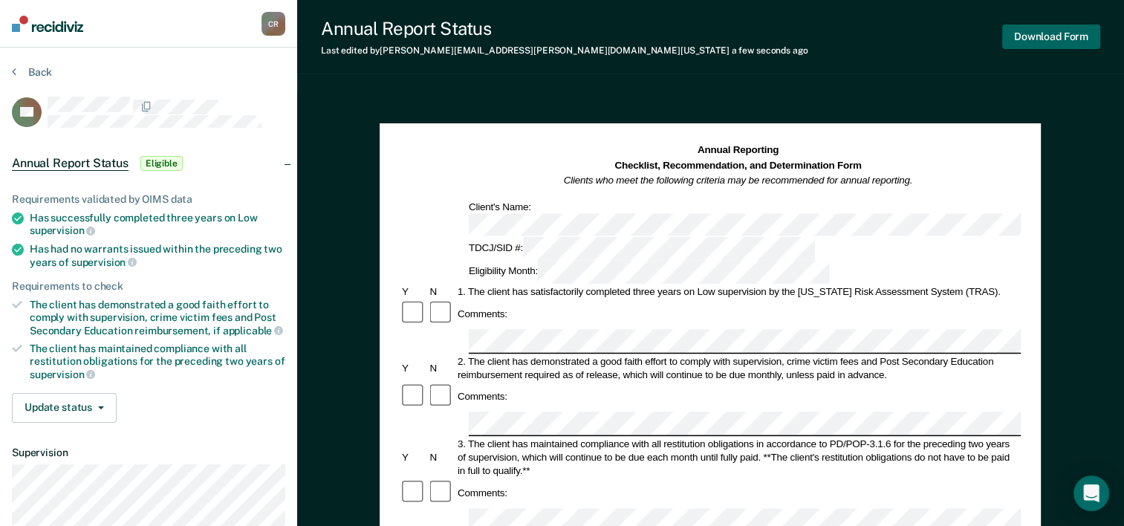
click at [1061, 36] on button "Download Form" at bounding box center [1052, 37] width 98 height 25
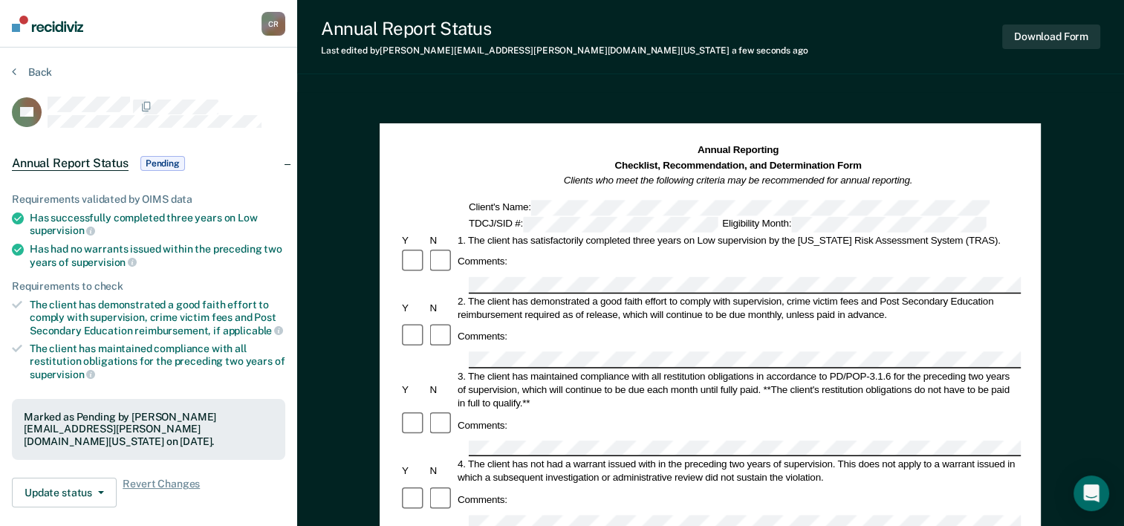
click at [23, 74] on button "Back" at bounding box center [32, 71] width 40 height 13
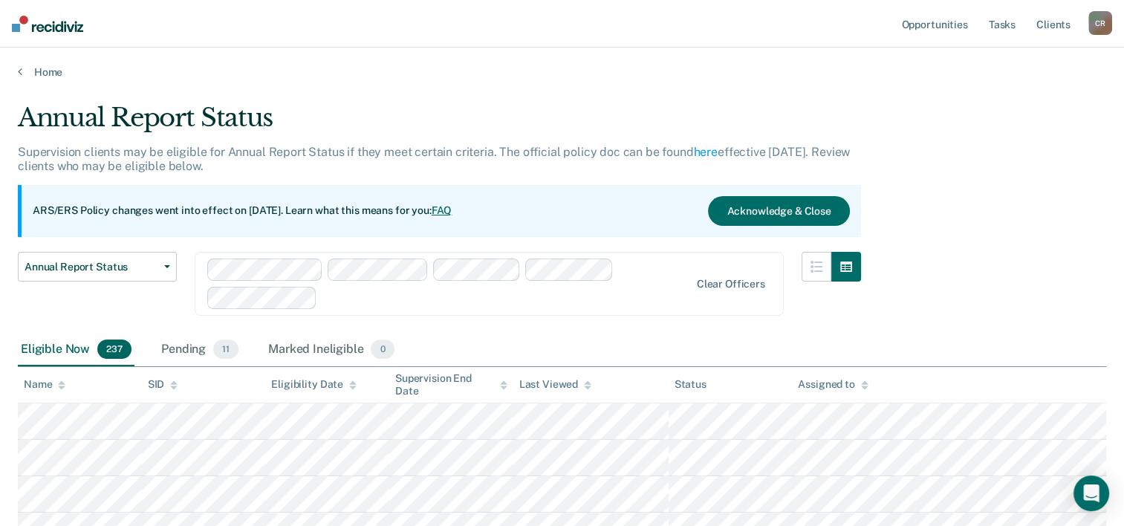
scroll to position [74, 0]
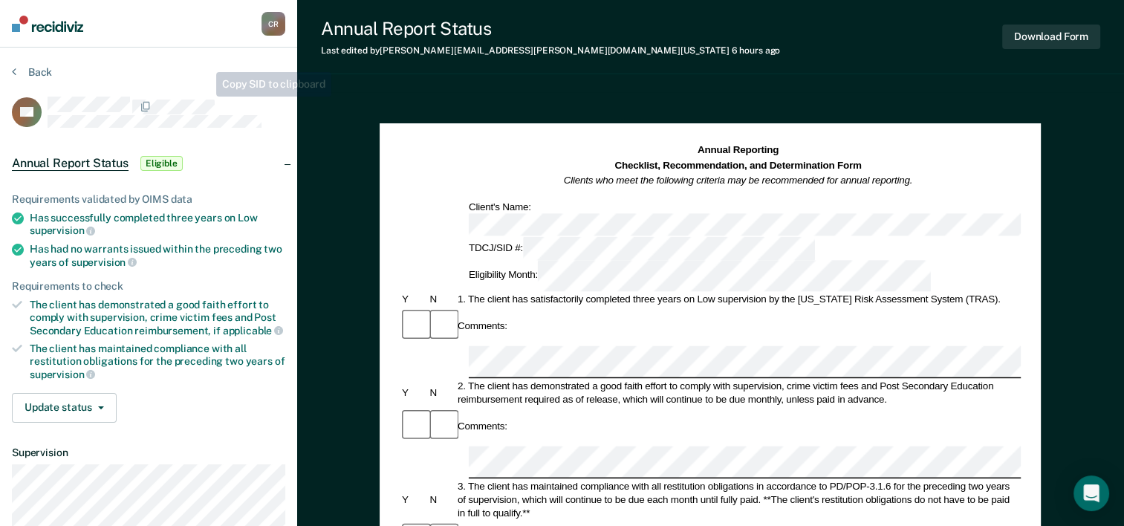
click at [205, 97] on div "DE" at bounding box center [148, 112] width 273 height 31
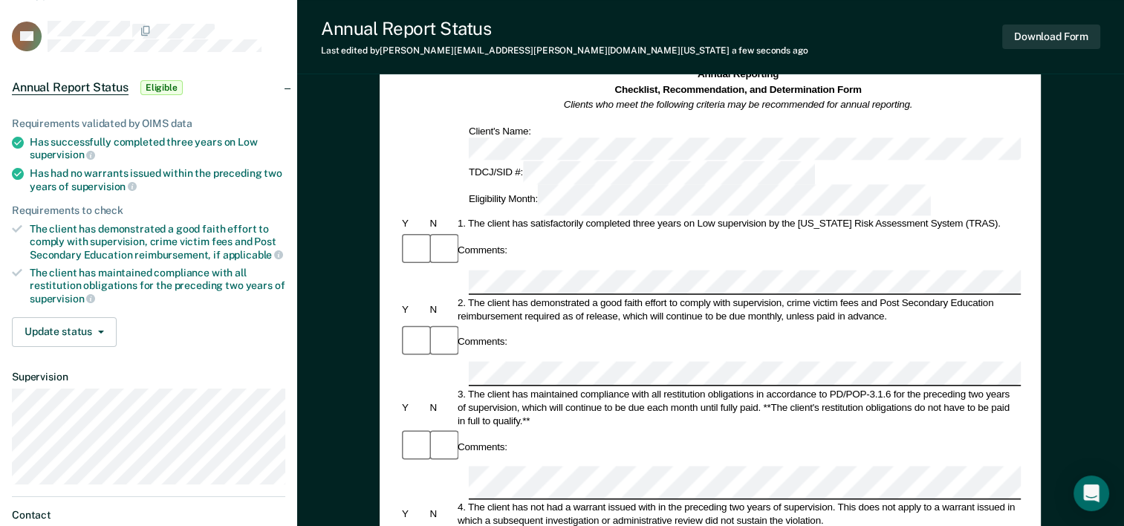
scroll to position [149, 0]
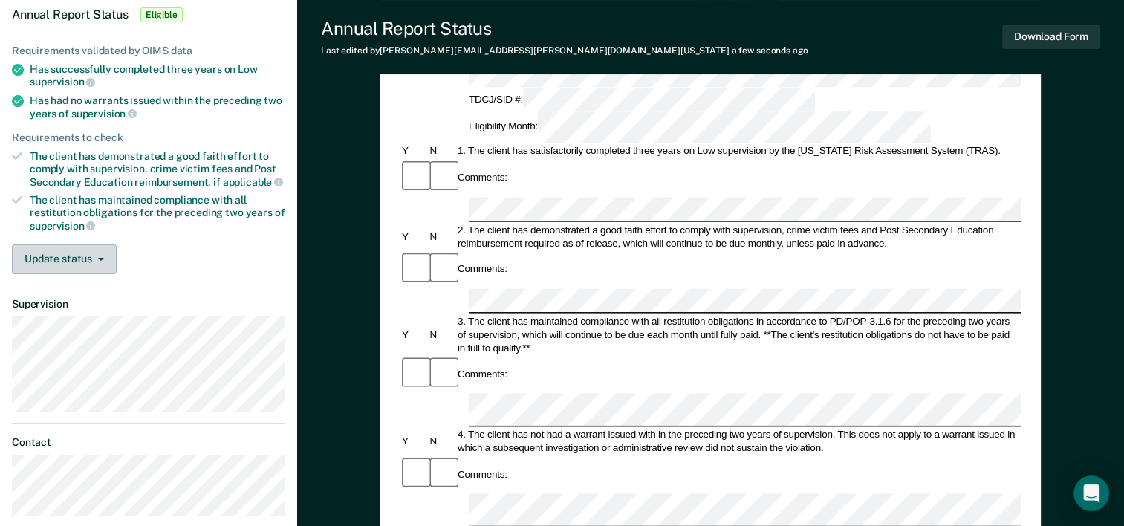
click at [55, 265] on button "Update status" at bounding box center [64, 260] width 105 height 30
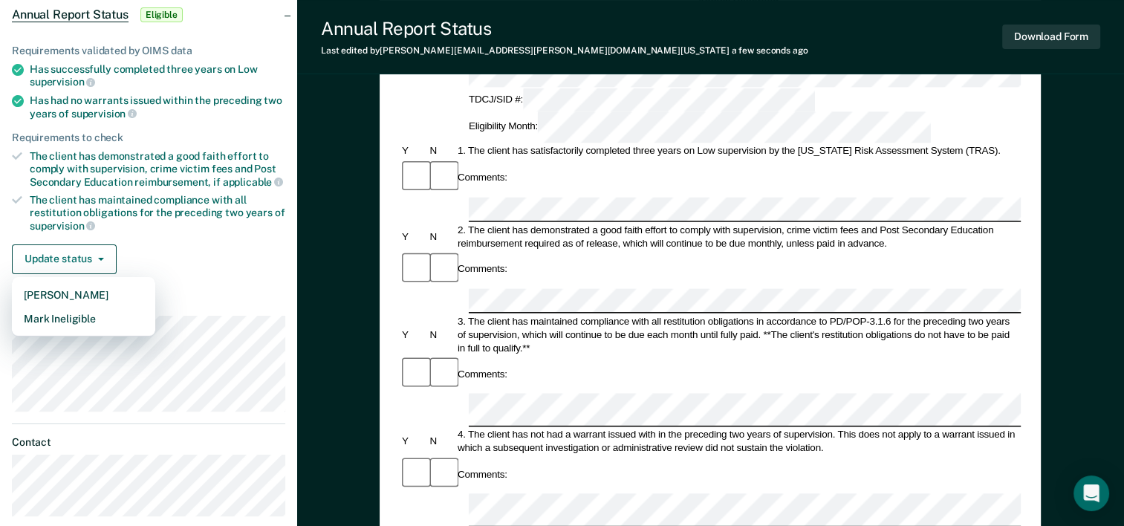
click at [152, 245] on div "Update status Mark Pending Mark Ineligible" at bounding box center [148, 260] width 273 height 30
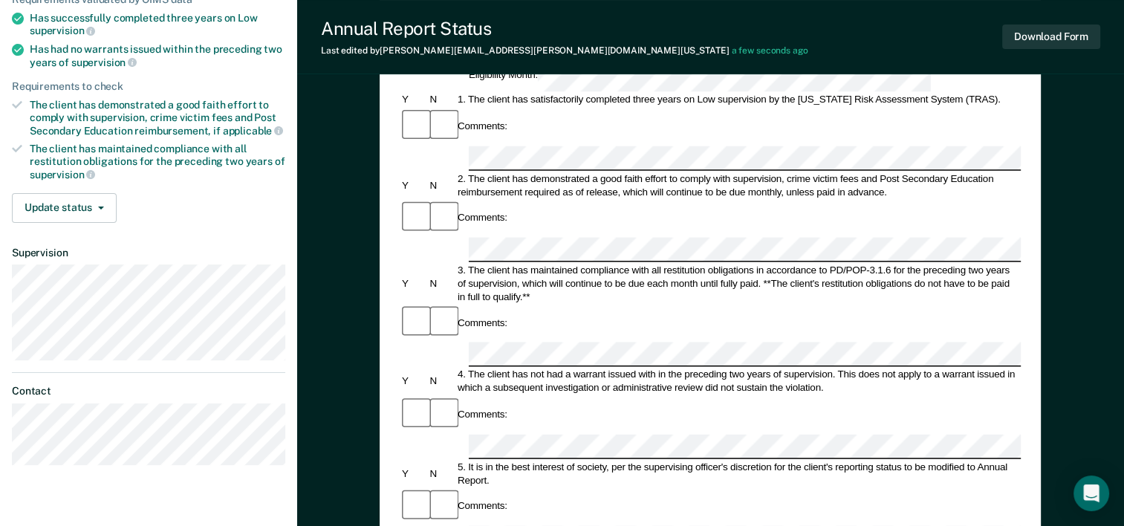
scroll to position [297, 0]
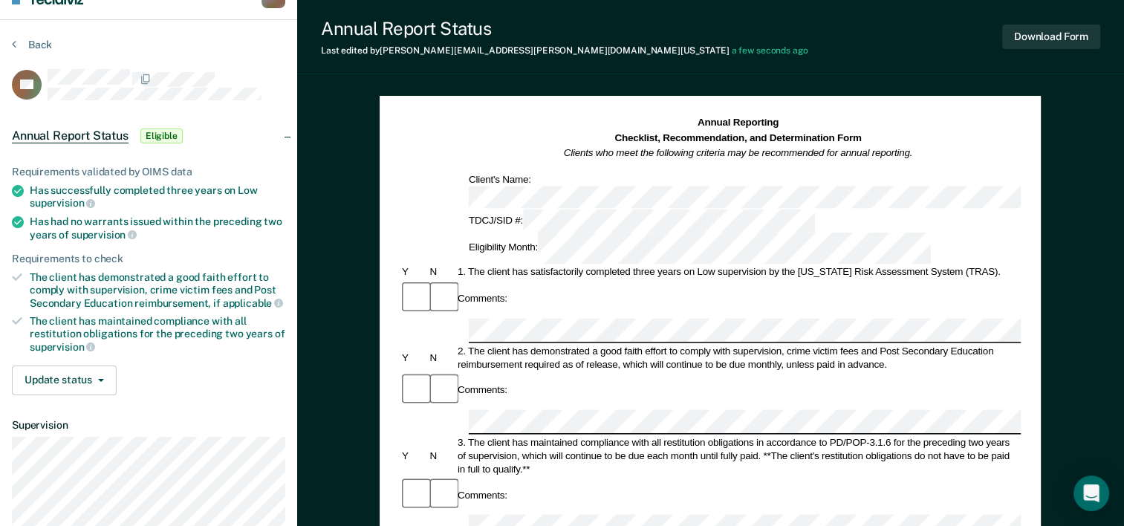
scroll to position [0, 0]
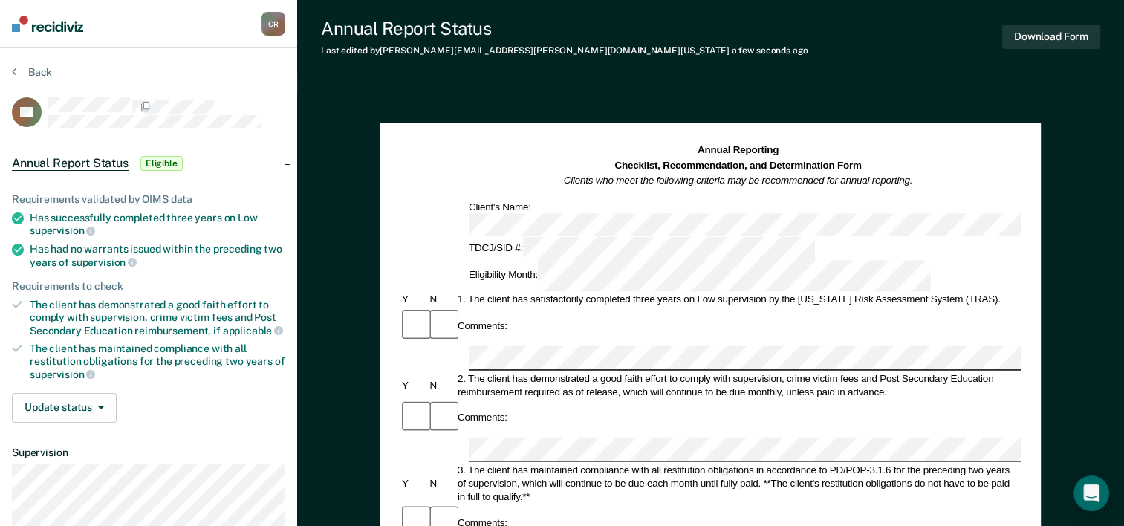
click at [1049, 23] on div "Download Form" at bounding box center [1052, 37] width 98 height 38
click at [1049, 35] on button "Download Form" at bounding box center [1052, 37] width 98 height 25
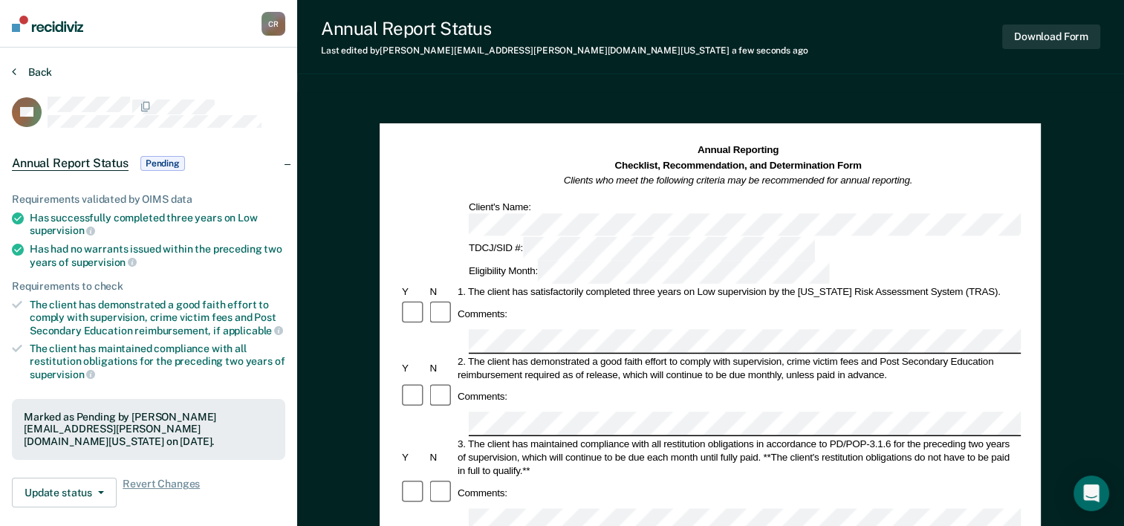
click at [39, 74] on button "Back" at bounding box center [32, 71] width 40 height 13
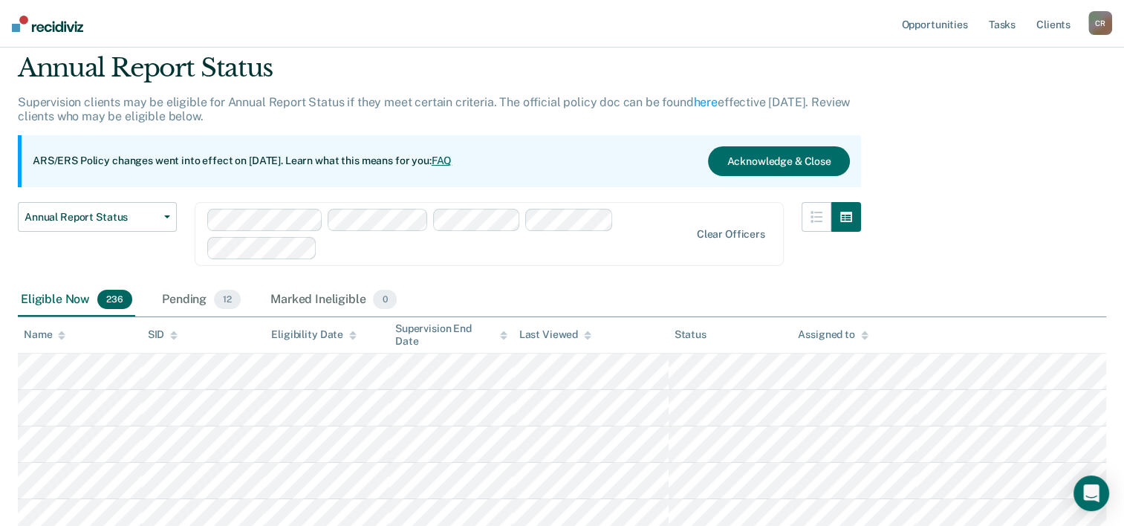
scroll to position [74, 0]
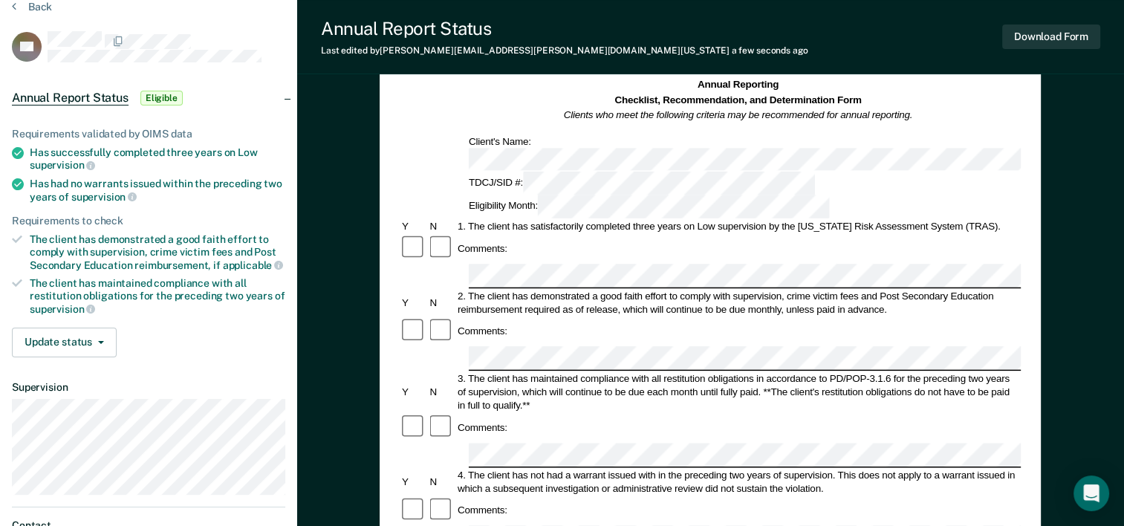
scroll to position [74, 0]
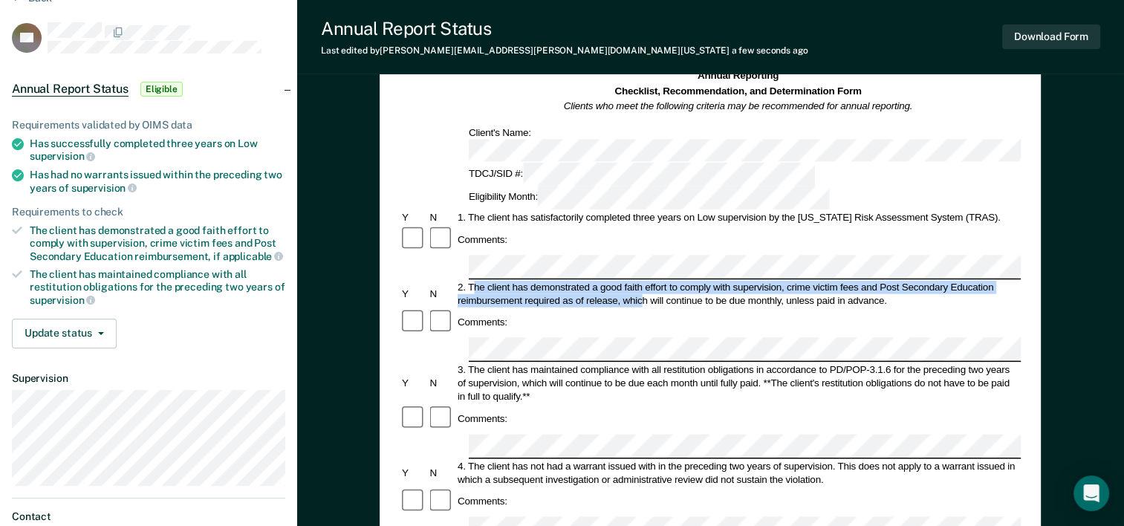
drag, startPoint x: 473, startPoint y: 218, endPoint x: 631, endPoint y: 220, distance: 158.3
click at [631, 280] on div "2. The client has demonstrated a good faith effort to comply with supervision, …" at bounding box center [739, 293] width 566 height 27
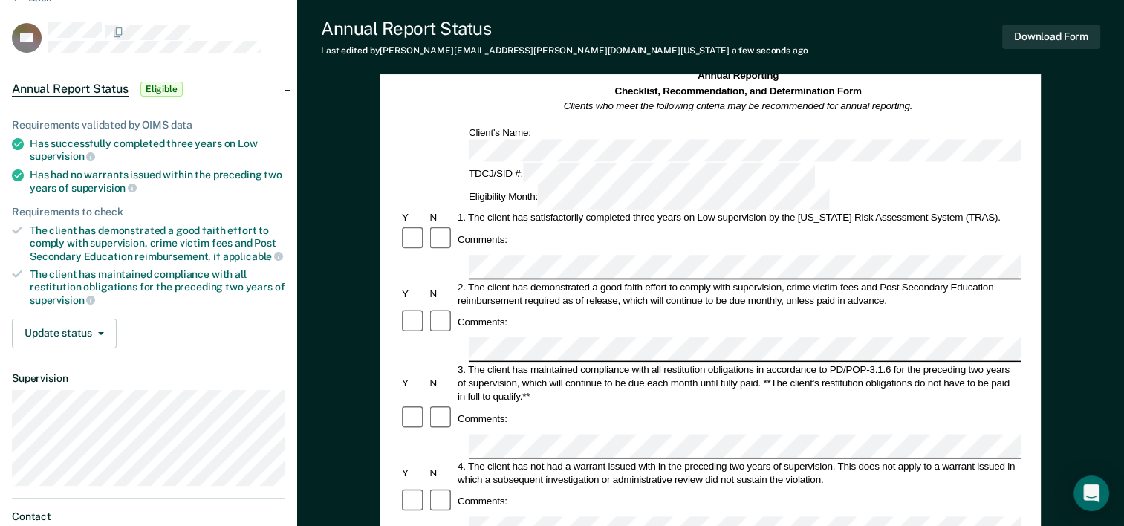
click at [467, 280] on div "2. The client has demonstrated a good faith effort to comply with supervision, …" at bounding box center [739, 293] width 566 height 27
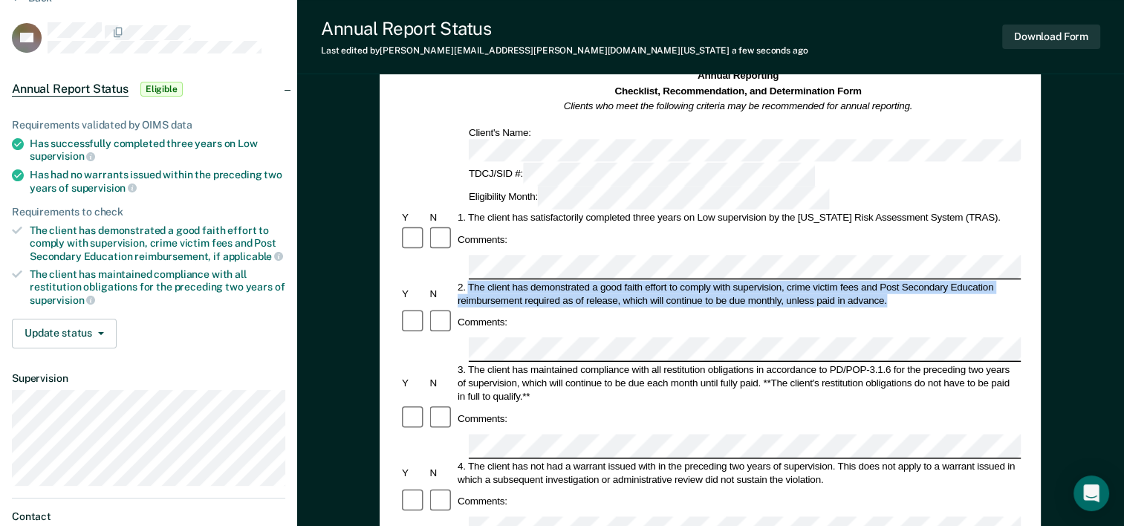
drag, startPoint x: 470, startPoint y: 213, endPoint x: 896, endPoint y: 227, distance: 426.1
click at [896, 280] on div "2. The client has demonstrated a good faith effort to comply with supervision, …" at bounding box center [739, 293] width 566 height 27
copy div "The client has demonstrated a good faith effort to comply with supervision, cri…"
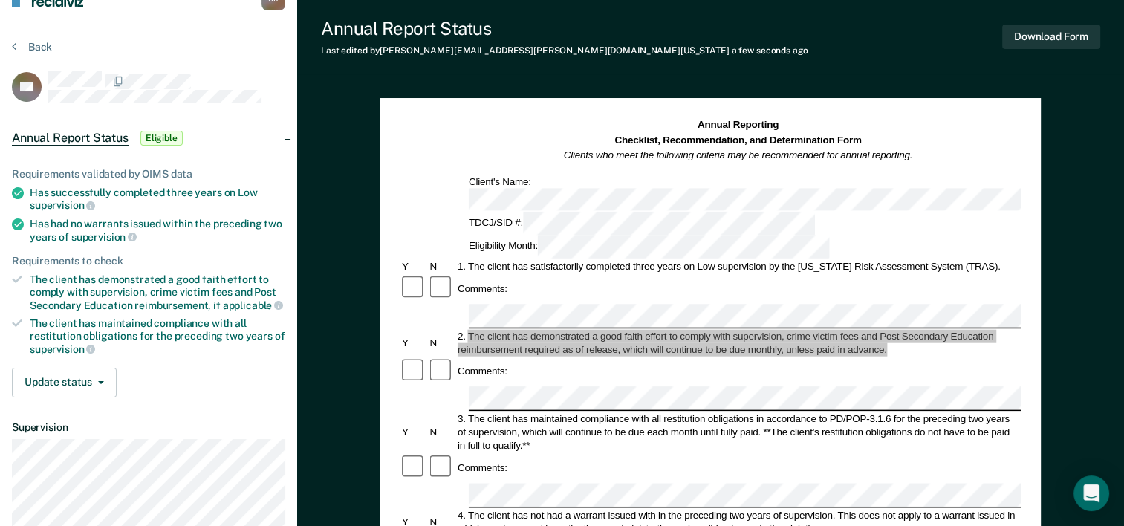
scroll to position [0, 0]
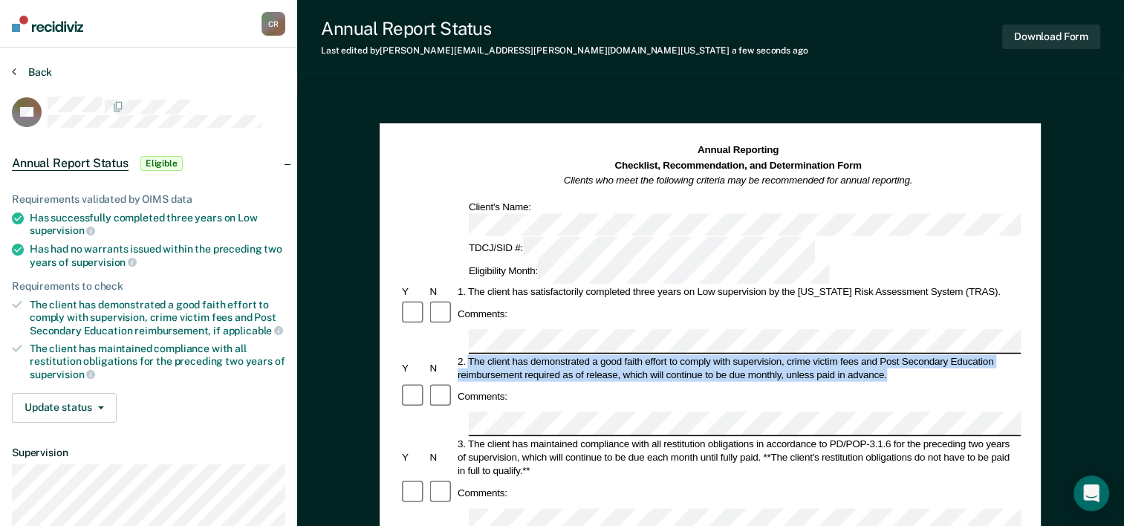
click at [40, 71] on button "Back" at bounding box center [32, 71] width 40 height 13
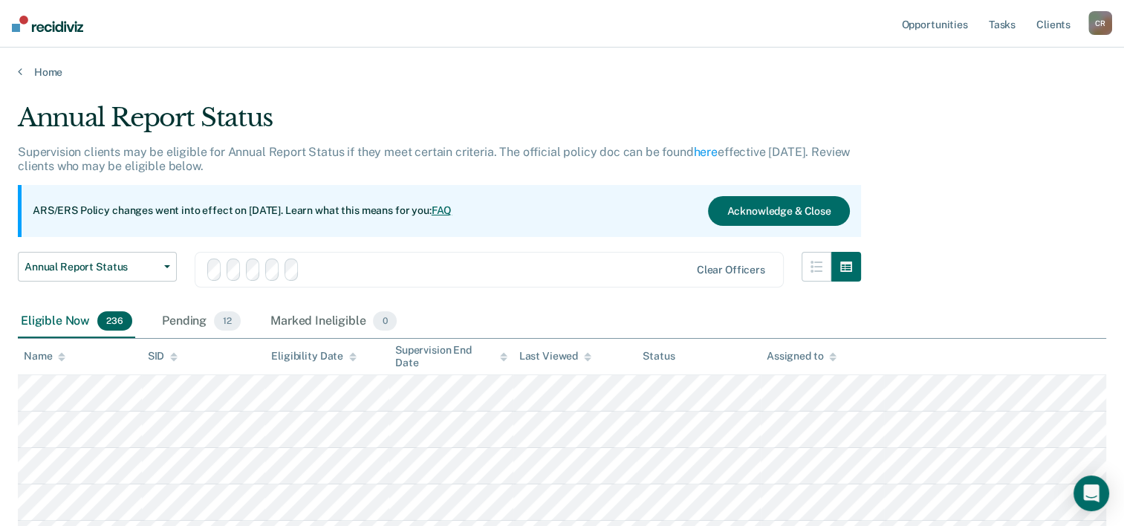
scroll to position [74, 0]
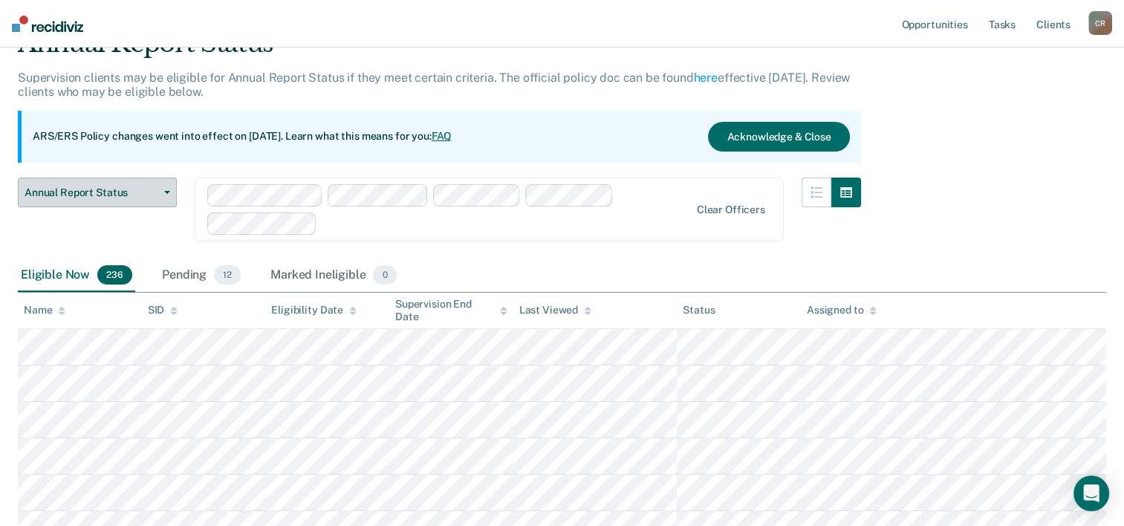
click at [155, 196] on span "Annual Report Status" at bounding box center [92, 193] width 134 height 13
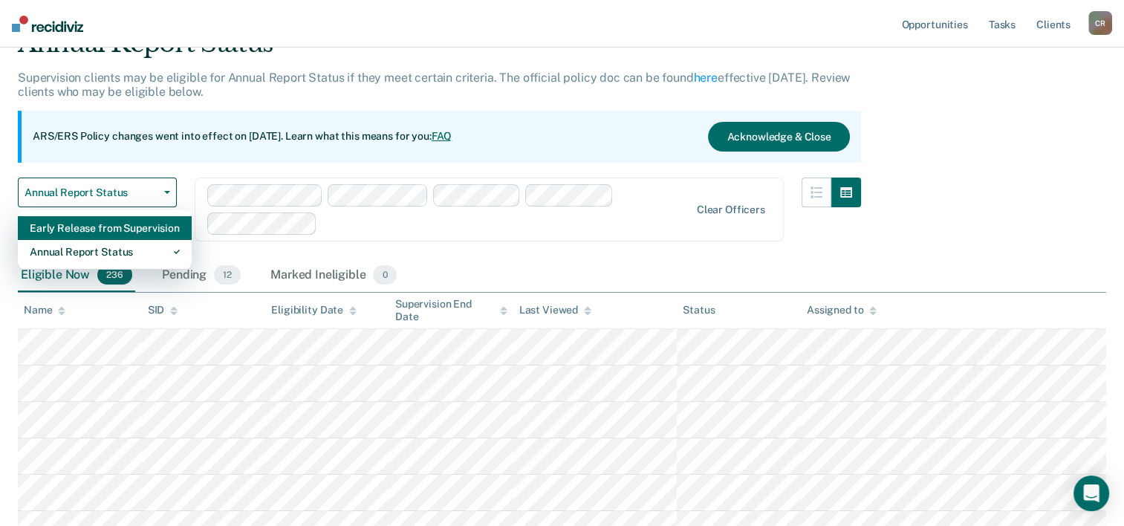
click at [137, 233] on div "Early Release from Supervision" at bounding box center [105, 228] width 150 height 24
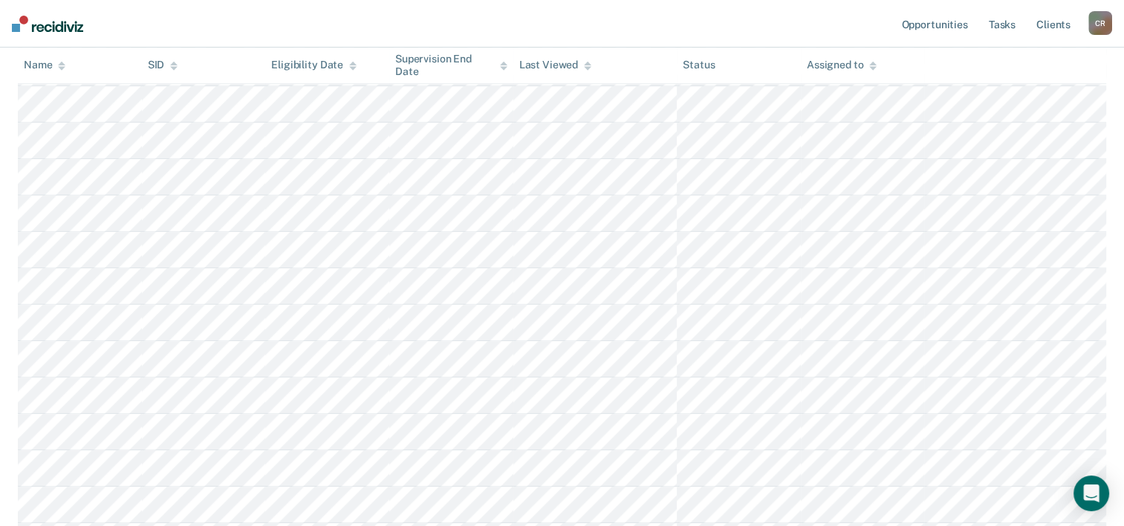
scroll to position [1412, 0]
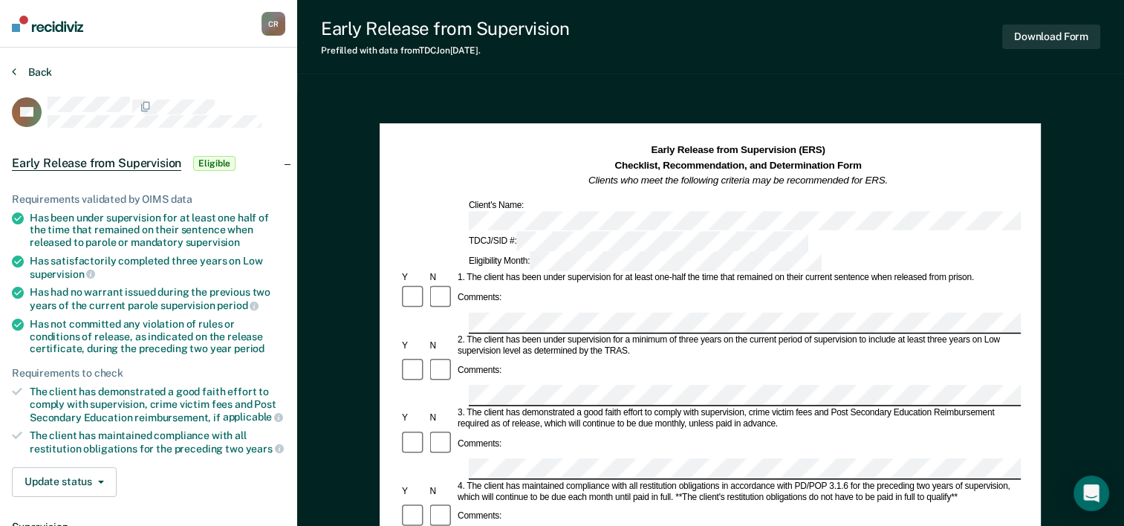
click at [36, 65] on button "Back" at bounding box center [32, 71] width 40 height 13
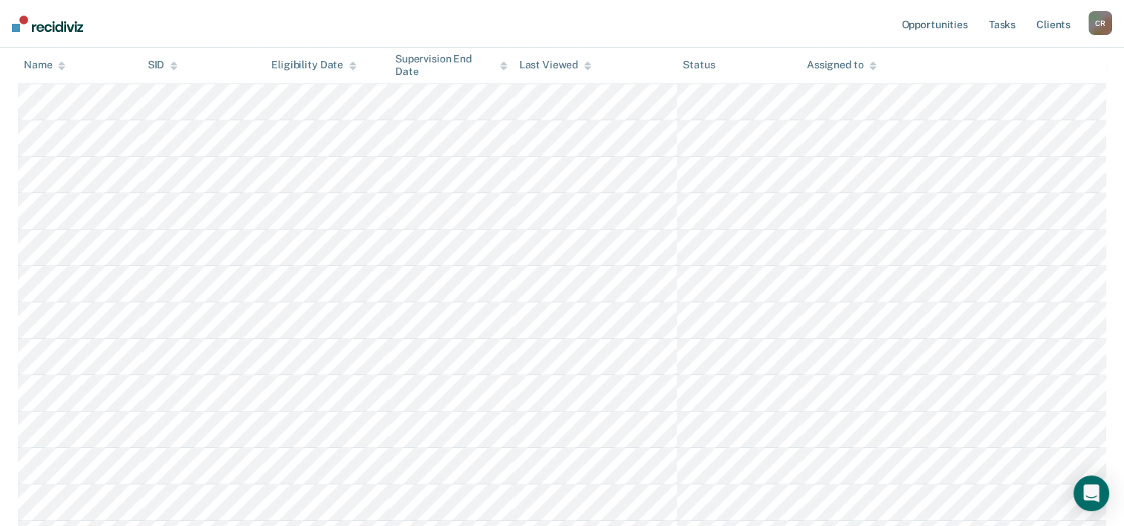
scroll to position [1040, 0]
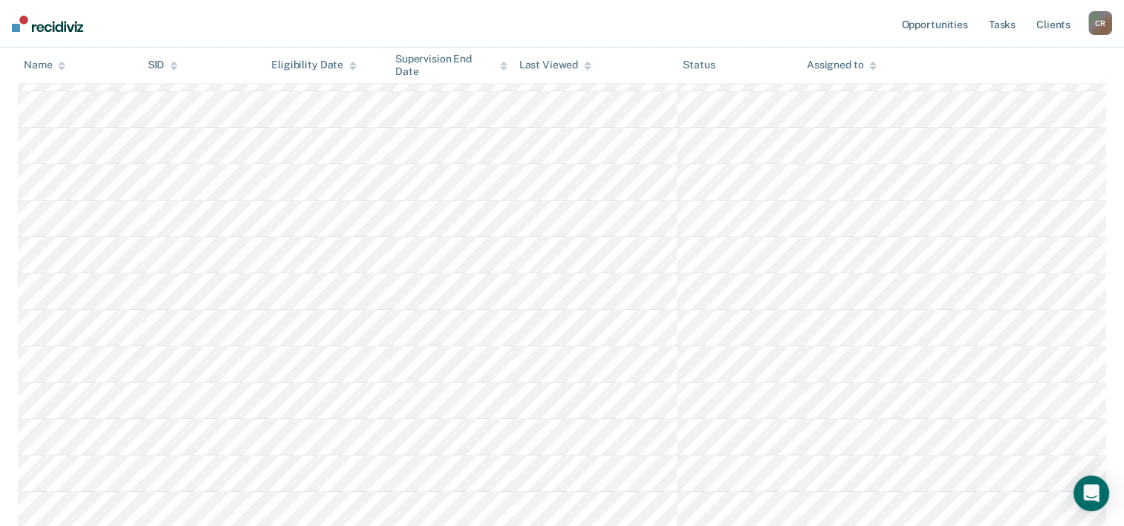
scroll to position [0, 0]
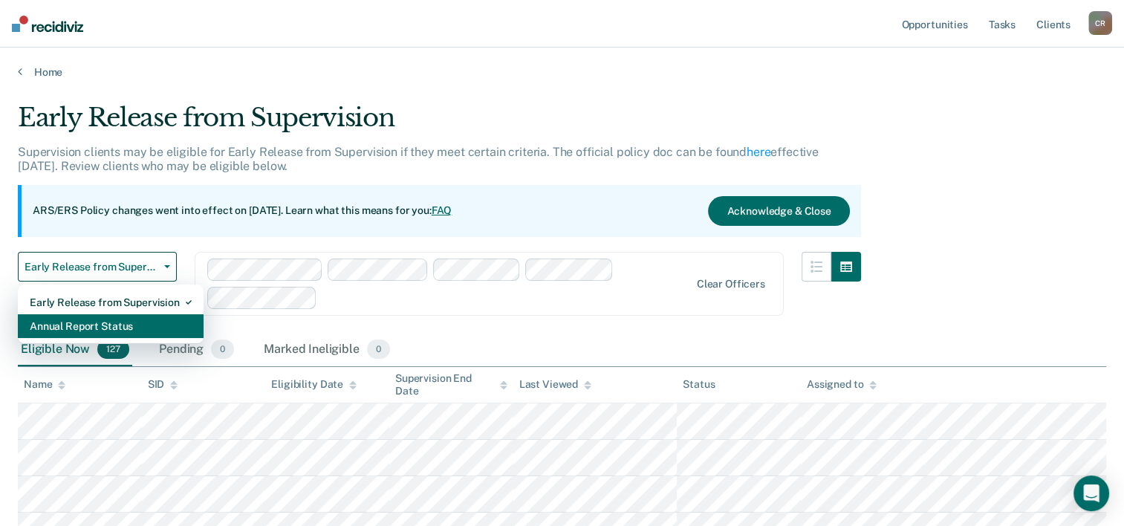
click at [95, 329] on div "Annual Report Status" at bounding box center [111, 326] width 162 height 24
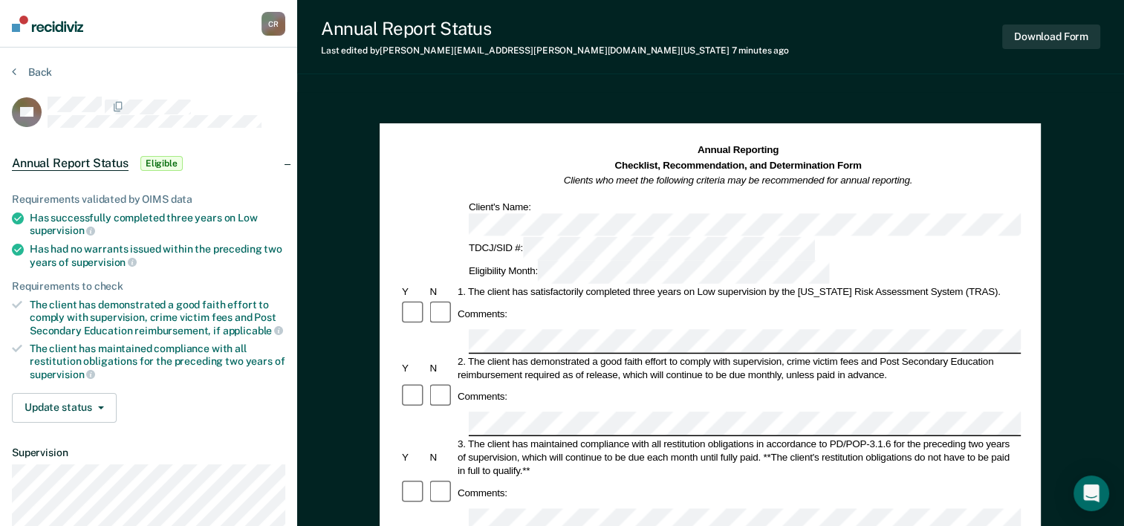
scroll to position [0, 3]
click at [636, 438] on div "3. The client has maintained compliance with all restitution obligations in acc…" at bounding box center [734, 458] width 566 height 40
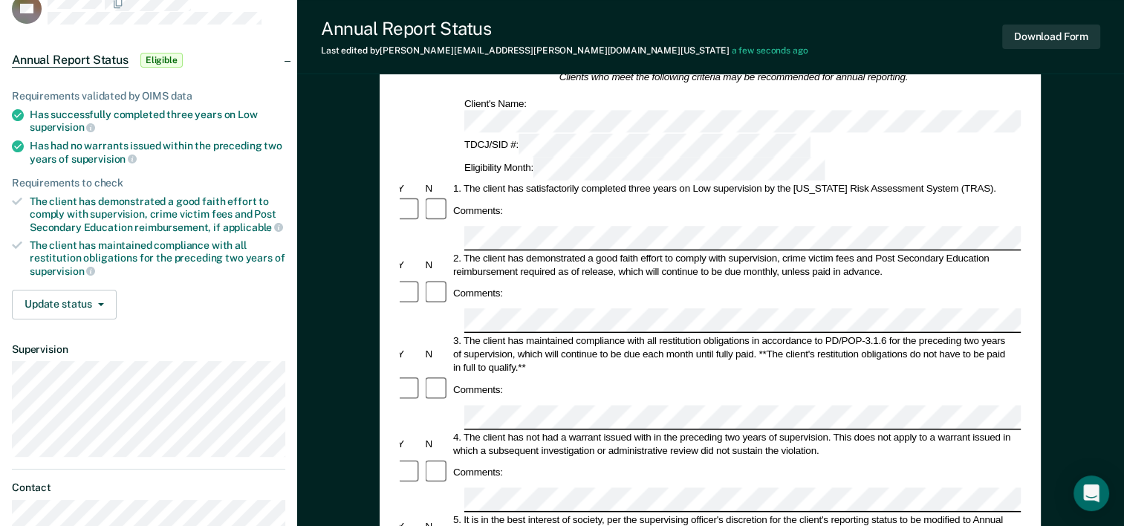
scroll to position [0, 0]
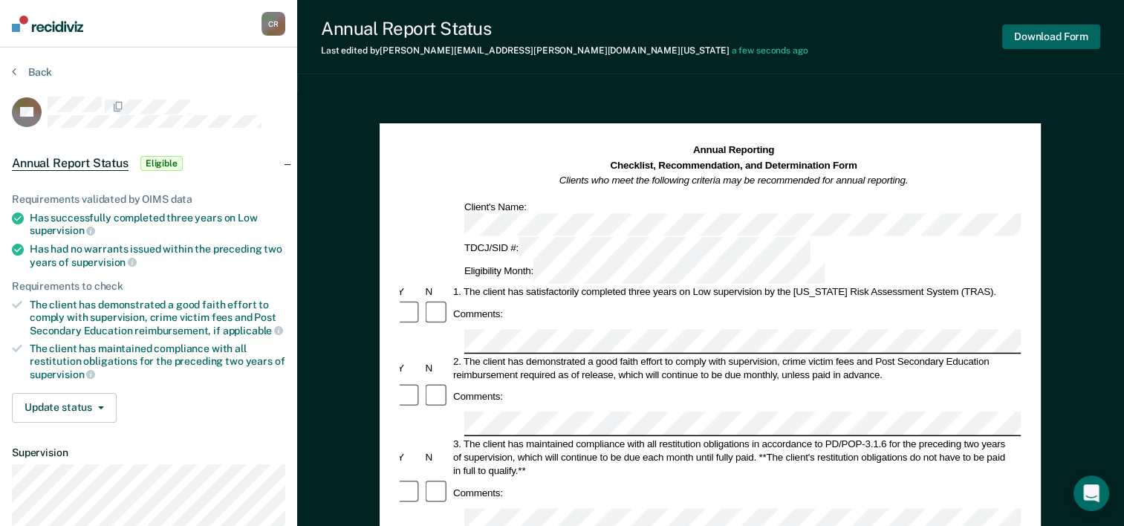
click at [1032, 41] on button "Download Form" at bounding box center [1052, 37] width 98 height 25
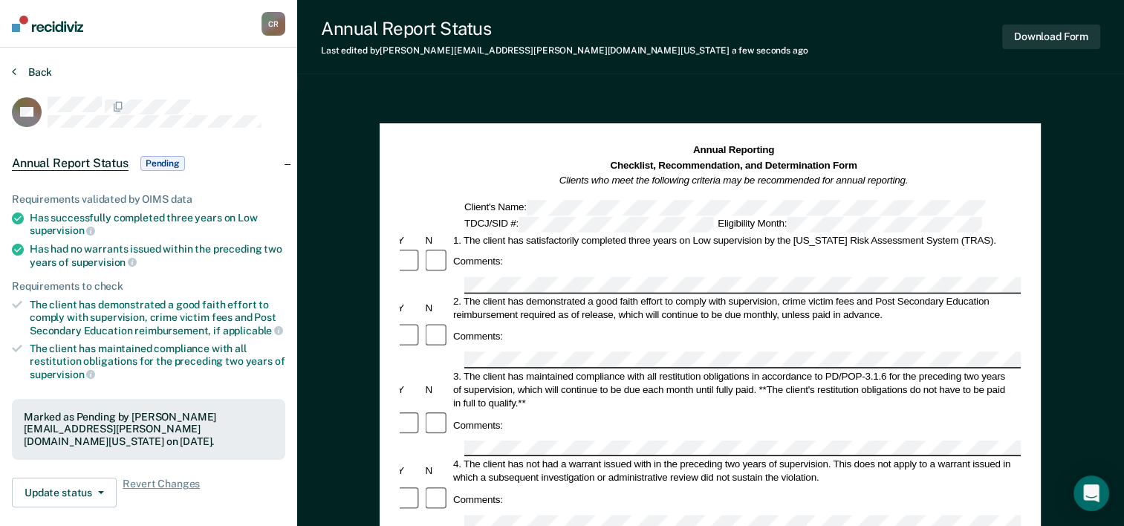
click at [42, 67] on button "Back" at bounding box center [32, 71] width 40 height 13
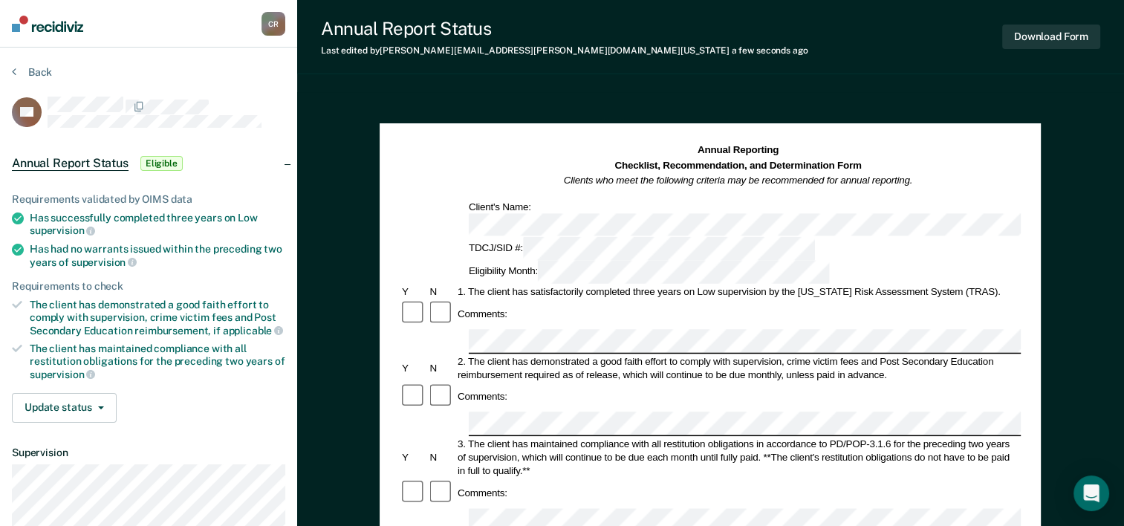
click at [640, 383] on div "Comments:" at bounding box center [710, 397] width 621 height 28
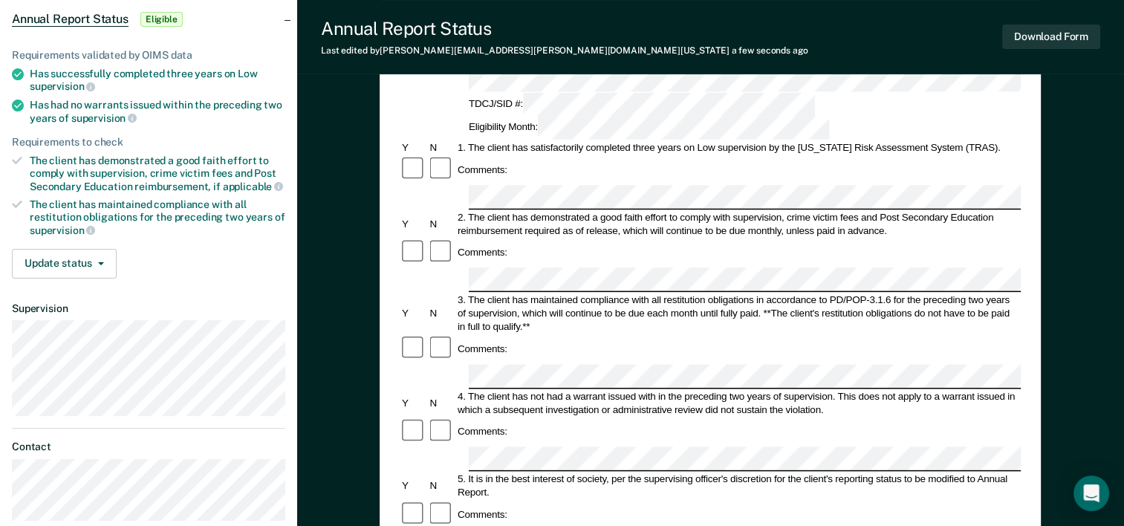
scroll to position [223, 0]
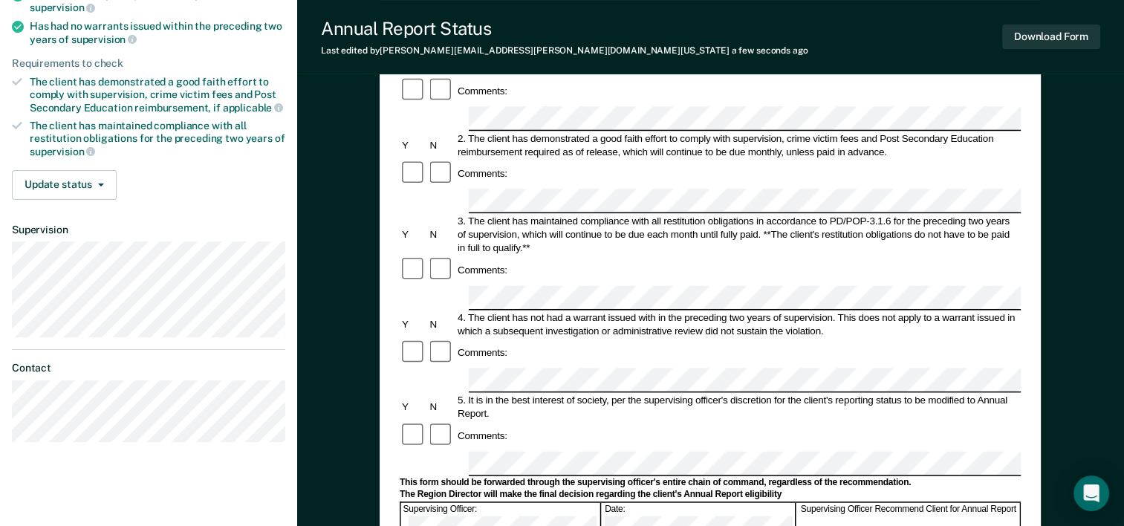
click at [553, 477] on div "This form should be forwarded through the supervising officer's entire chain of…" at bounding box center [710, 483] width 621 height 12
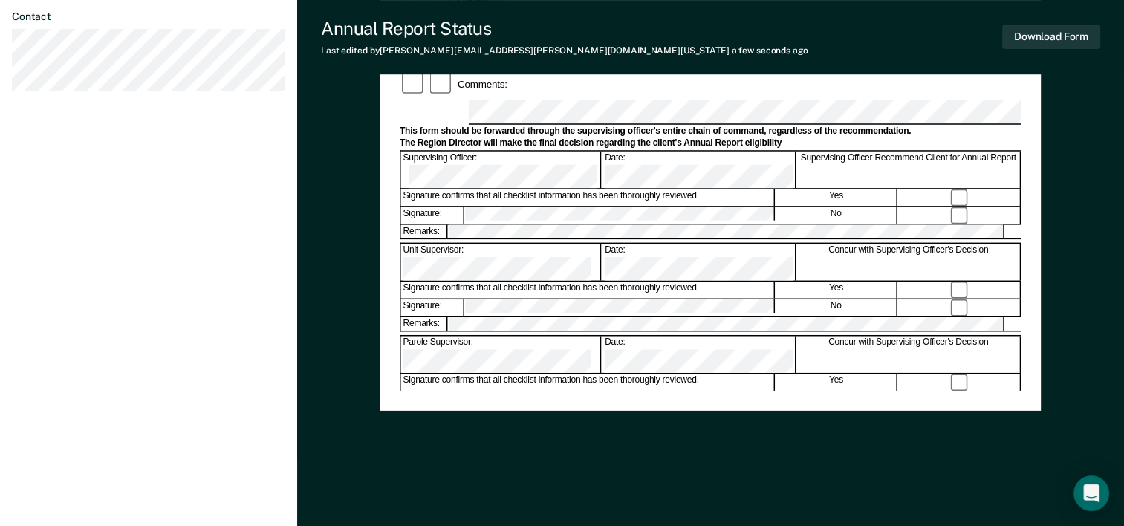
scroll to position [54, 0]
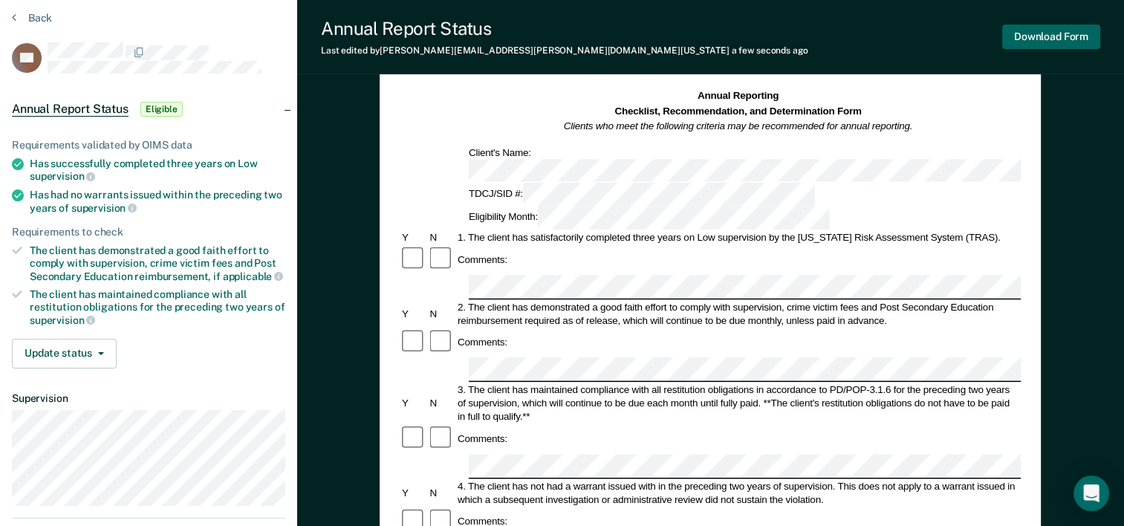
click at [1051, 41] on button "Download Form" at bounding box center [1052, 37] width 98 height 25
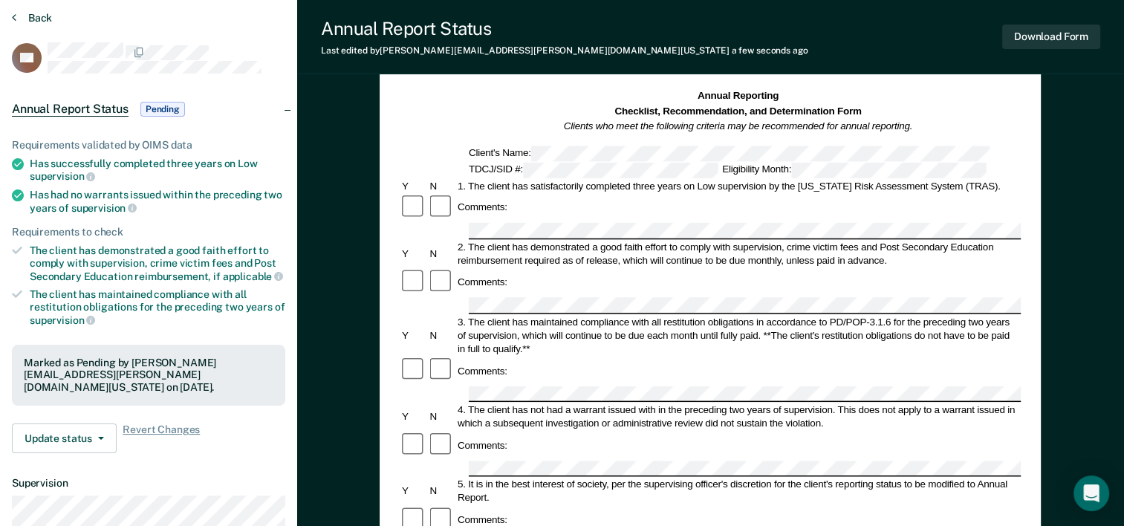
click at [39, 18] on button "Back" at bounding box center [32, 17] width 40 height 13
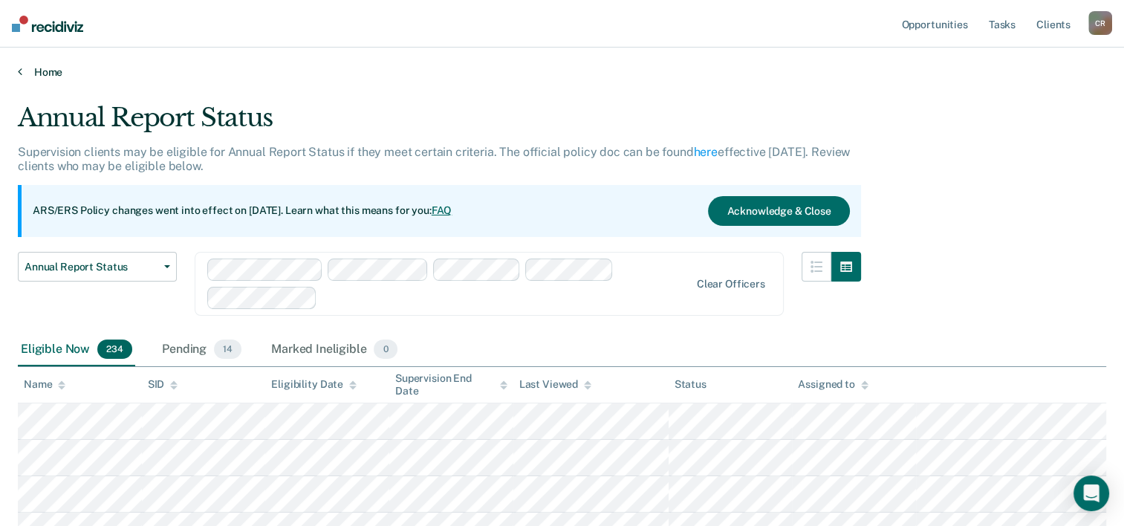
click at [48, 71] on link "Home" at bounding box center [562, 71] width 1089 height 13
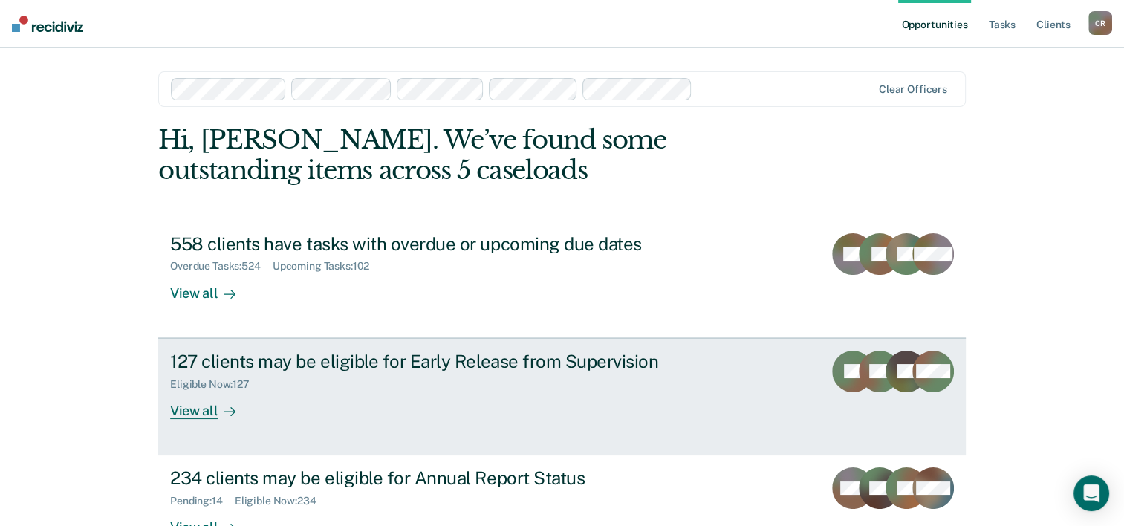
scroll to position [105, 0]
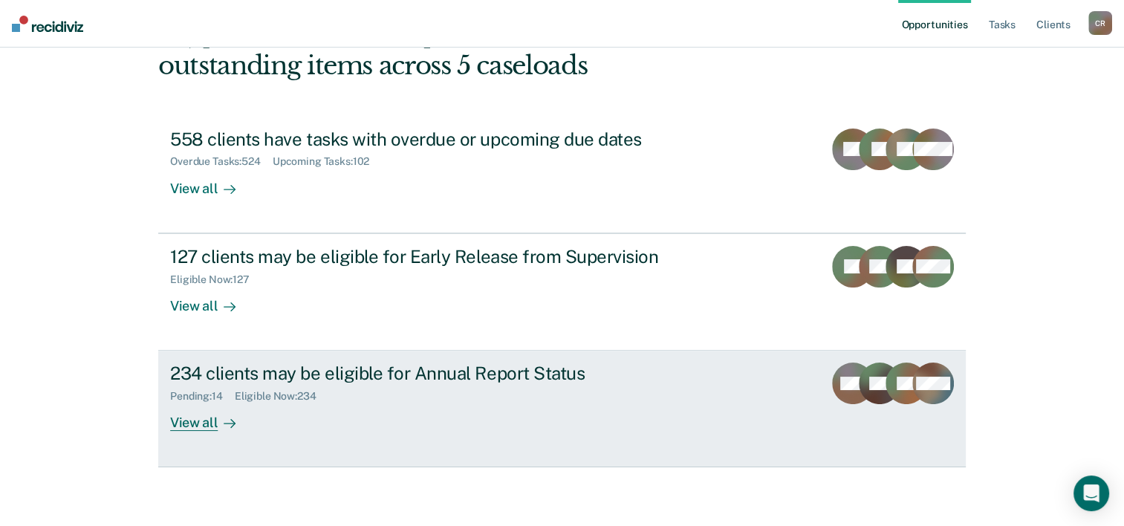
click at [192, 425] on div "View all" at bounding box center [211, 417] width 83 height 29
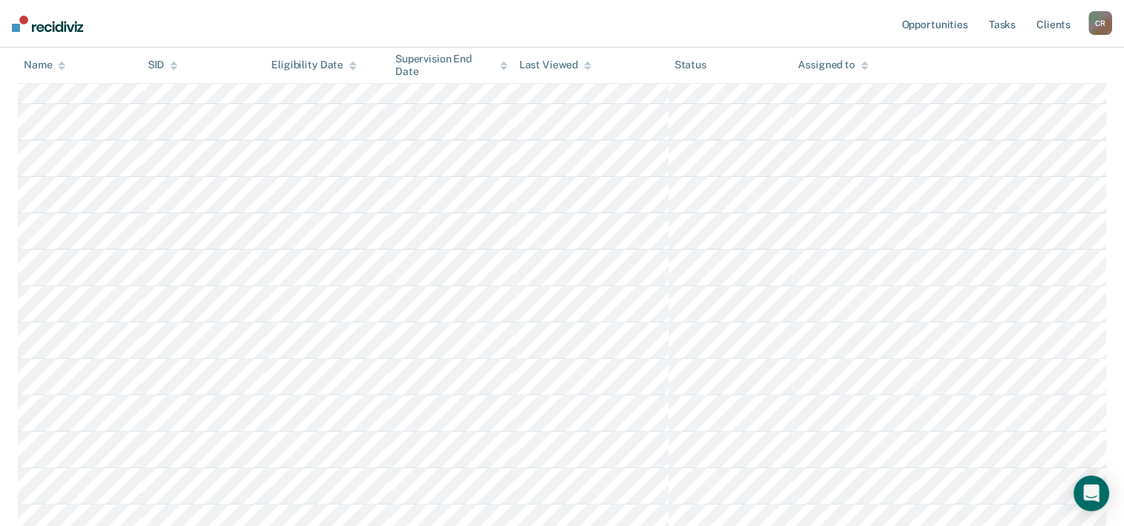
scroll to position [446, 0]
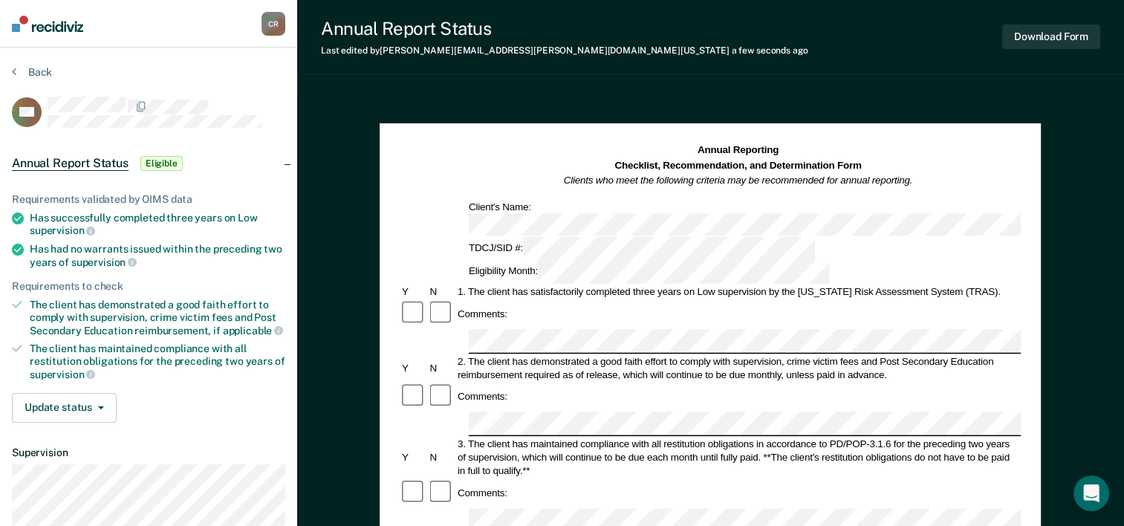
click at [20, 62] on section "Back LM Annual Report Status Eligible Requirements validated by OIMS data Has s…" at bounding box center [148, 371] width 297 height 647
click at [31, 71] on button "Back" at bounding box center [32, 71] width 40 height 13
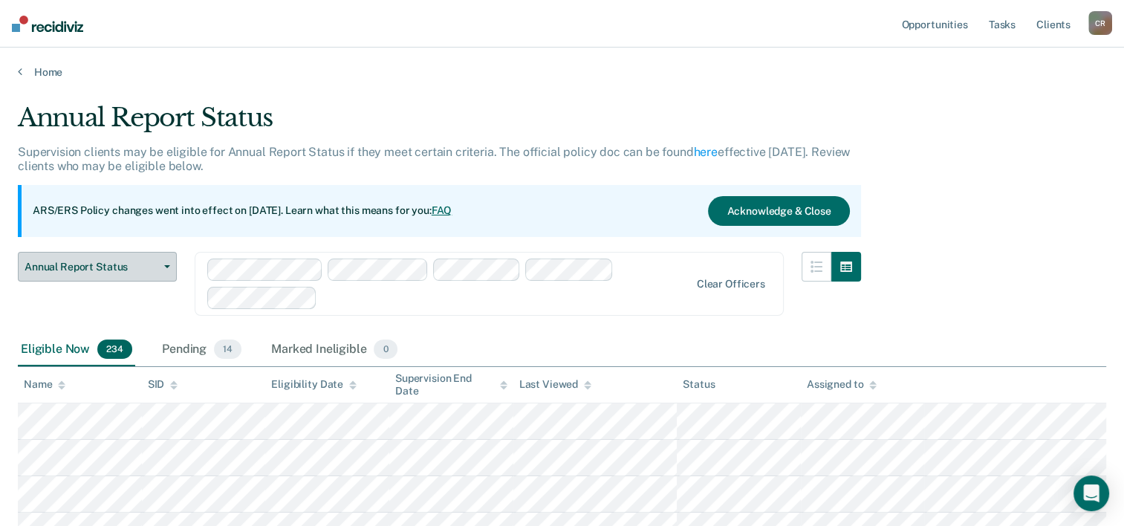
click at [116, 273] on button "Annual Report Status" at bounding box center [97, 267] width 159 height 30
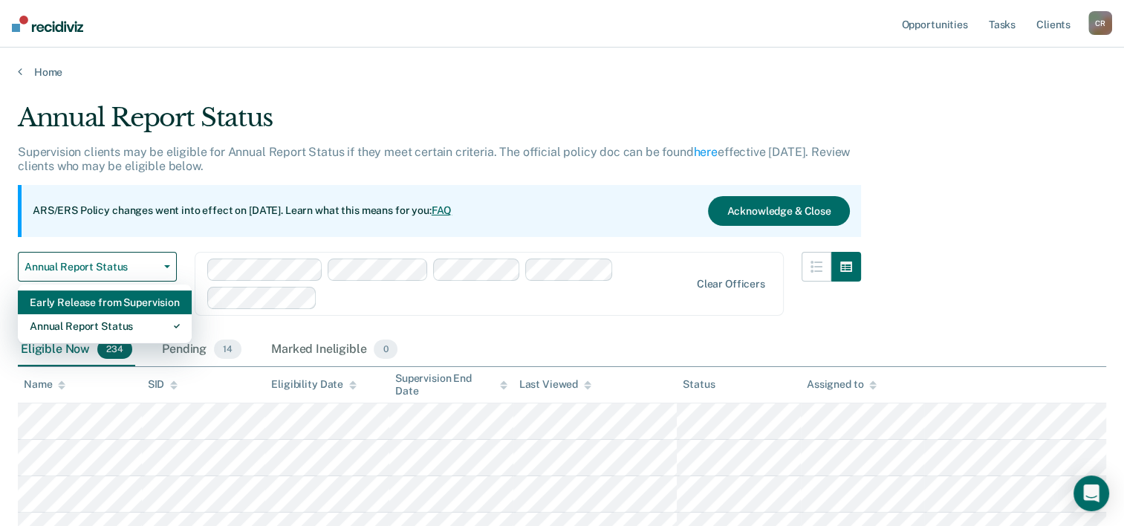
drag, startPoint x: 109, startPoint y: 321, endPoint x: 120, endPoint y: 291, distance: 32.2
click at [120, 291] on div "Early Release from Supervision Annual Report Status" at bounding box center [105, 314] width 174 height 59
click at [120, 291] on div "Early Release from Supervision" at bounding box center [105, 303] width 150 height 24
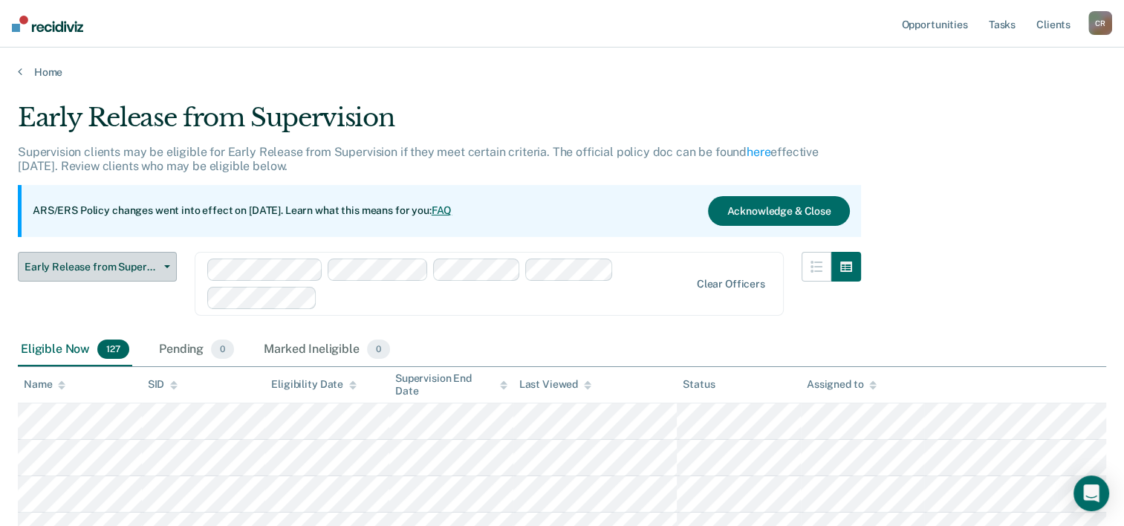
click at [122, 276] on button "Early Release from Supervision" at bounding box center [97, 267] width 159 height 30
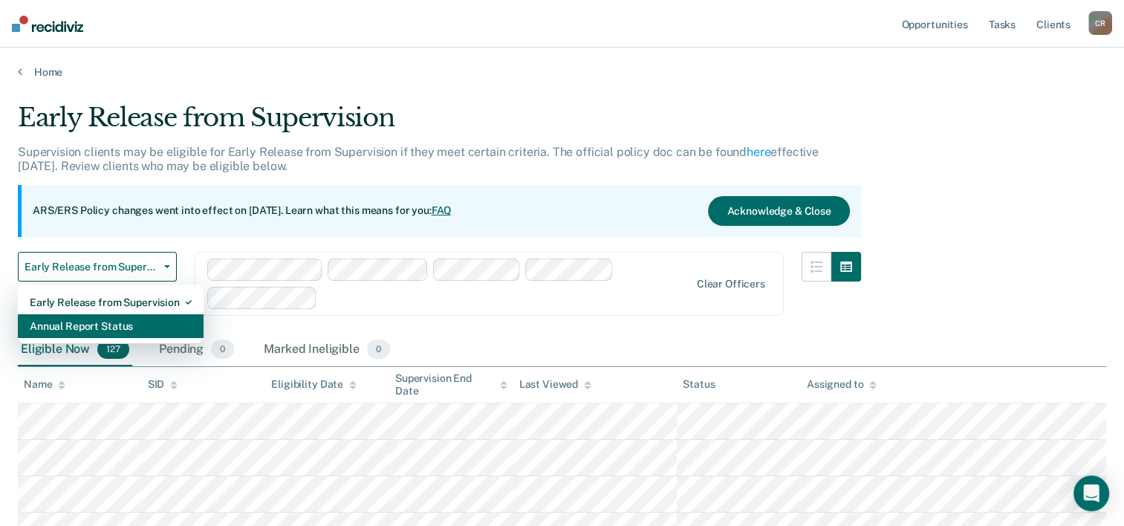
click at [114, 327] on div "Annual Report Status" at bounding box center [111, 326] width 162 height 24
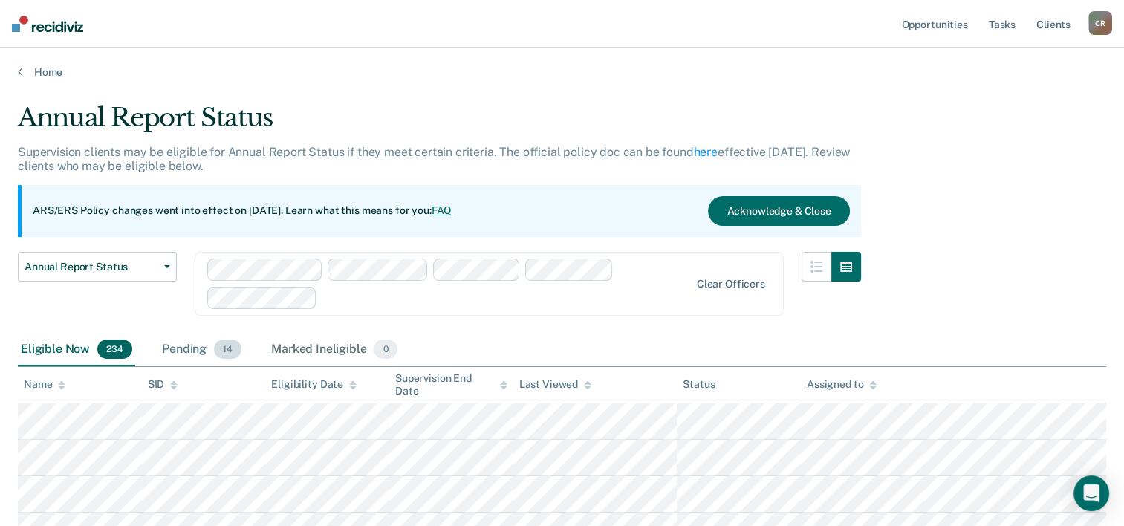
click at [206, 347] on div "Pending 14" at bounding box center [201, 350] width 85 height 33
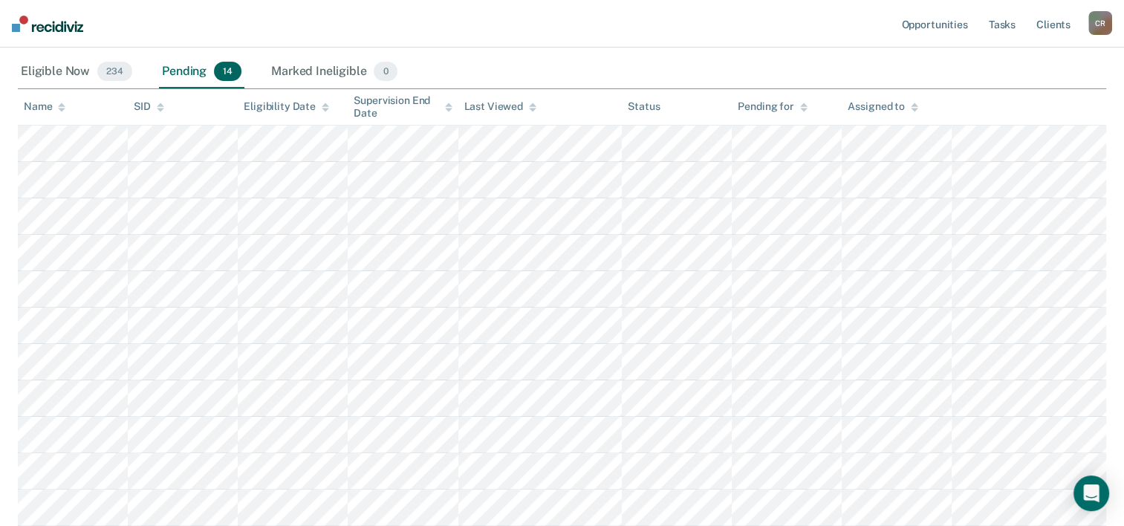
scroll to position [297, 0]
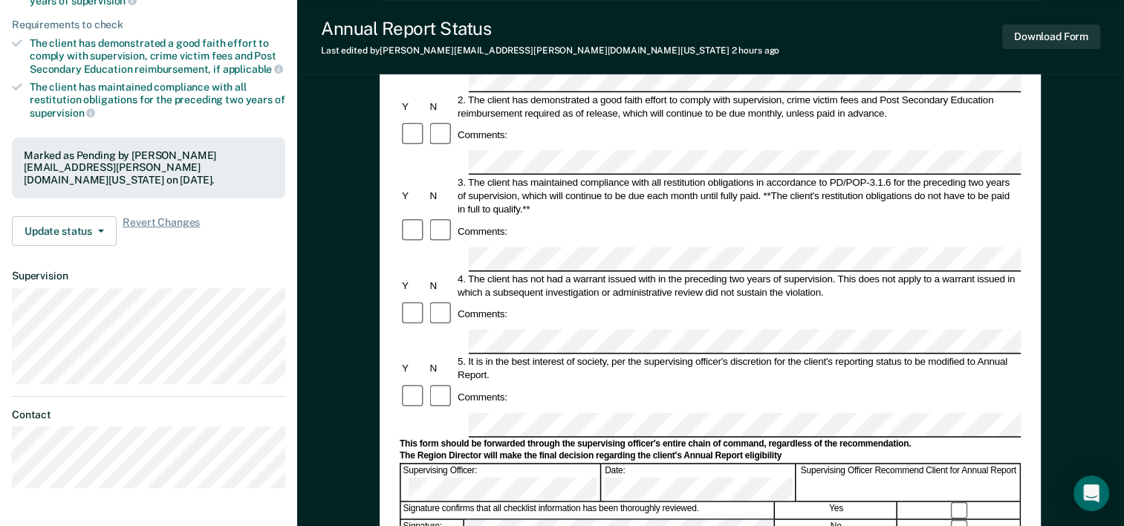
scroll to position [372, 0]
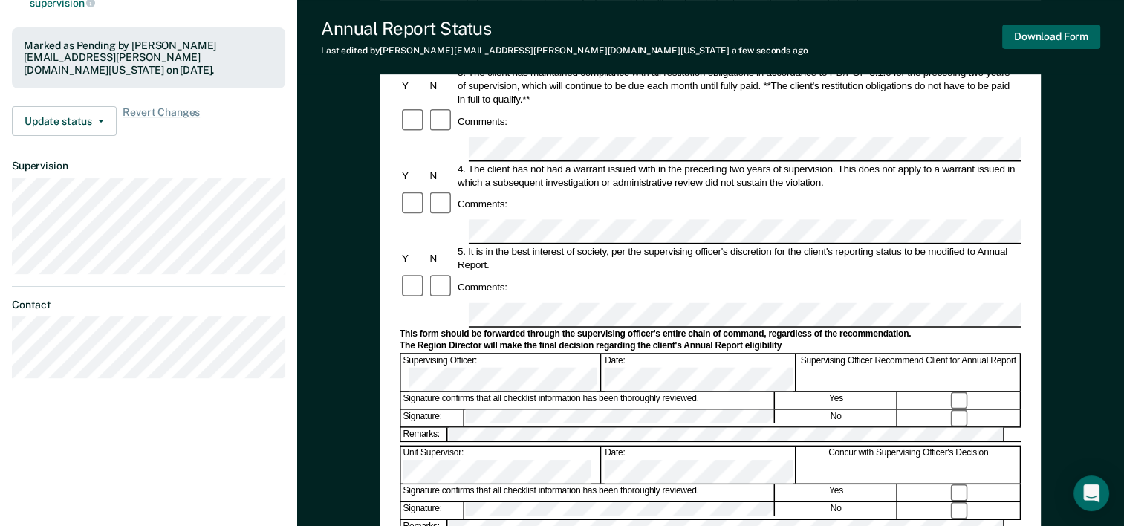
click at [1026, 27] on button "Download Form" at bounding box center [1052, 37] width 98 height 25
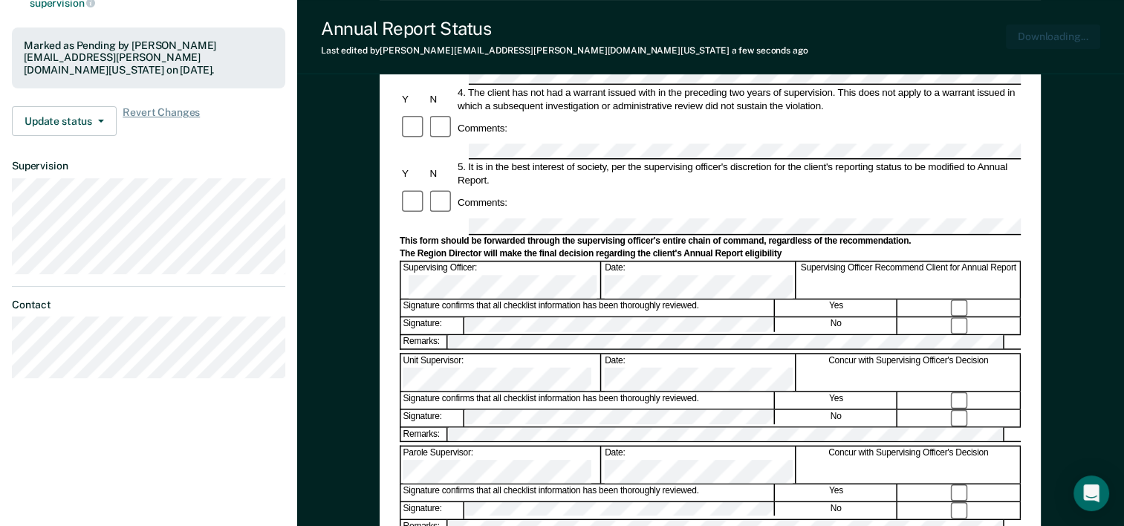
scroll to position [0, 0]
click at [731, 36] on div "Annual Report Status Last edited by [PERSON_NAME][EMAIL_ADDRESS][PERSON_NAME][D…" at bounding box center [710, 37] width 827 height 74
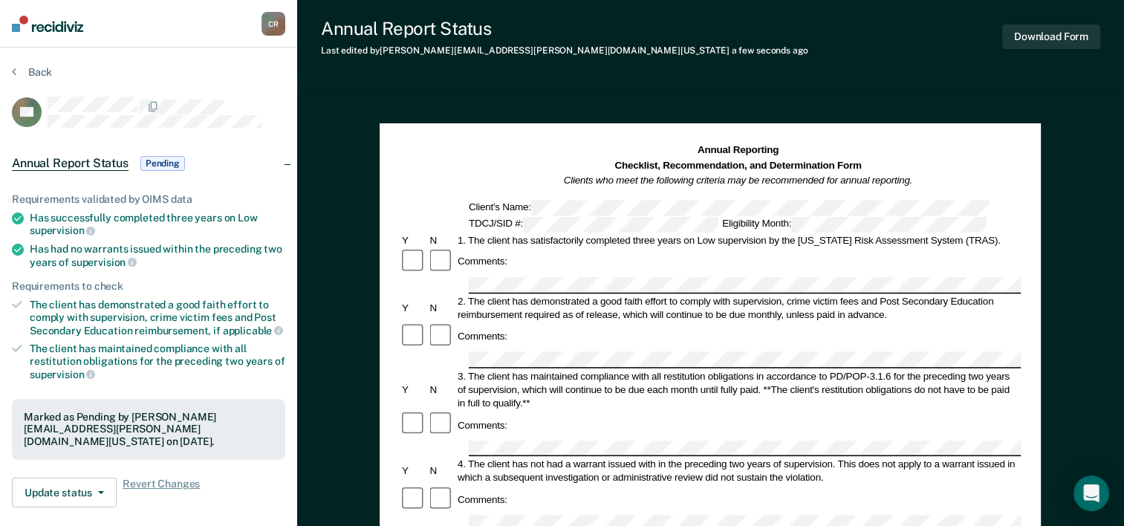
click at [38, 56] on section "Back AS Annual Report Status Pending Requirements validated by OIMS data Has su…" at bounding box center [148, 414] width 297 height 732
click at [39, 65] on section "Back AS Annual Report Status Pending Requirements validated by OIMS data Has su…" at bounding box center [148, 414] width 297 height 732
click at [40, 71] on button "Back" at bounding box center [32, 71] width 40 height 13
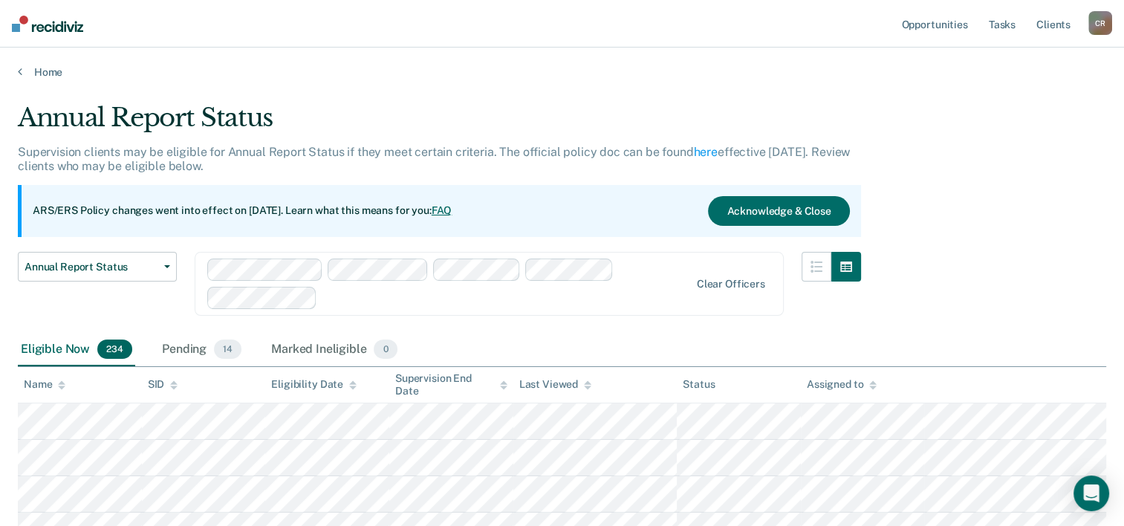
scroll to position [149, 0]
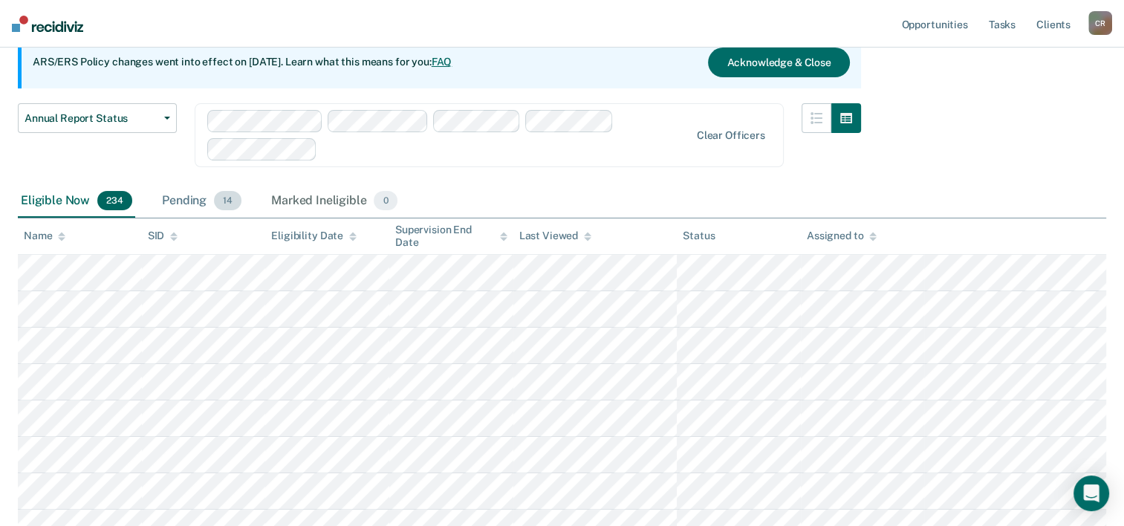
click at [226, 197] on span "14" at bounding box center [227, 200] width 27 height 19
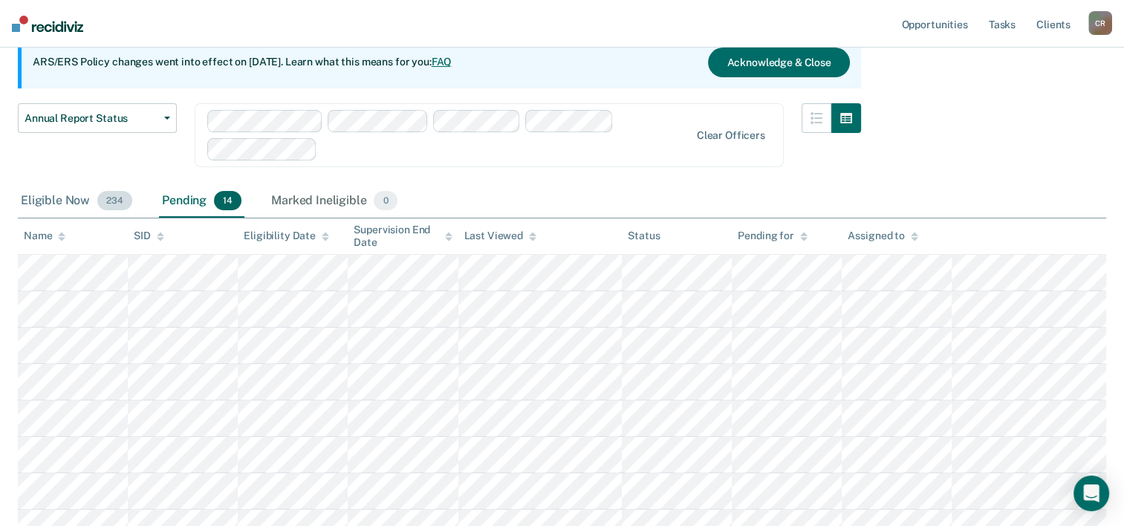
click at [54, 208] on div "Eligible Now 234" at bounding box center [76, 201] width 117 height 33
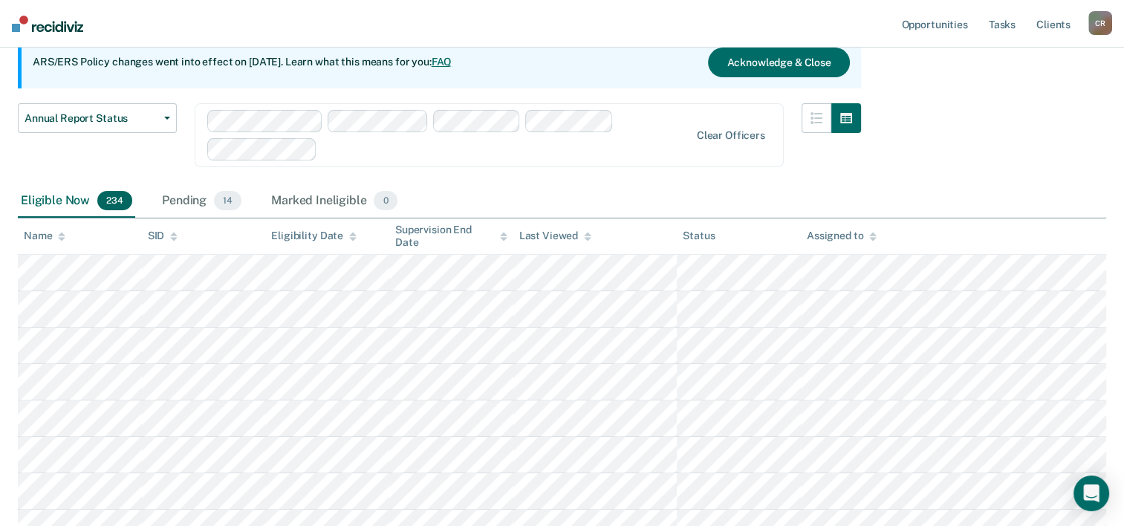
click at [557, 33] on nav "Opportunities Tasks Client s [PERSON_NAME] C R Profile How it works Log Out" at bounding box center [562, 24] width 1124 height 48
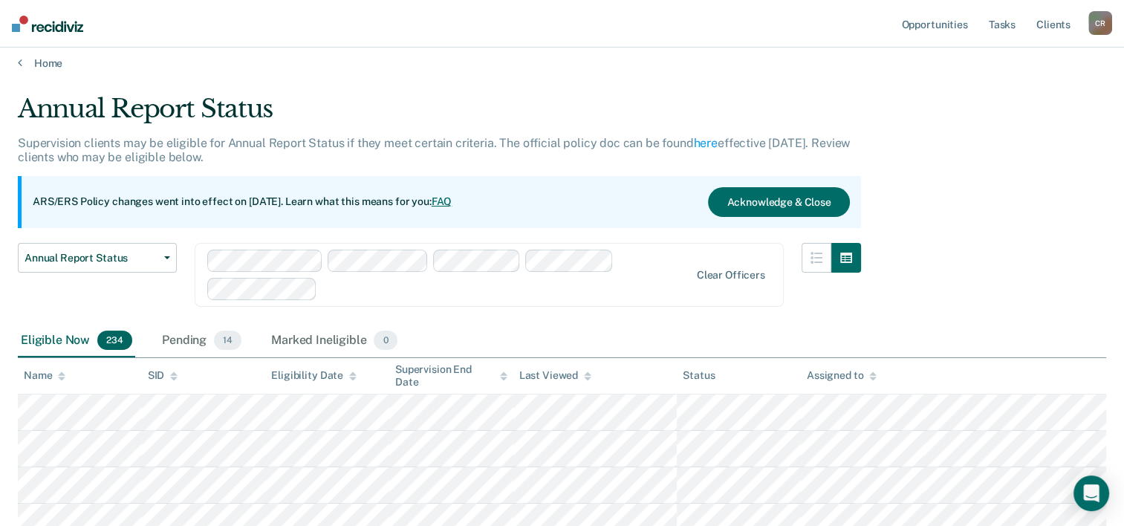
scroll to position [0, 0]
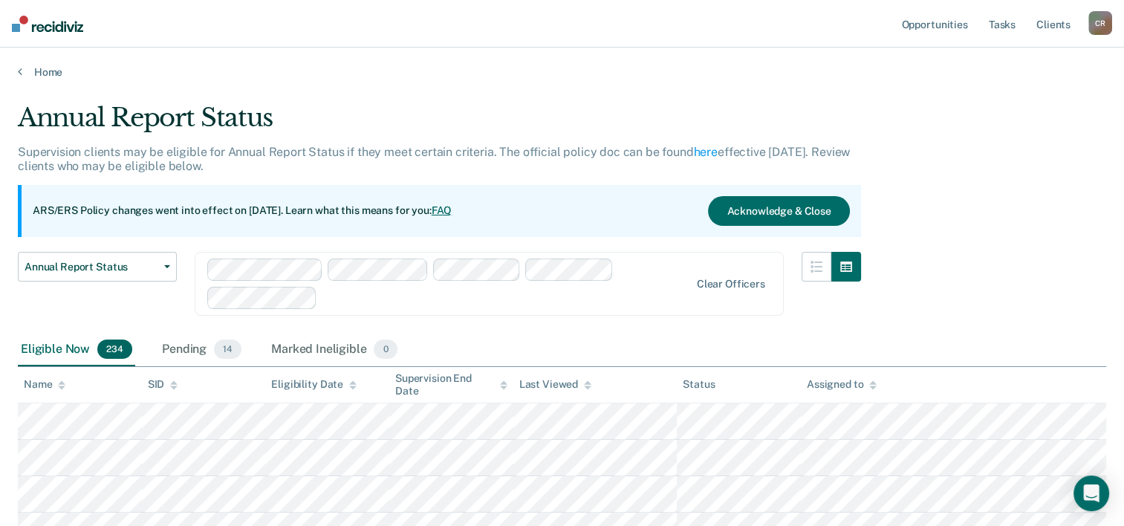
click at [95, 354] on div "Eligible Now 234" at bounding box center [76, 350] width 117 height 33
click at [83, 345] on div "Eligible Now 234" at bounding box center [76, 350] width 117 height 33
